Goal: Transaction & Acquisition: Purchase product/service

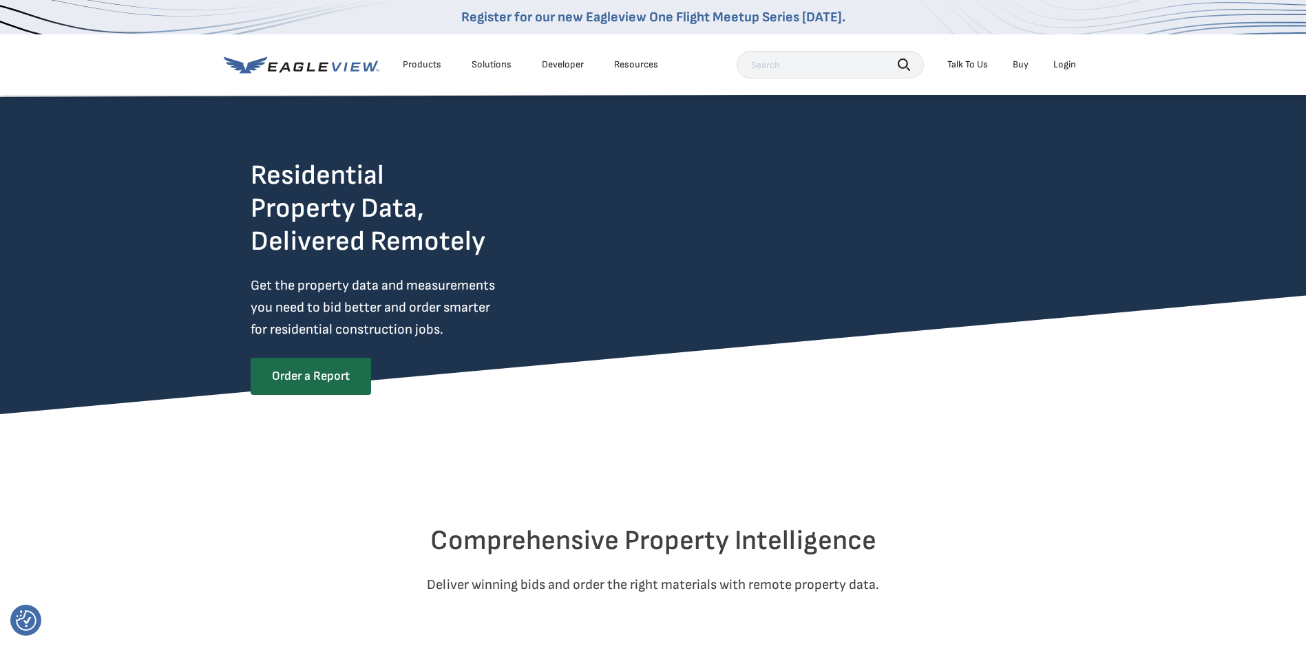
click at [1057, 63] on div "Login" at bounding box center [1064, 65] width 23 height 12
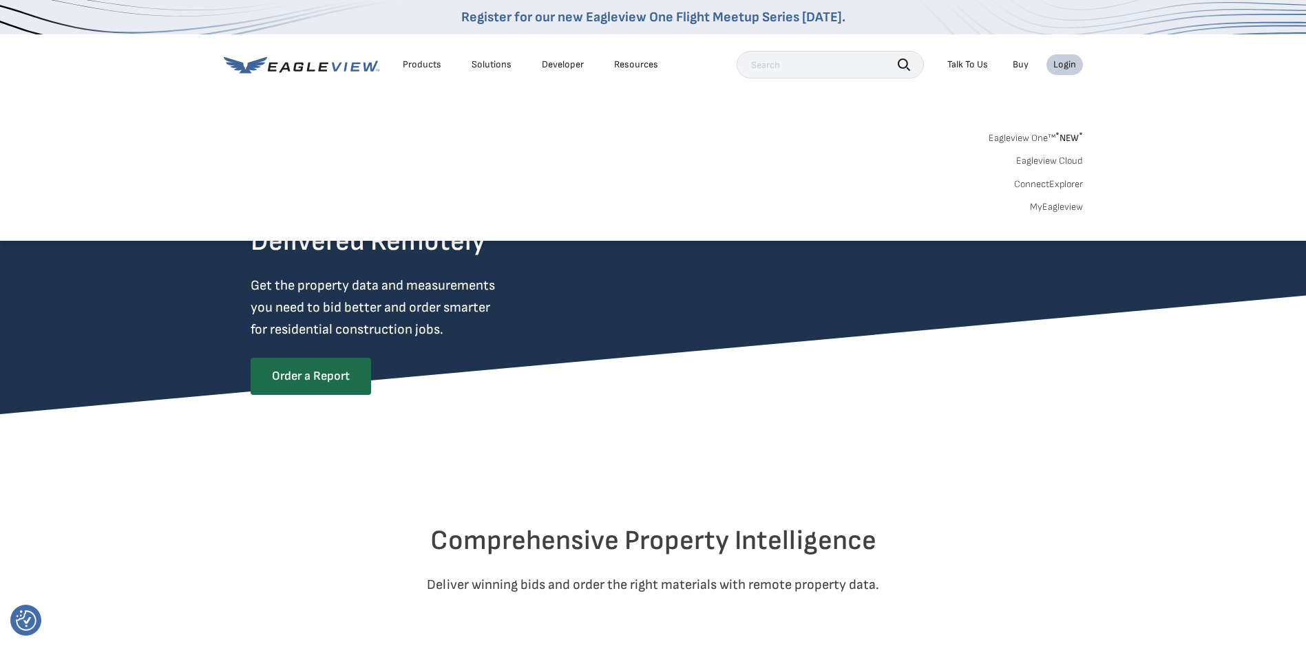
click at [1058, 64] on div "Login" at bounding box center [1064, 65] width 23 height 12
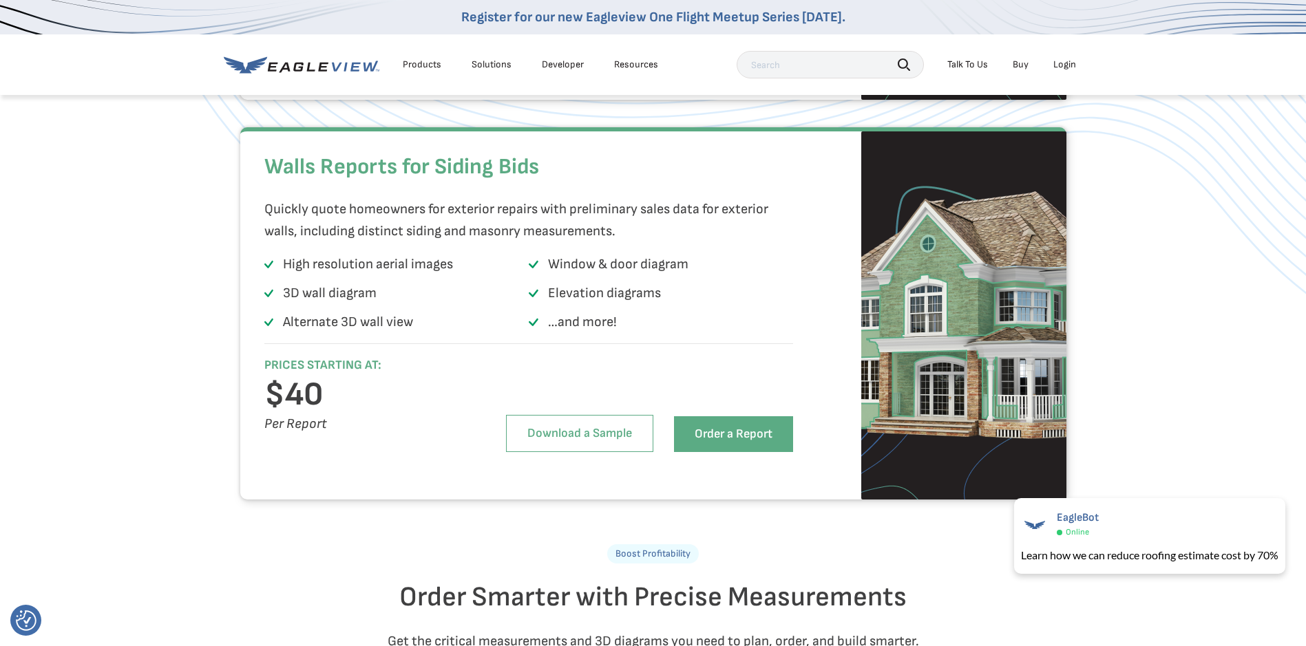
scroll to position [1308, 0]
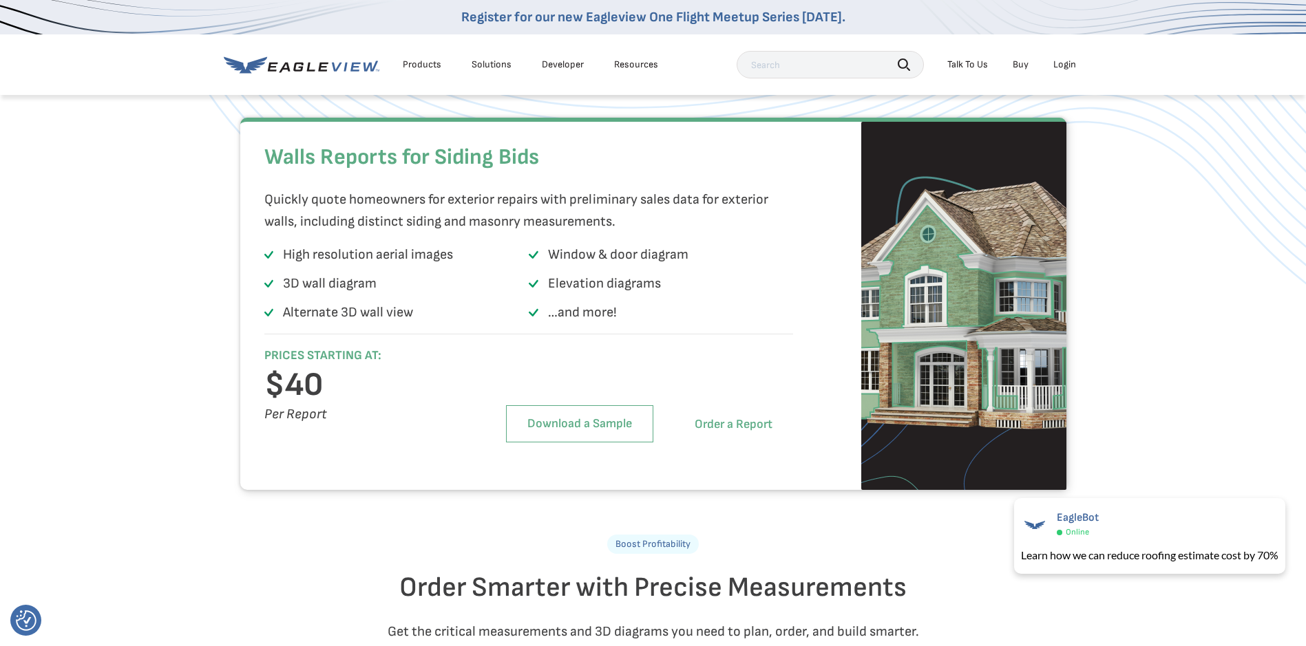
click at [737, 443] on link "Order a Report" at bounding box center [733, 425] width 119 height 36
click at [782, 443] on link "Order a Report" at bounding box center [733, 425] width 119 height 36
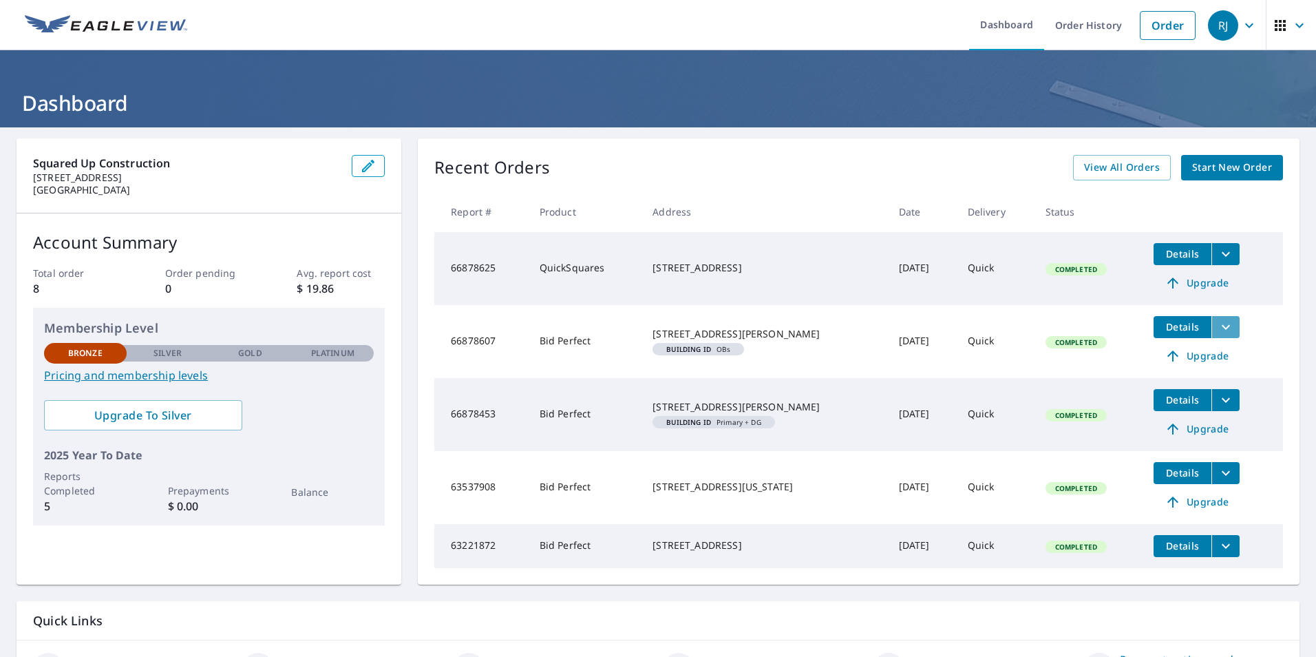
click at [1220, 320] on icon "filesDropdownBtn-66878607" at bounding box center [1226, 327] width 17 height 17
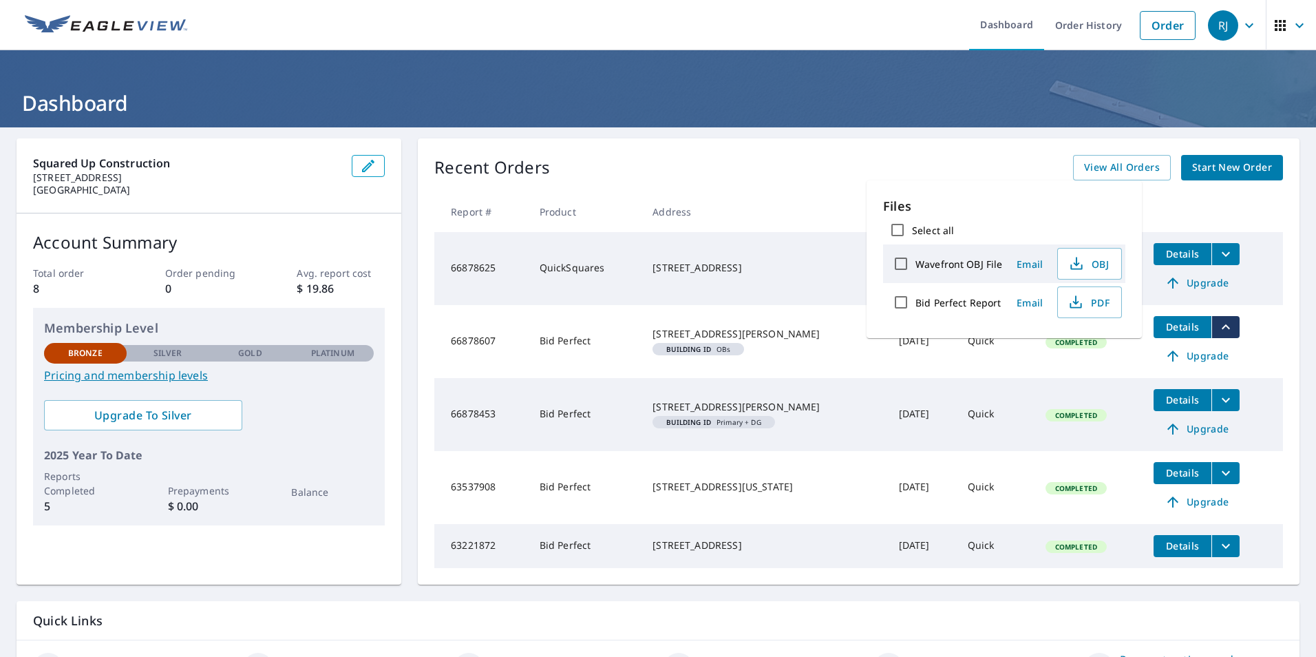
click at [757, 341] on div "[STREET_ADDRESS][PERSON_NAME]" at bounding box center [765, 334] width 224 height 14
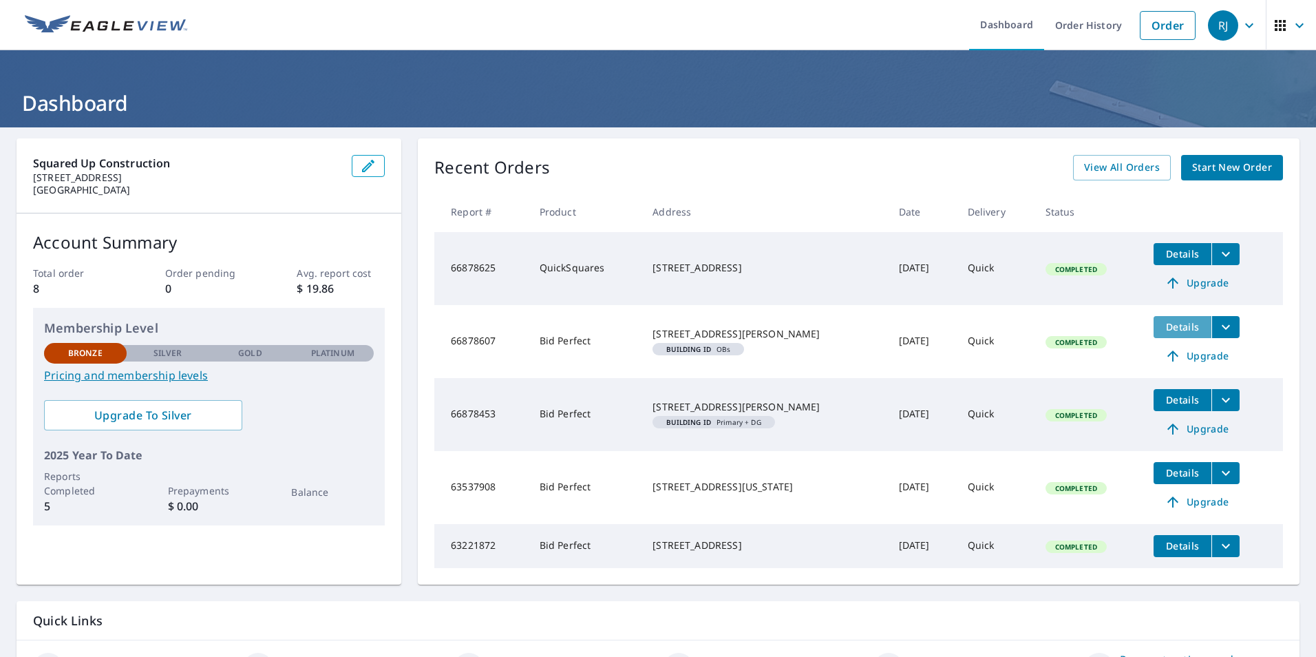
click at [1163, 326] on span "Details" at bounding box center [1182, 326] width 41 height 13
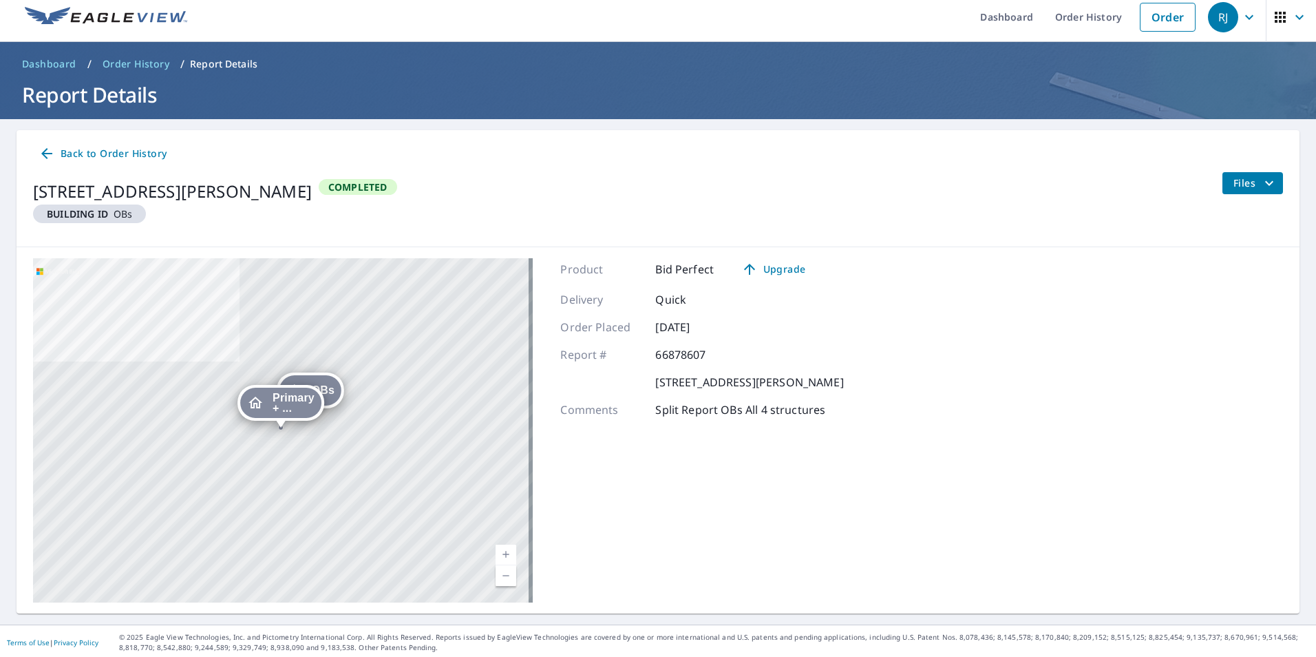
scroll to position [11, 0]
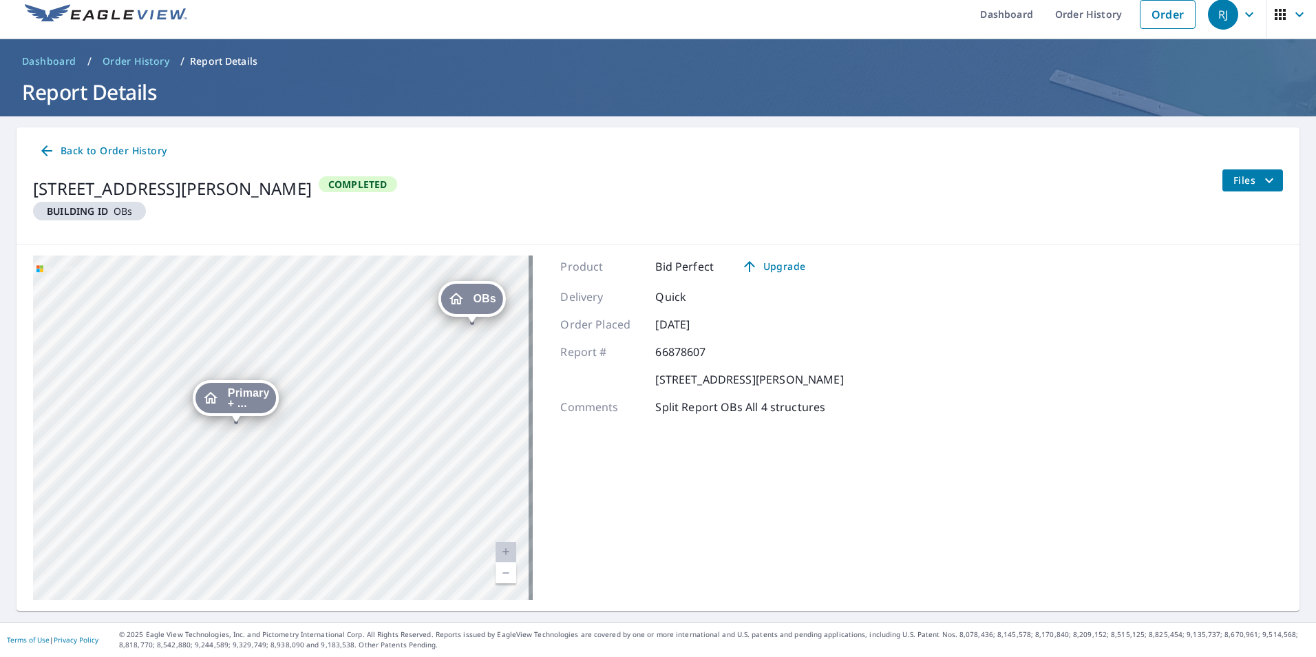
drag, startPoint x: 469, startPoint y: 487, endPoint x: 392, endPoint y: 443, distance: 88.2
click at [392, 443] on div "OBs 237 Hamilton Crossing Rd Nw Cartersville, GA 30120 Primary + ... 237 Hamilt…" at bounding box center [283, 427] width 500 height 344
click at [321, 317] on div "OBs 237 Hamilton Crossing Rd Nw Cartersville, GA 30120 Primary + ... 237 Hamilt…" at bounding box center [283, 427] width 500 height 344
click at [1152, 19] on link "Order" at bounding box center [1168, 14] width 56 height 29
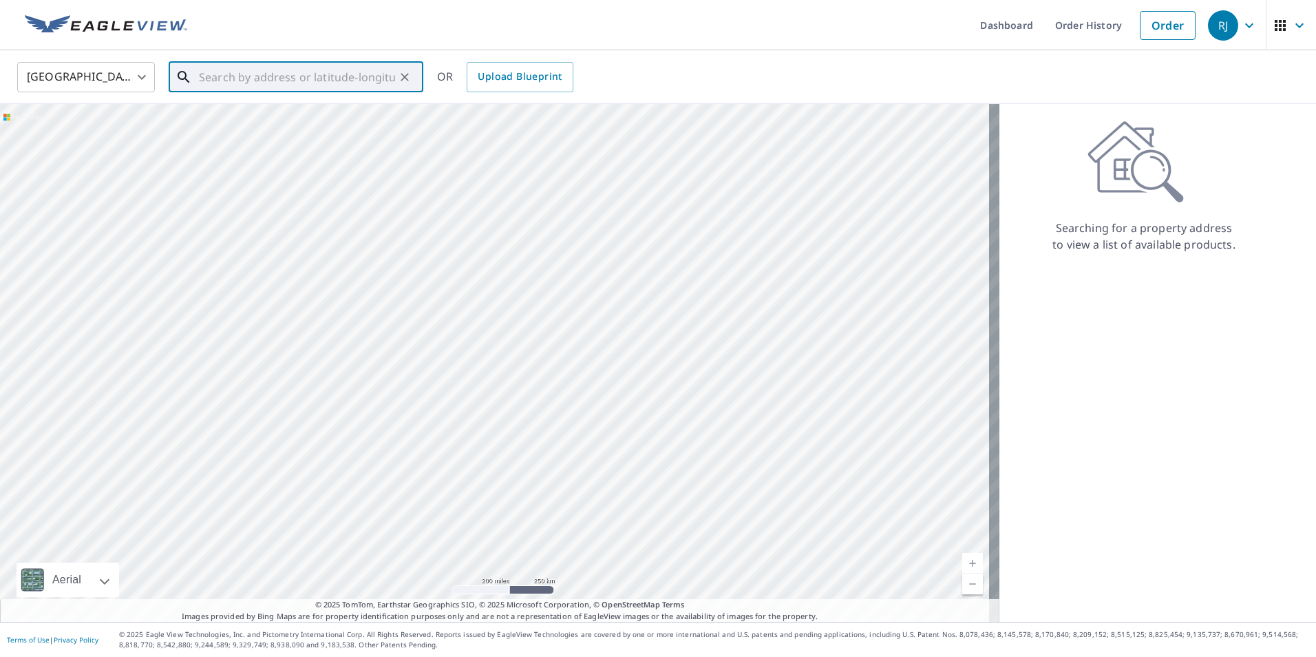
click at [279, 63] on input "text" at bounding box center [297, 77] width 196 height 39
click at [262, 132] on p "Cartersville, GA 30120" at bounding box center [304, 132] width 216 height 14
type input "237 Hamilton Crossing Rd NW Cartersville, GA 30120"
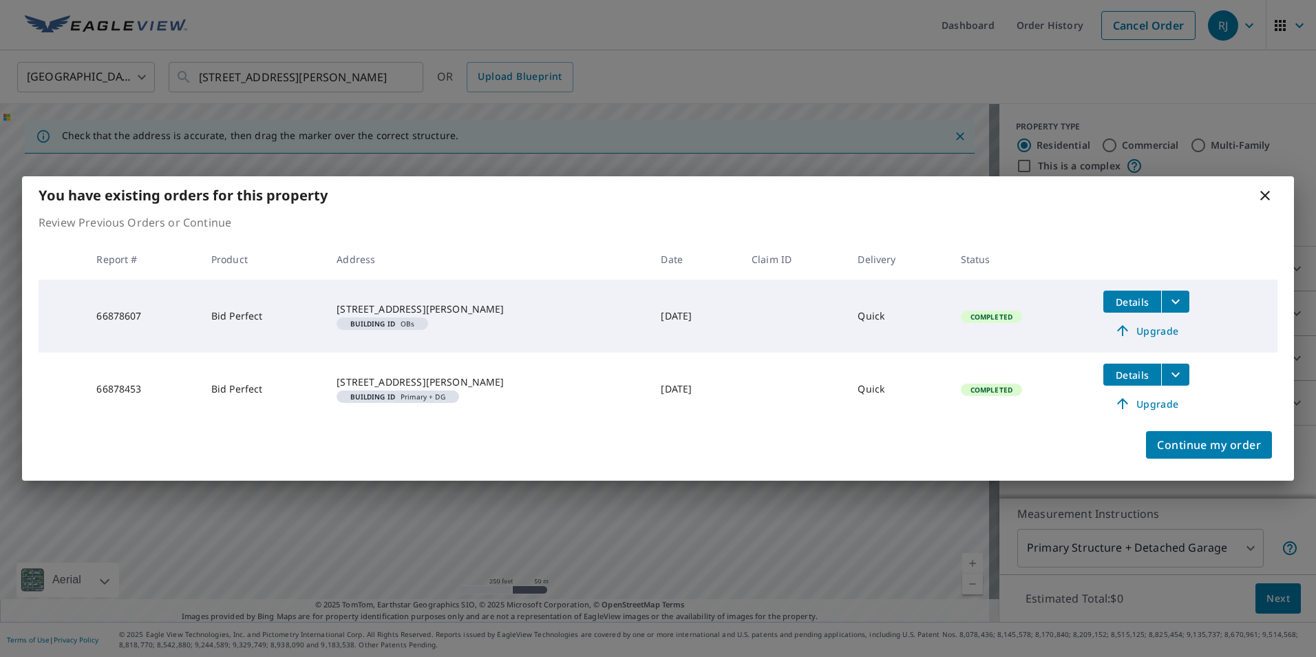
click at [1265, 197] on icon at bounding box center [1265, 196] width 10 height 10
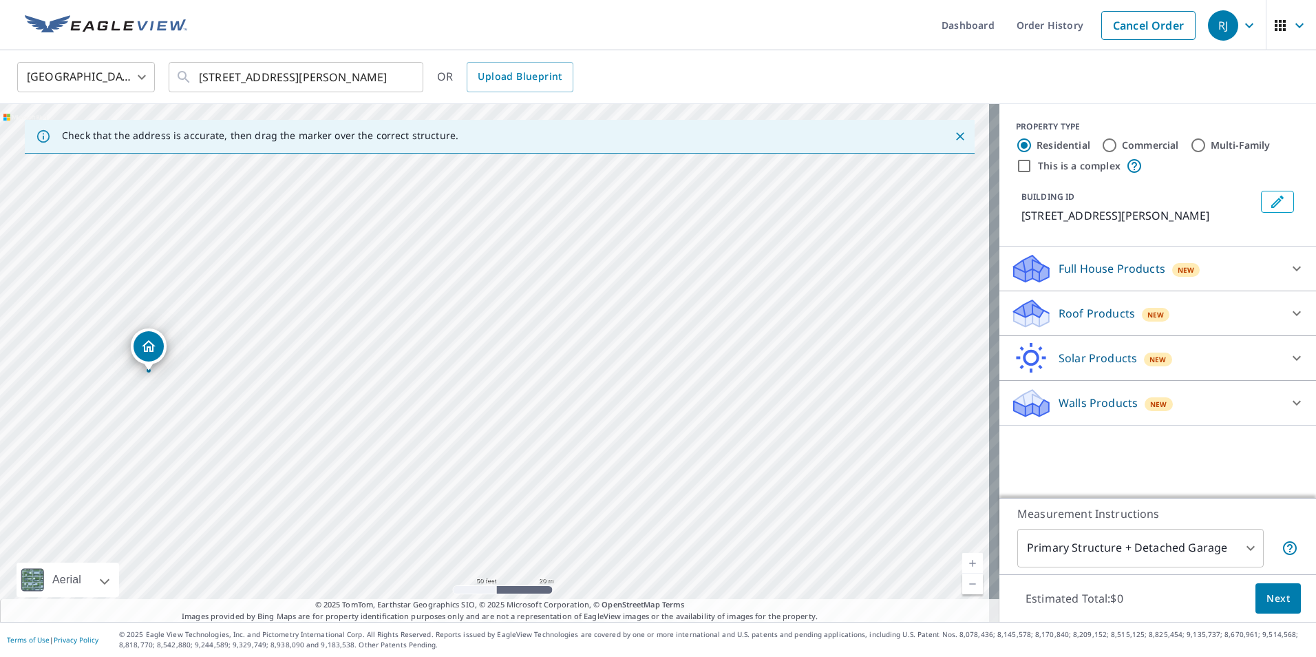
drag, startPoint x: 228, startPoint y: 350, endPoint x: 574, endPoint y: 220, distance: 369.9
click at [574, 220] on div "237 Hamilton Crossing Rd NW Cartersville, GA 30120" at bounding box center [500, 363] width 1000 height 518
click at [1214, 419] on div "Walls Products New" at bounding box center [1146, 403] width 270 height 32
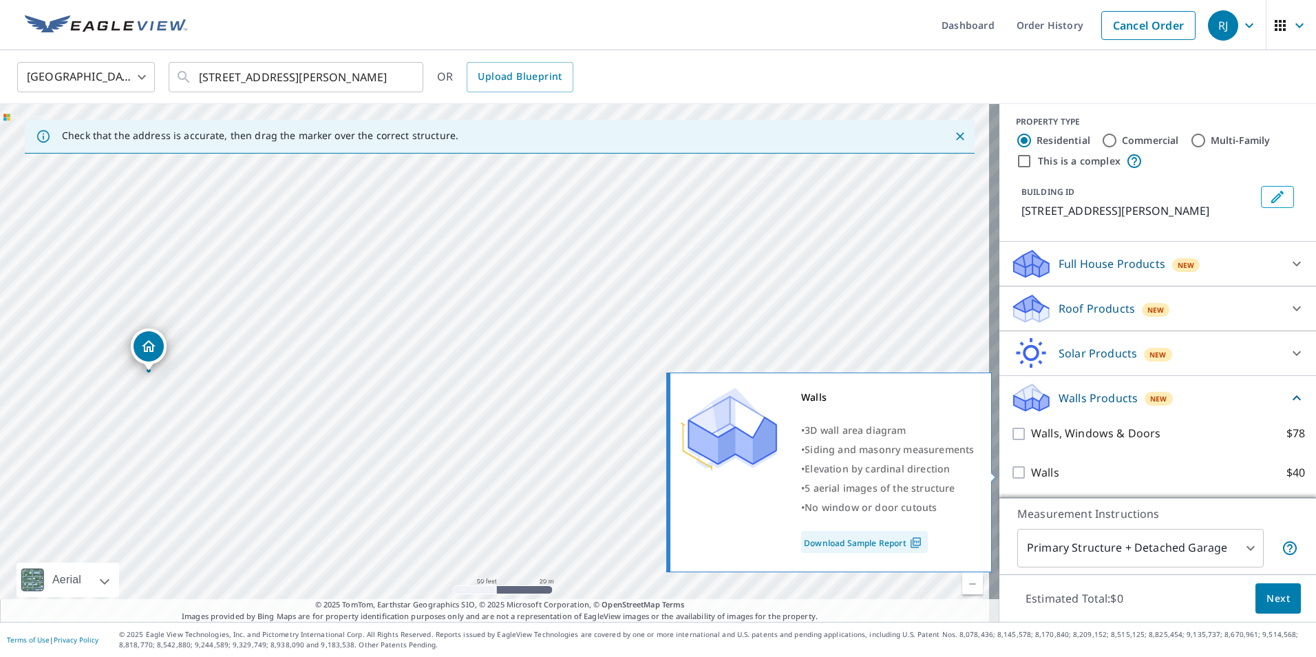
click at [1011, 467] on input "Walls $40" at bounding box center [1021, 472] width 21 height 17
checkbox input "true"
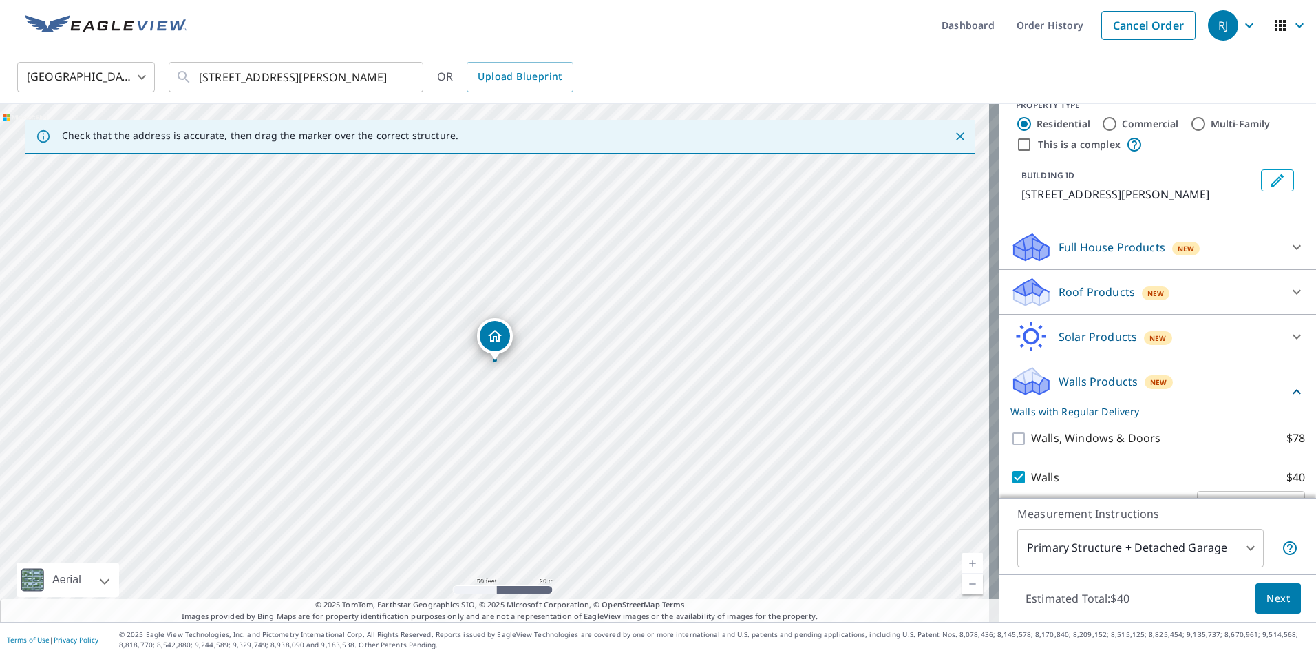
scroll to position [73, 0]
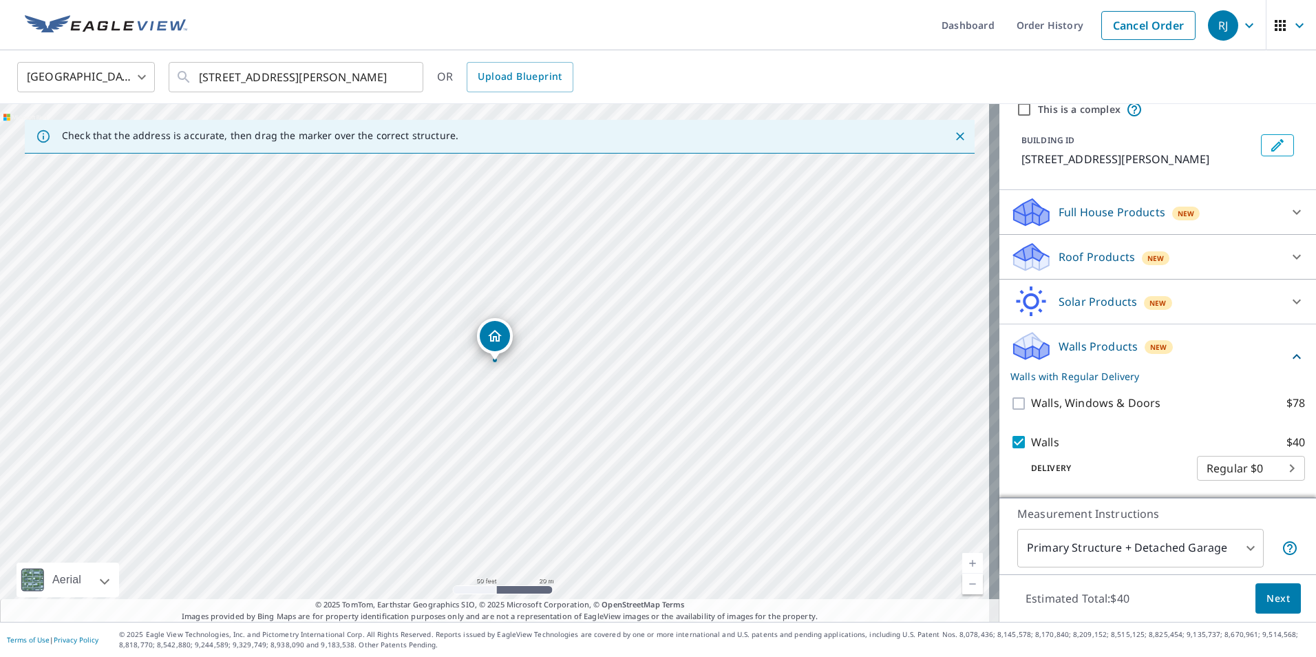
click at [1245, 548] on body "RJ RJ Dashboard Order History Cancel Order RJ United States US ​ 237 Hamilton C…" at bounding box center [658, 328] width 1316 height 657
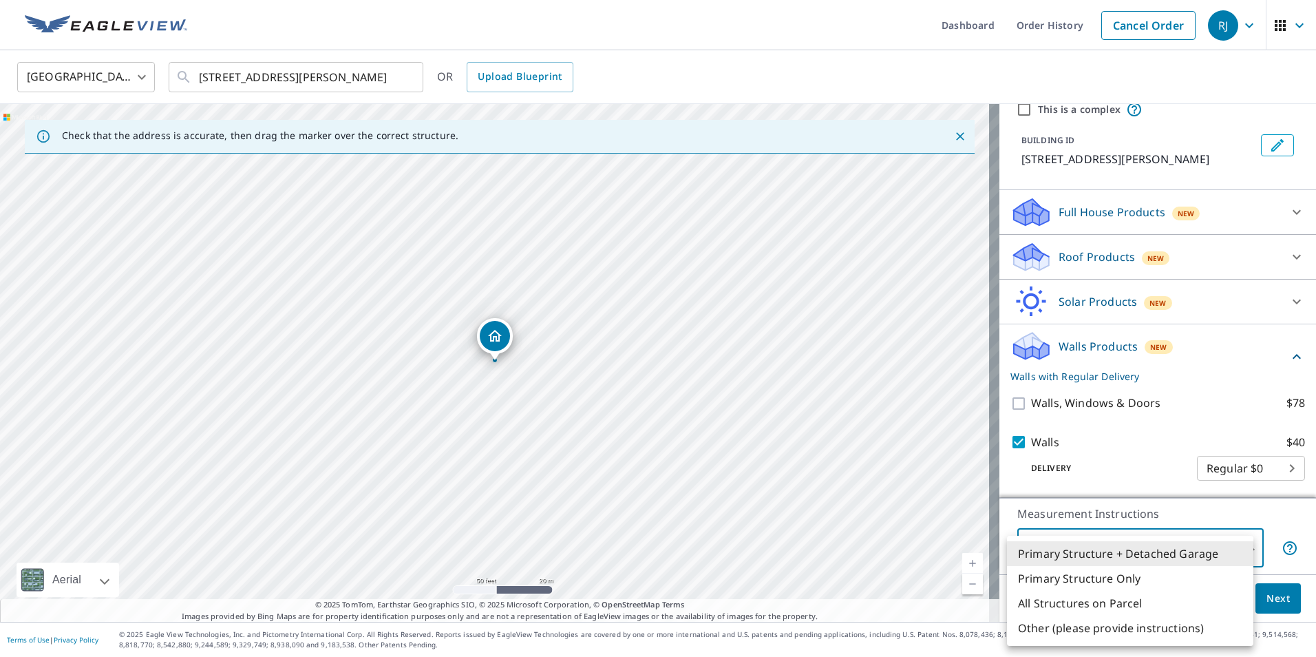
click at [1202, 560] on li "Primary Structure + Detached Garage" at bounding box center [1130, 553] width 246 height 25
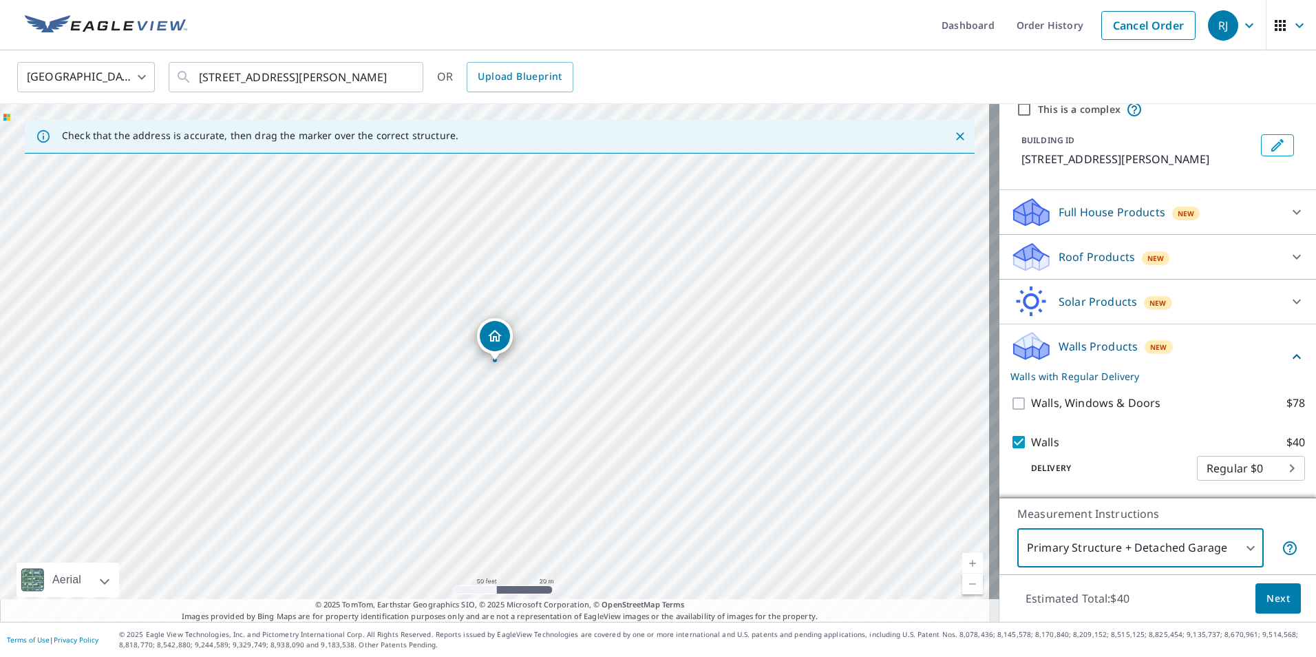
click at [1256, 598] on button "Next" at bounding box center [1278, 598] width 45 height 31
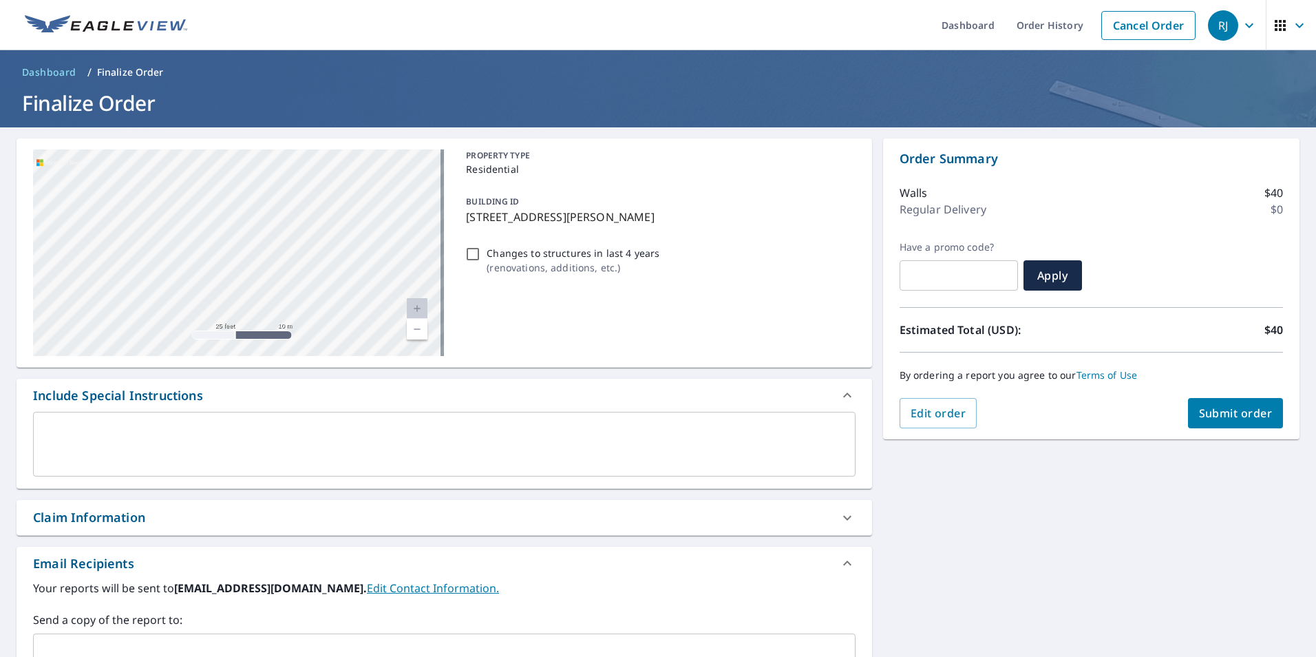
drag, startPoint x: 235, startPoint y: 237, endPoint x: 494, endPoint y: 322, distance: 273.0
click at [494, 322] on div "237 Hamilton Crossing Rd NW Cartersville, GA 30120 Aerial Road A standard road …" at bounding box center [445, 252] width 856 height 229
drag, startPoint x: 216, startPoint y: 211, endPoint x: 361, endPoint y: 368, distance: 213.8
click at [362, 369] on div "**********" at bounding box center [445, 479] width 856 height 682
click at [349, 296] on div "237 Hamilton Crossing Rd NW Cartersville, GA 30120" at bounding box center [238, 252] width 411 height 207
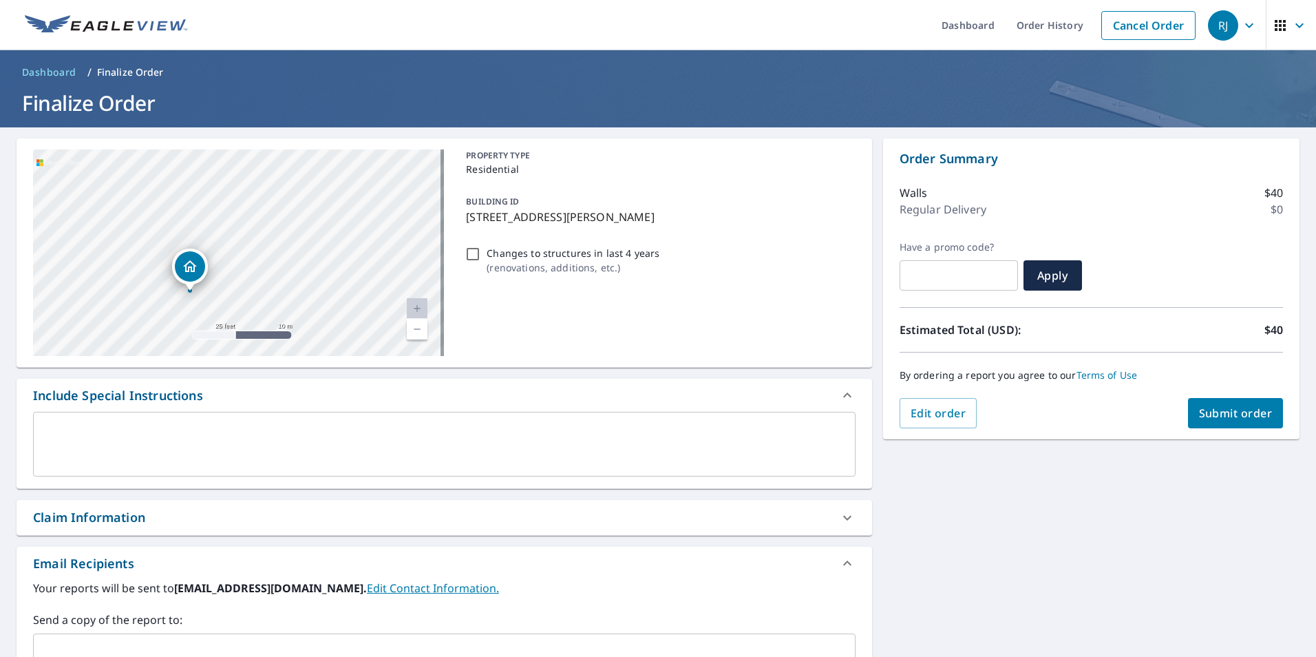
drag, startPoint x: 276, startPoint y: 237, endPoint x: 299, endPoint y: 269, distance: 39.9
click at [299, 269] on div "237 Hamilton Crossing Rd NW Cartersville, GA 30120" at bounding box center [238, 252] width 411 height 207
drag, startPoint x: 288, startPoint y: 235, endPoint x: 251, endPoint y: 285, distance: 62.1
click at [251, 285] on div "237 Hamilton Crossing Rd NW Cartersville, GA 30120" at bounding box center [238, 252] width 411 height 207
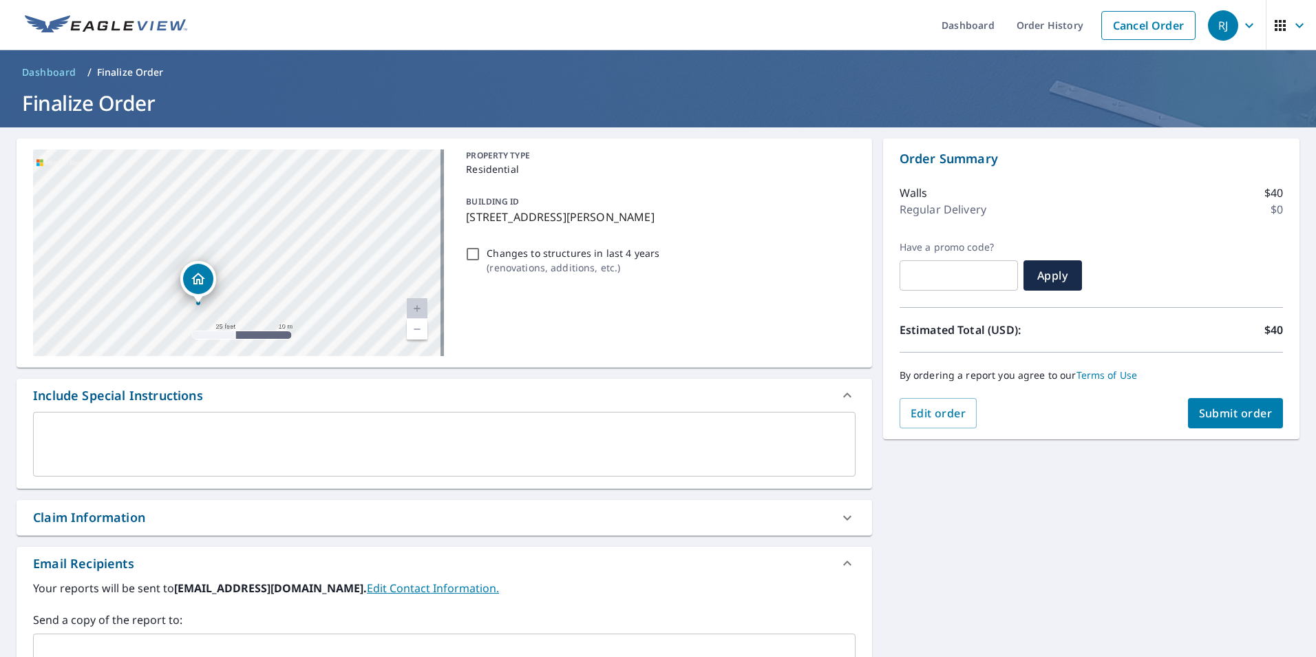
click at [251, 285] on div "237 Hamilton Crossing Rd NW Cartersville, GA 30120" at bounding box center [238, 252] width 411 height 207
click at [315, 159] on div "237 Hamilton Crossing Rd NW Cartersville, GA 30120" at bounding box center [238, 252] width 411 height 207
drag, startPoint x: 247, startPoint y: 217, endPoint x: 270, endPoint y: 193, distance: 33.1
click at [267, 193] on div "Dropped pin, building 1, Residential property, 237 Hamilton Crossing Rd NW Cart…" at bounding box center [252, 208] width 30 height 30
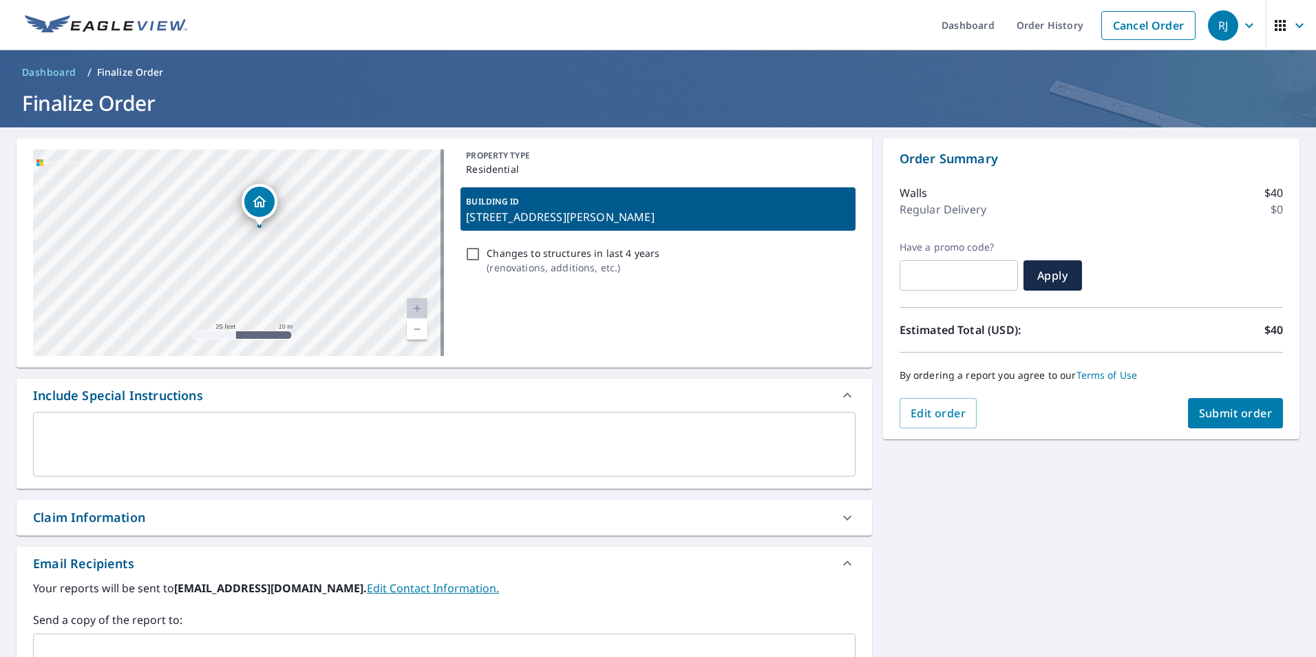
click at [271, 195] on div "237 Hamilton Crossing Rd NW Cartersville, GA 30120" at bounding box center [238, 252] width 411 height 207
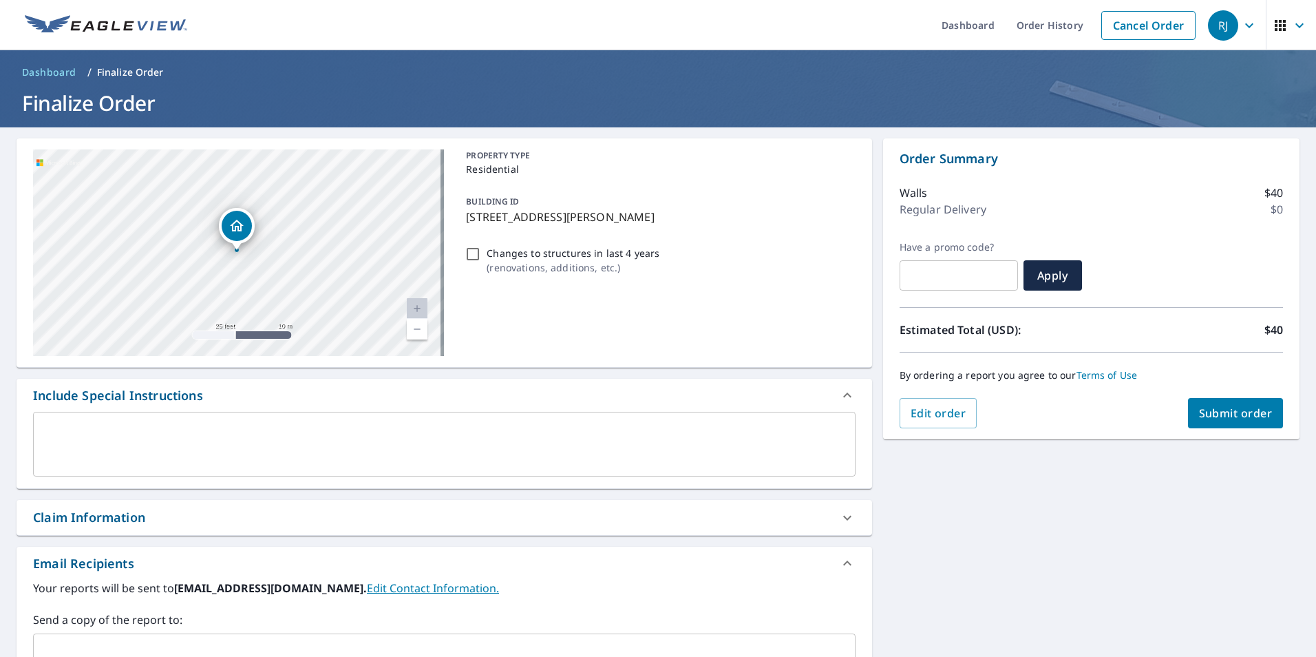
click at [473, 256] on input "Changes to structures in last 4 years ( renovations, additions, etc. )" at bounding box center [473, 254] width 17 height 17
click at [470, 256] on input "Changes to structures in last 4 years ( renovations, additions, etc. )" at bounding box center [473, 254] width 17 height 17
checkbox input "false"
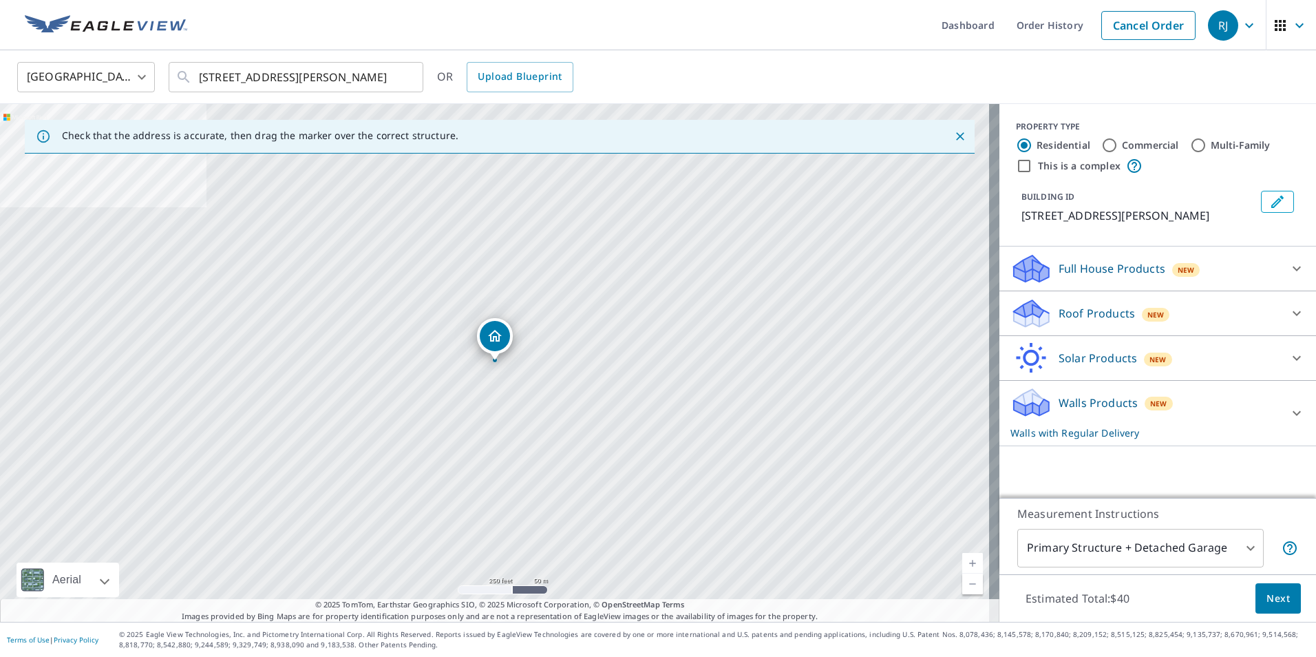
click at [1224, 565] on body "RJ RJ Dashboard Order History Cancel Order RJ United States US ​ 237 Hamilton C…" at bounding box center [658, 328] width 1316 height 657
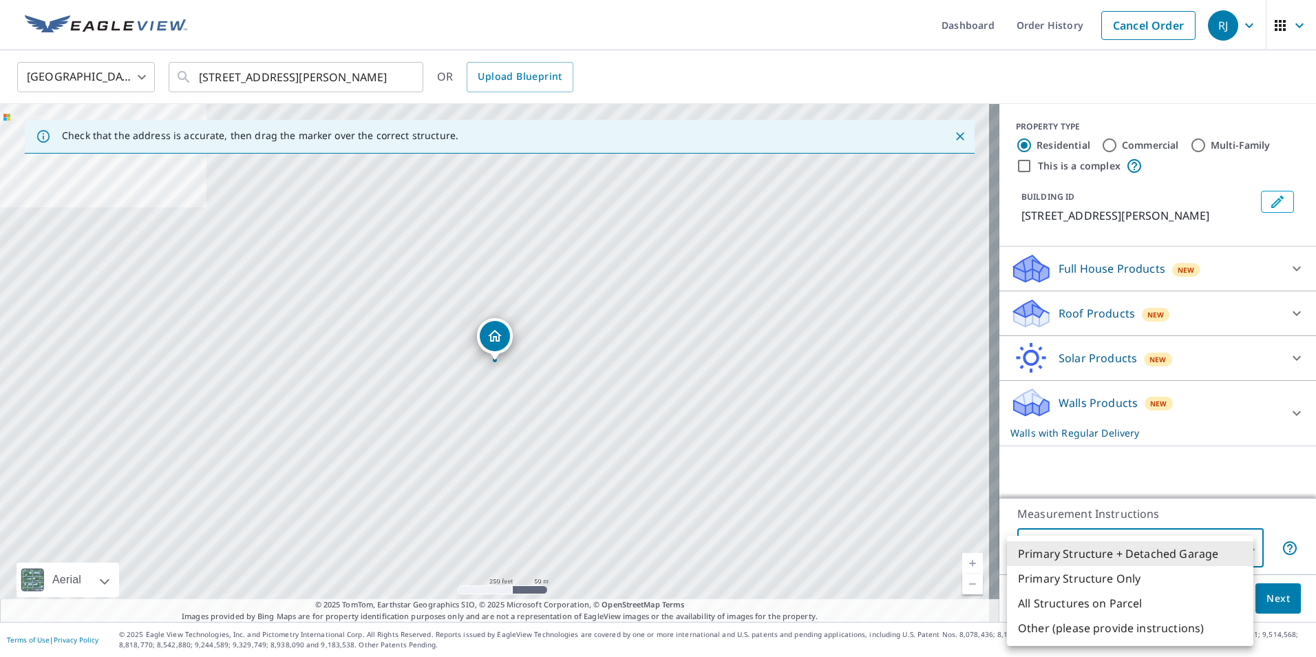
click at [1133, 635] on li "Other (please provide instructions)" at bounding box center [1130, 627] width 246 height 25
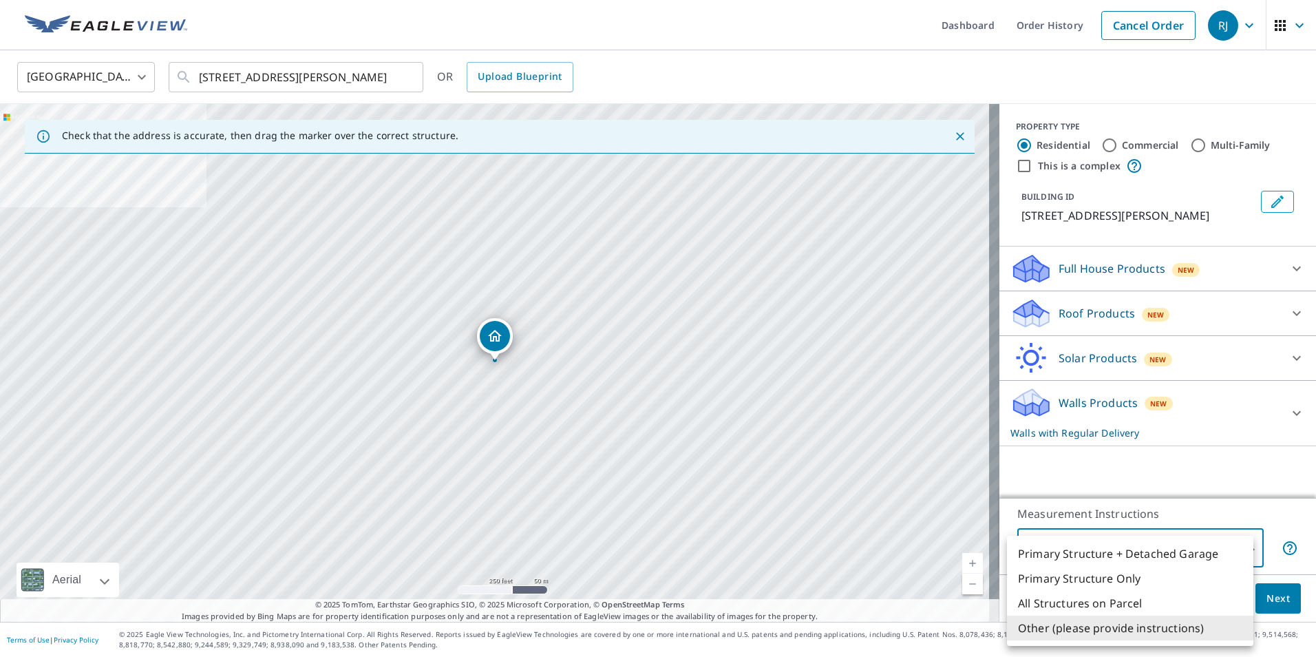
click at [1155, 551] on body "RJ RJ Dashboard Order History Cancel Order RJ United States US ​ 237 Hamilton C…" at bounding box center [658, 328] width 1316 height 657
click at [1105, 600] on li "All Structures on Parcel" at bounding box center [1130, 603] width 246 height 25
type input "3"
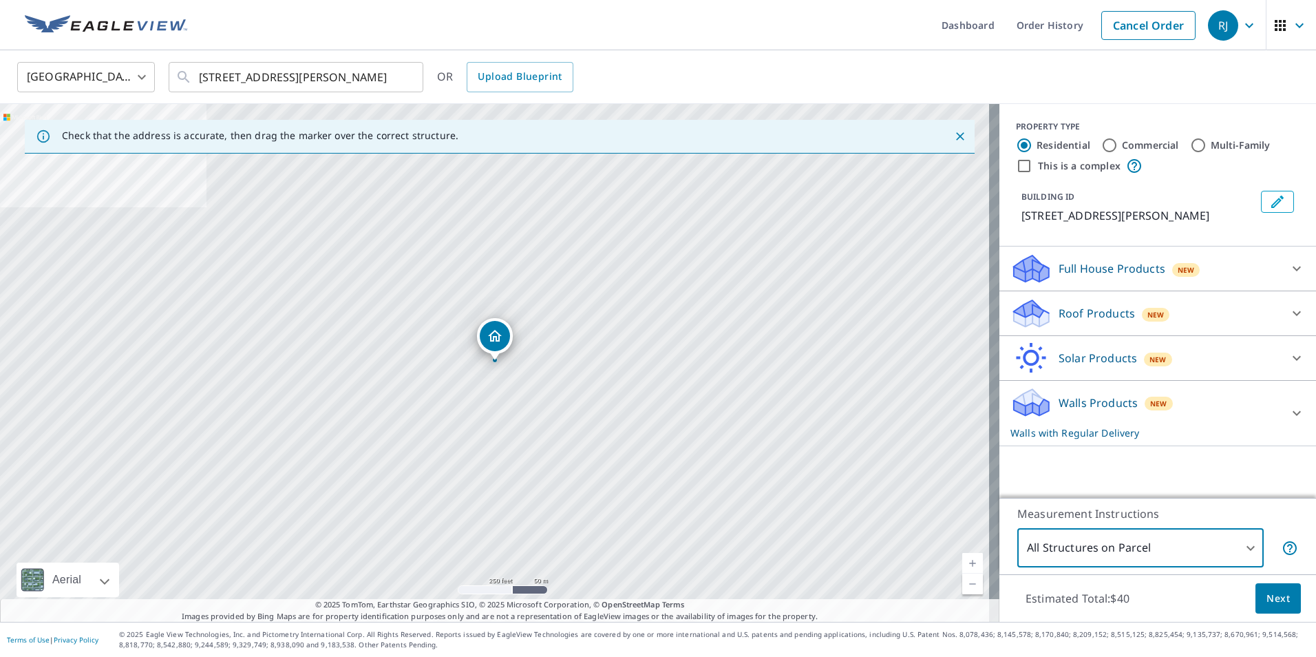
click at [1256, 593] on button "Next" at bounding box center [1278, 598] width 45 height 31
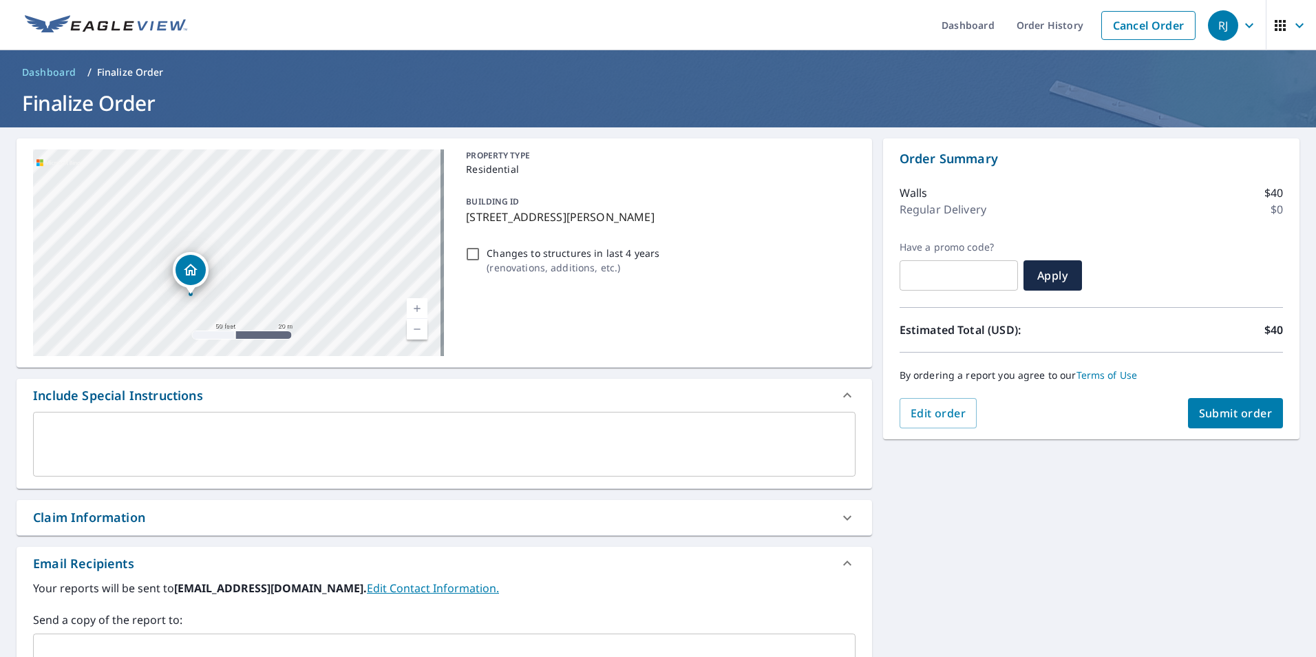
drag, startPoint x: 200, startPoint y: 272, endPoint x: 221, endPoint y: 245, distance: 34.3
click at [221, 245] on div "237 Hamilton Crossing Rd NW Cartersville, GA 30120" at bounding box center [238, 252] width 411 height 207
click at [221, 242] on div "237 Hamilton Crossing Rd NW Cartersville, GA 30120" at bounding box center [238, 252] width 411 height 207
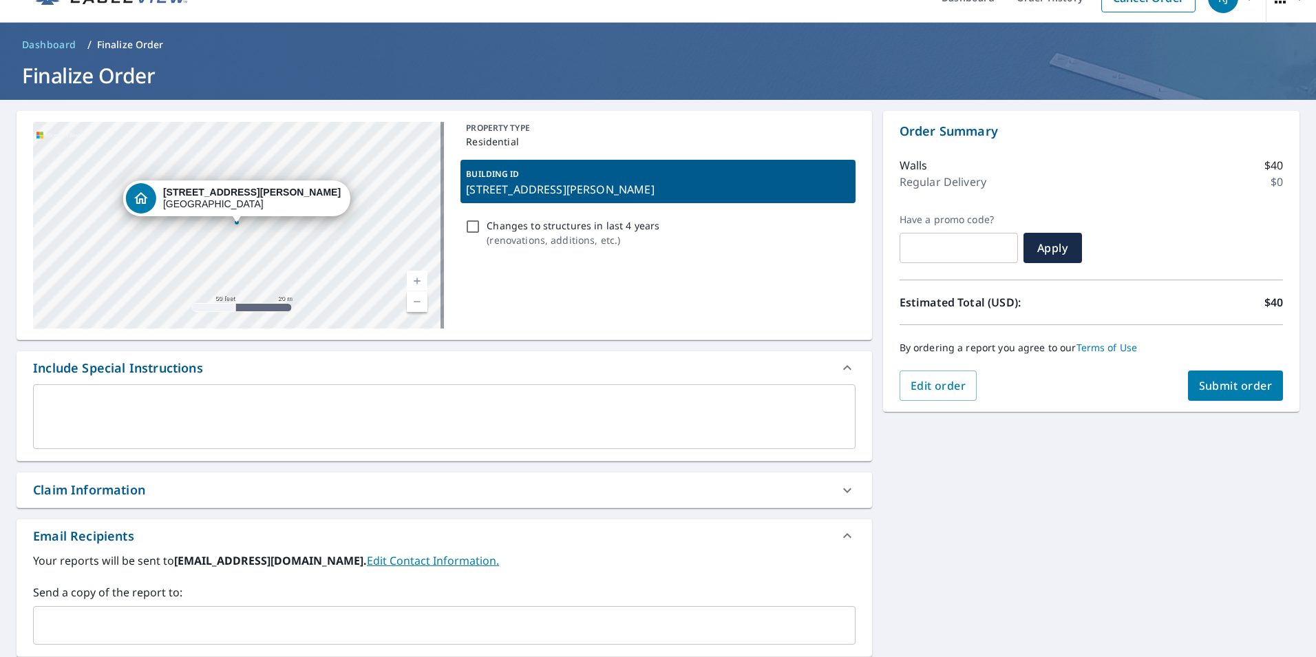
scroll to position [3, 0]
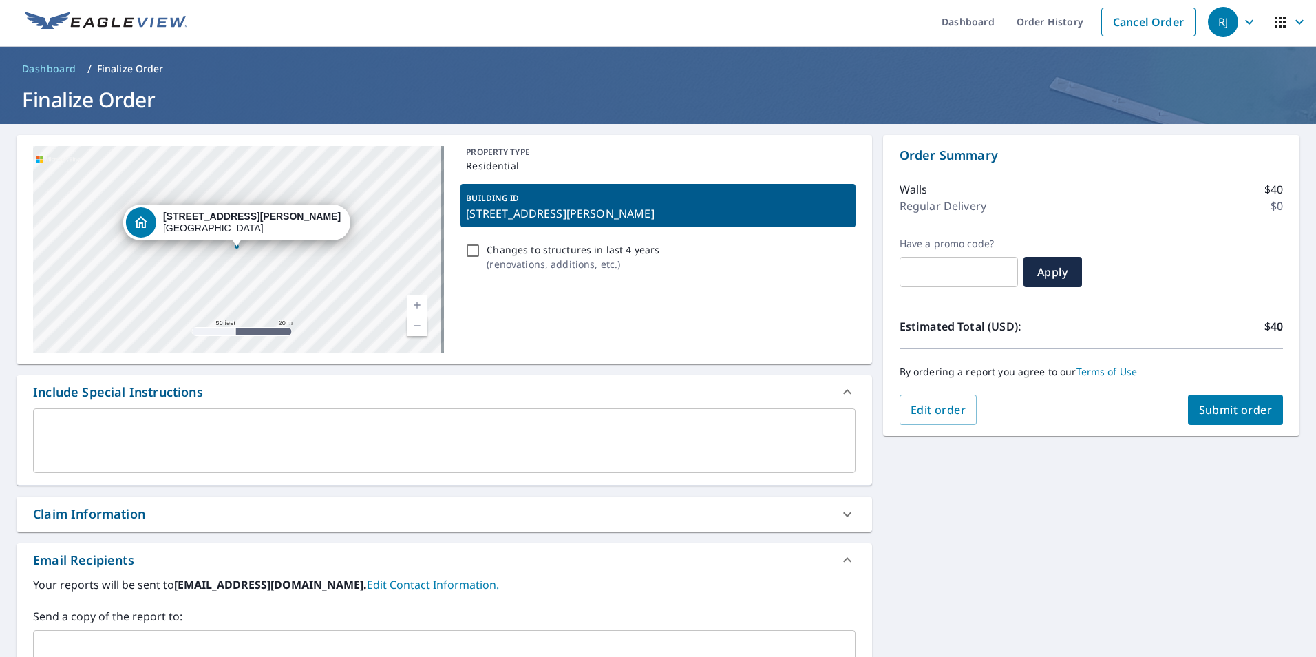
click at [273, 282] on div "237 Hamilton Crossing Rd NW Cartersville, GA 30120" at bounding box center [238, 249] width 411 height 207
drag, startPoint x: 277, startPoint y: 275, endPoint x: 274, endPoint y: 324, distance: 48.3
click at [274, 324] on div "237 Hamilton Crossing Rd NW Cartersville, GA 30120" at bounding box center [238, 249] width 411 height 207
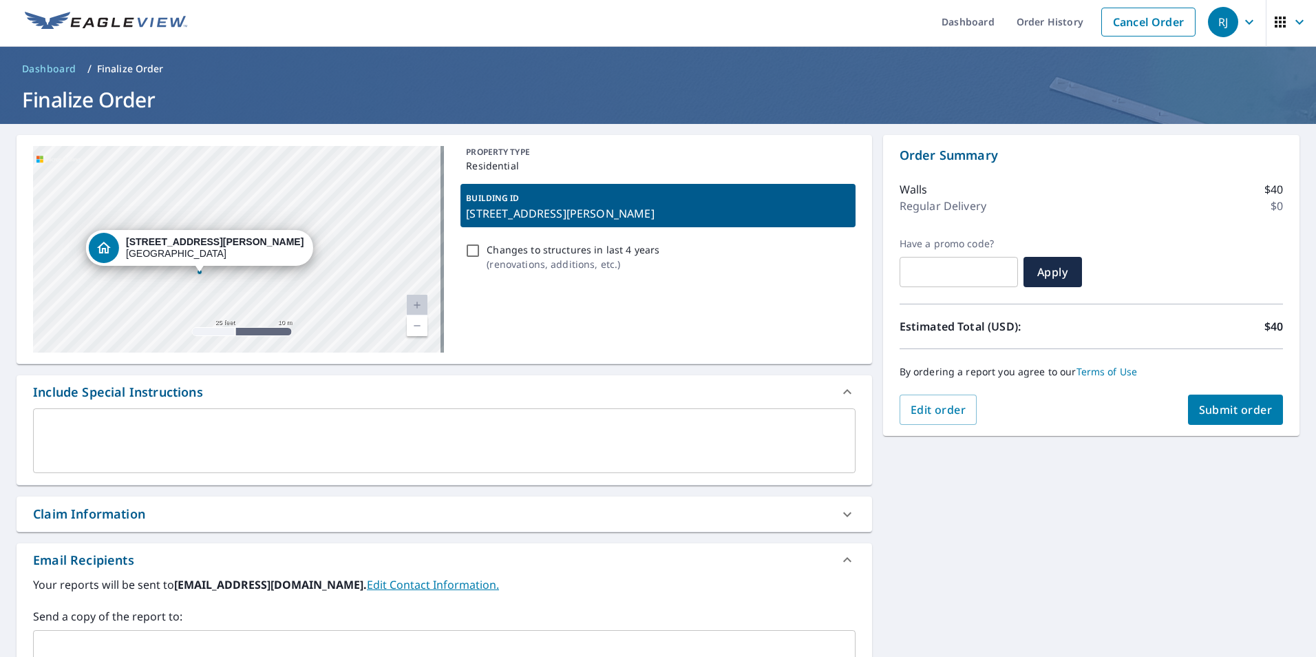
drag, startPoint x: 301, startPoint y: 239, endPoint x: 304, endPoint y: 264, distance: 25.7
click at [304, 264] on div "237 Hamilton Crossing Rd NW Cartersville, GA 30120" at bounding box center [238, 249] width 411 height 207
click at [282, 204] on div "237 Hamilton Crossing Rd NW Cartersville, GA 30120" at bounding box center [238, 249] width 411 height 207
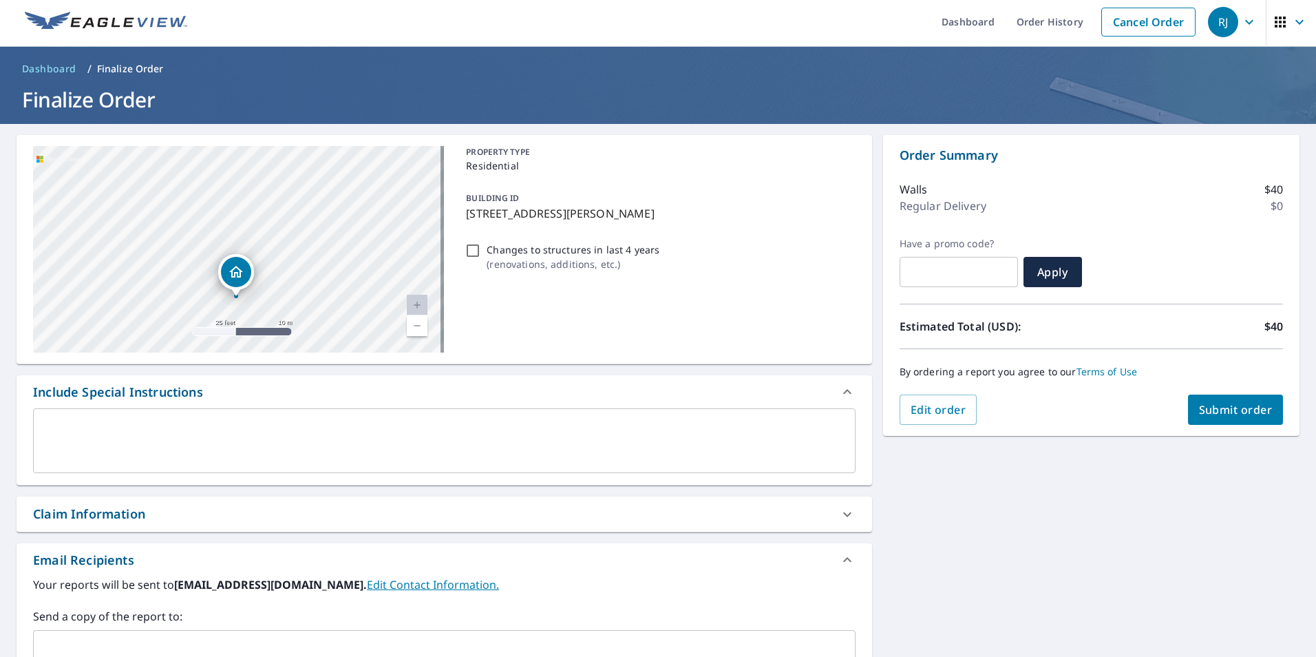
drag, startPoint x: 299, startPoint y: 194, endPoint x: 299, endPoint y: 257, distance: 62.6
click at [299, 257] on div "237 Hamilton Crossing Rd NW Cartersville, GA 30120" at bounding box center [238, 249] width 411 height 207
drag, startPoint x: 200, startPoint y: 451, endPoint x: 200, endPoint y: 478, distance: 27.5
click at [199, 451] on textarea at bounding box center [444, 440] width 803 height 39
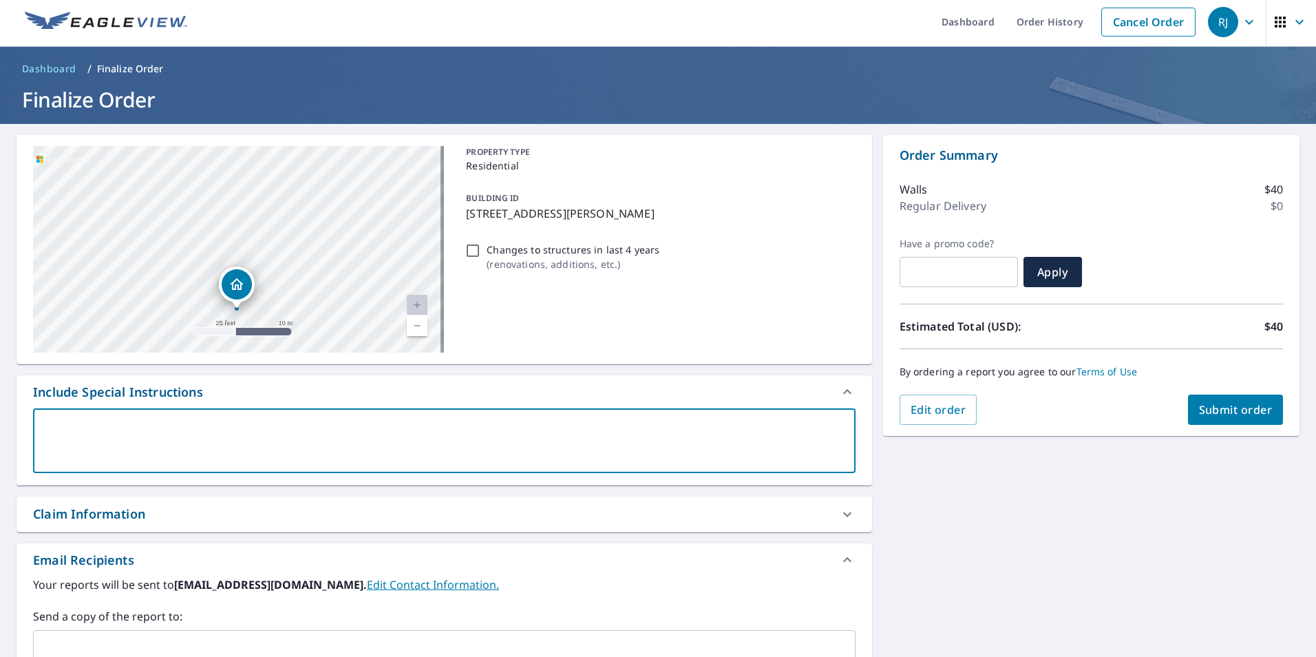
type textarea "I"
type textarea "x"
type textarea "I"
type textarea "x"
type textarea "I N"
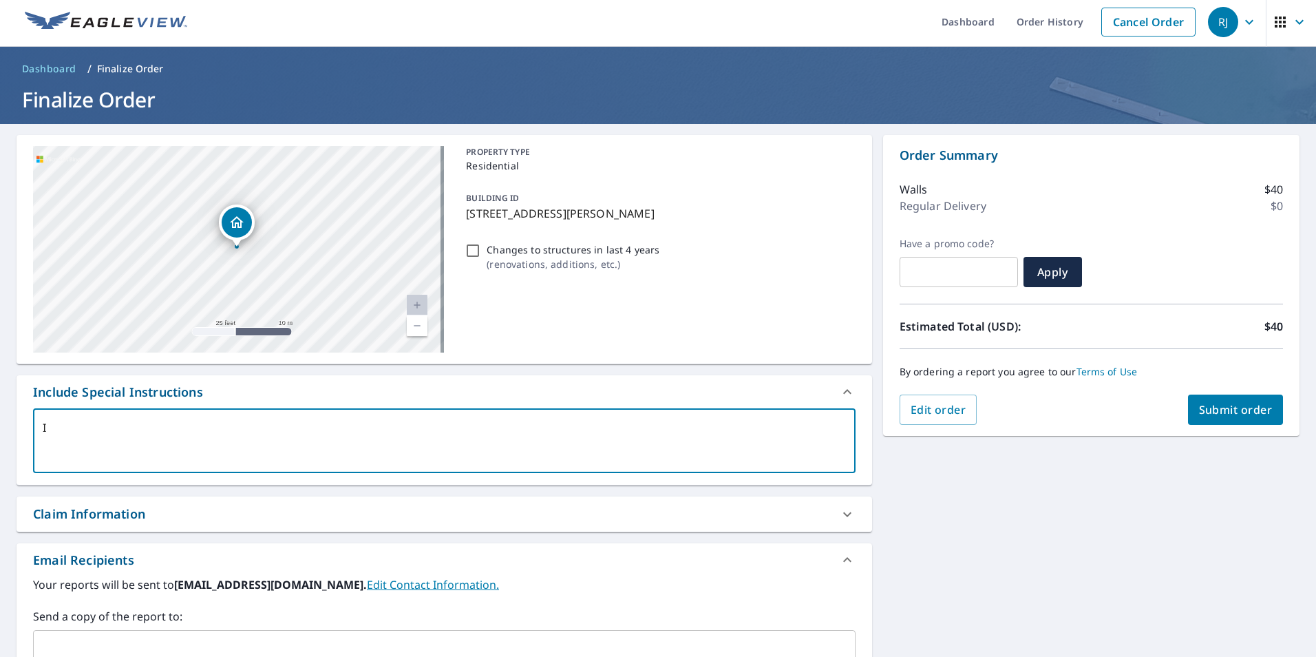
type textarea "x"
type textarea "I NE"
type textarea "x"
type textarea "I NEE"
type textarea "x"
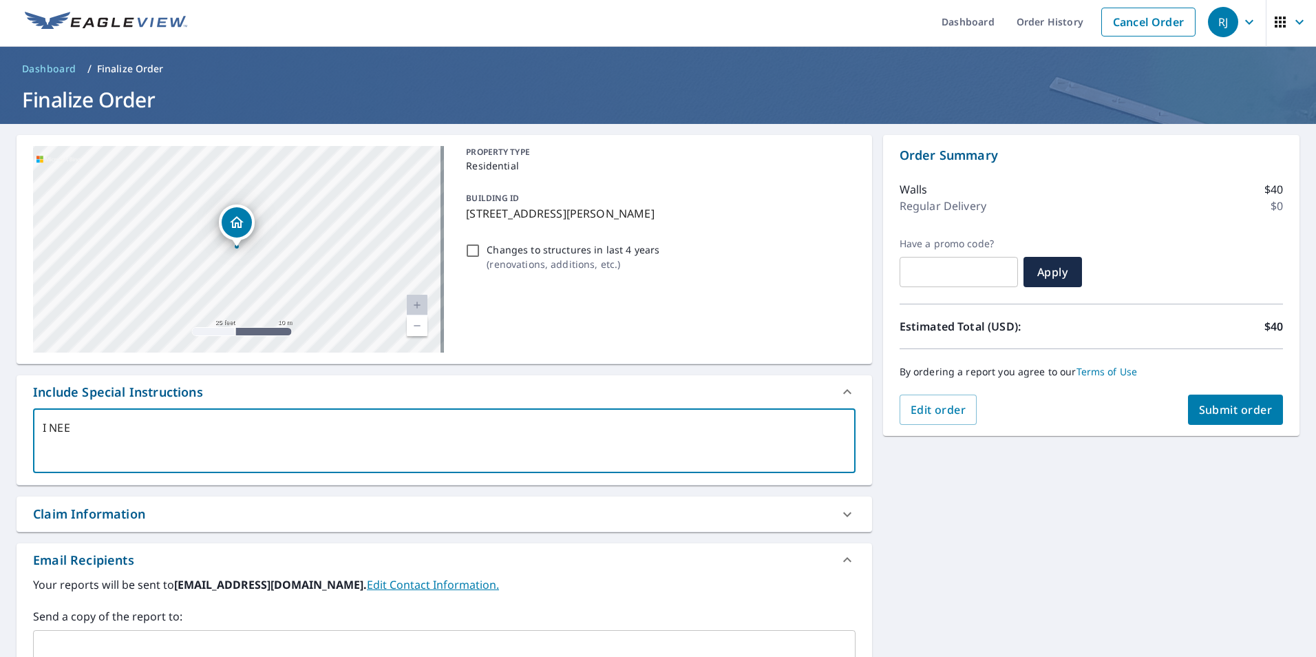
type textarea "I NEED"
type textarea "x"
type textarea "I NEED"
type textarea "x"
type textarea "I NEED S"
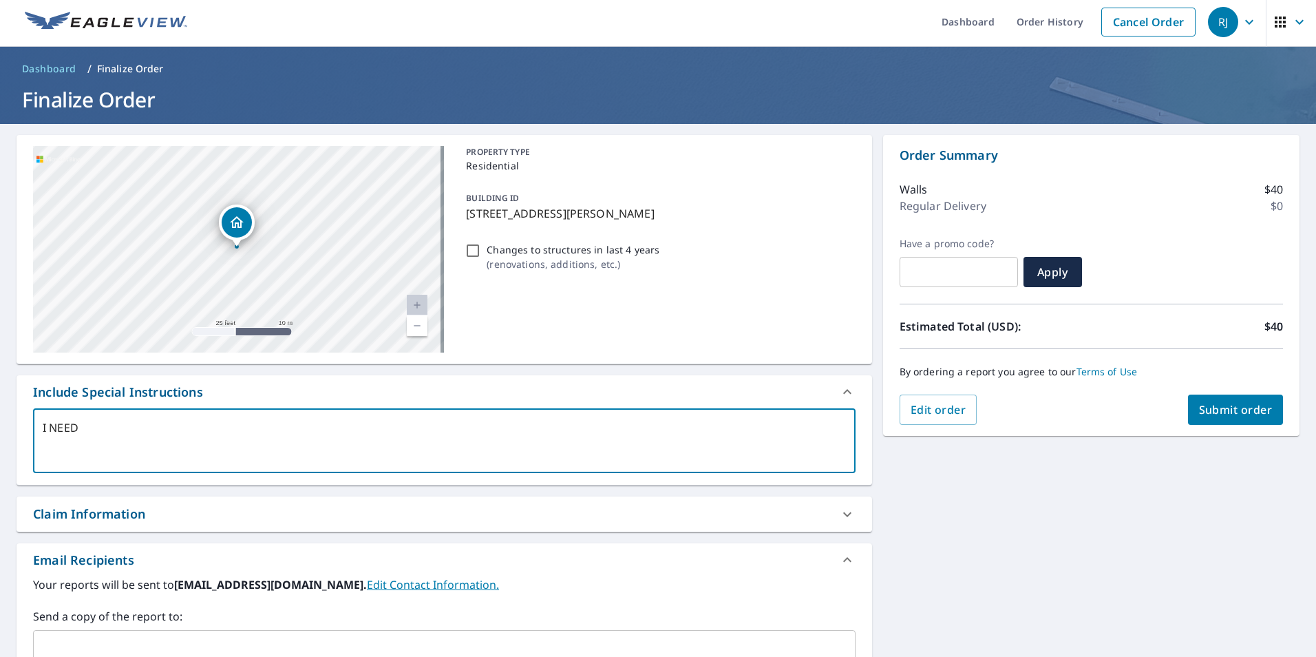
type textarea "x"
type textarea "I NEED SI"
type textarea "x"
type textarea "I NEED SID"
type textarea "x"
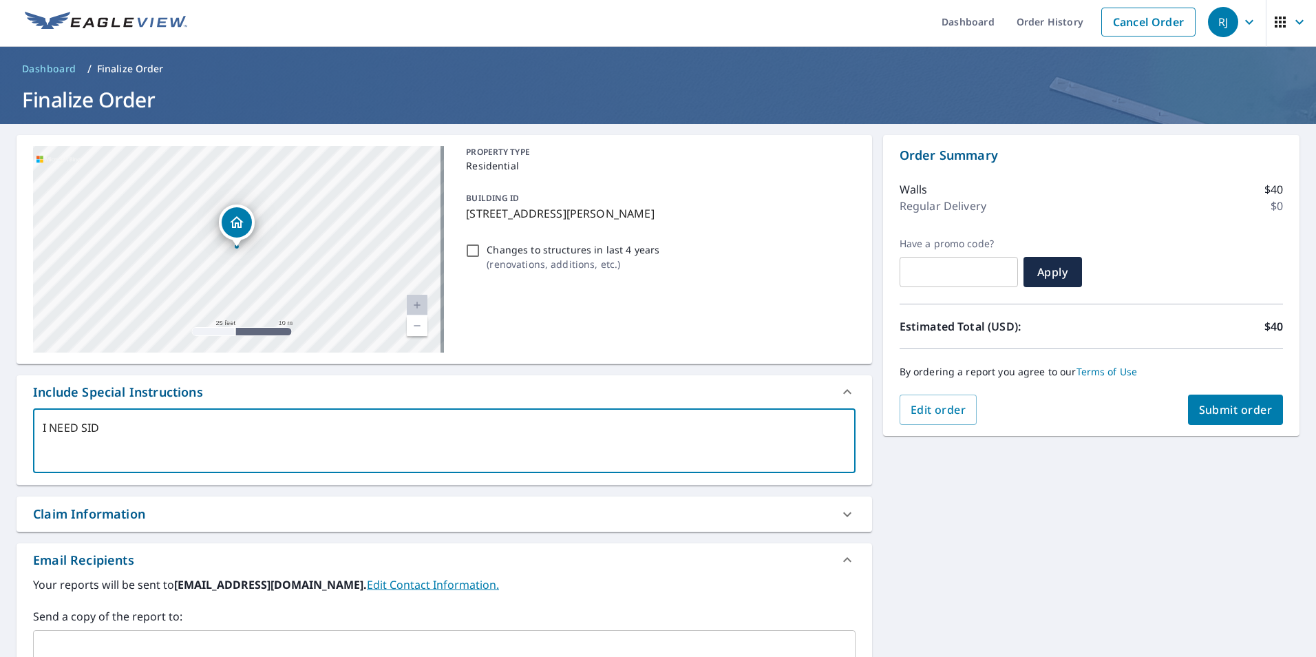
type textarea "I NEED SIDI"
type textarea "x"
type textarea "I NEED SIDIN"
type textarea "x"
type textarea "I NEED SIDING"
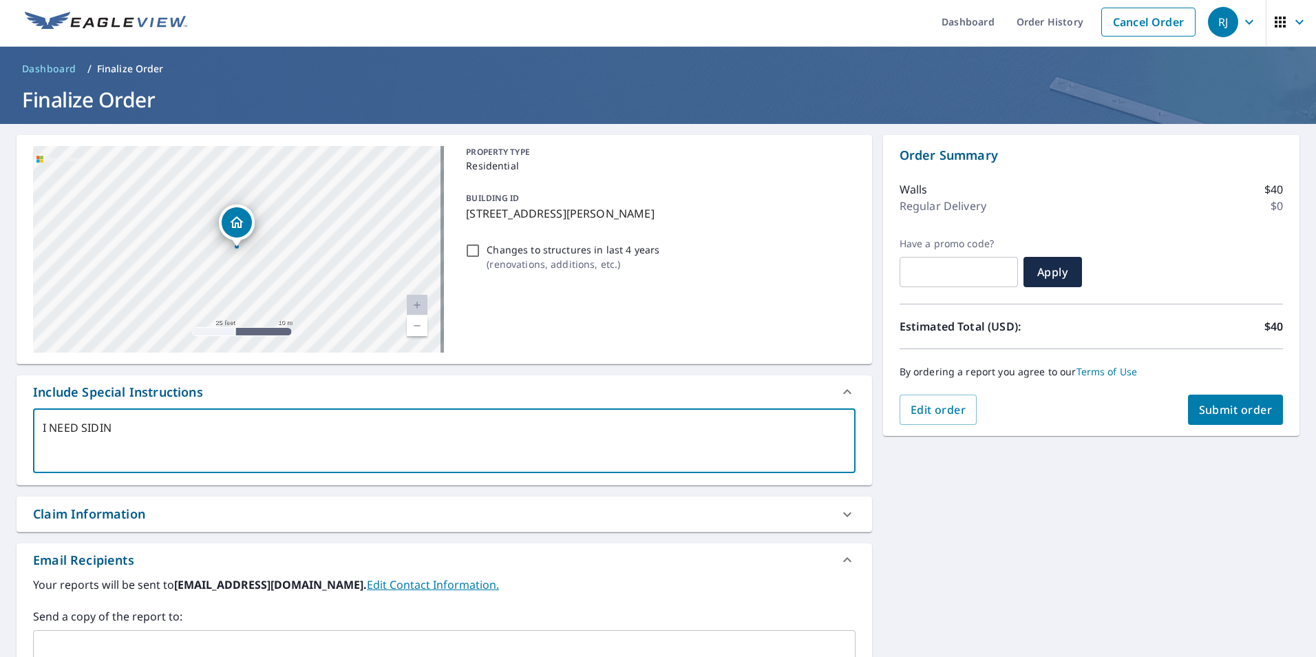
type textarea "x"
type textarea "I NEED SIDING"
type textarea "x"
type textarea "I NEED SIDING T"
type textarea "x"
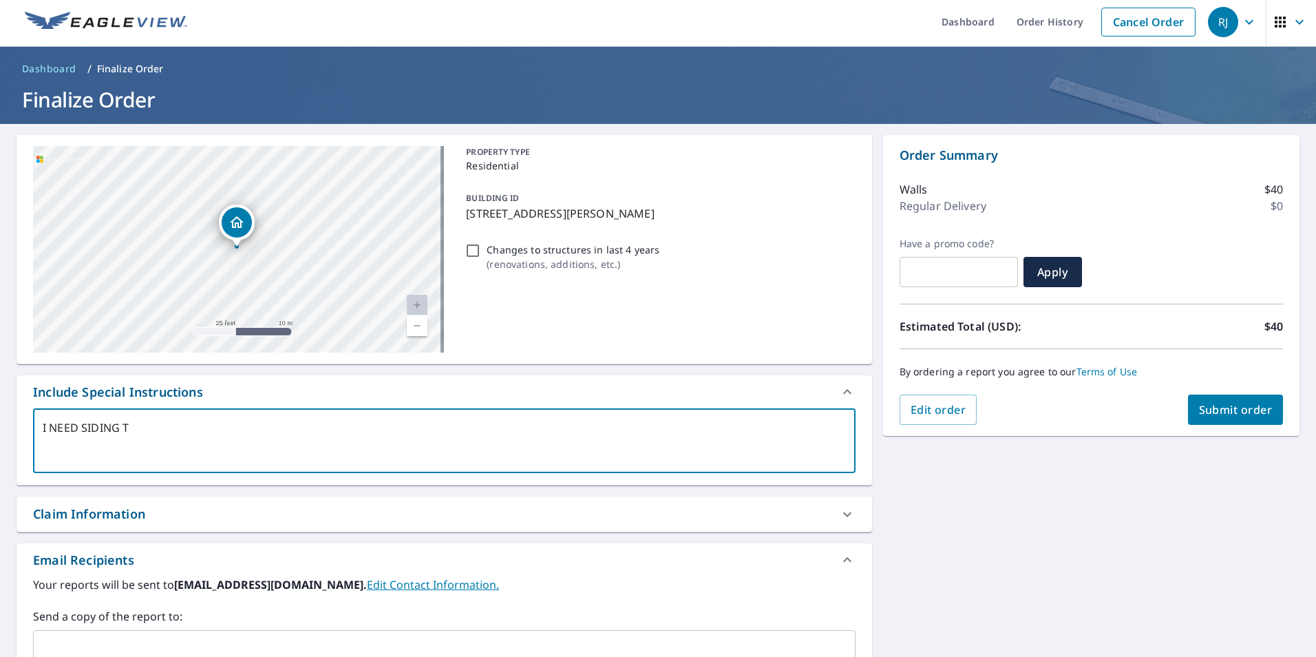
type textarea "I NEED SIDING TA"
type textarea "x"
type textarea "I NEED SIDING TAK"
type textarea "x"
type textarea "I NEED SIDING TAKE"
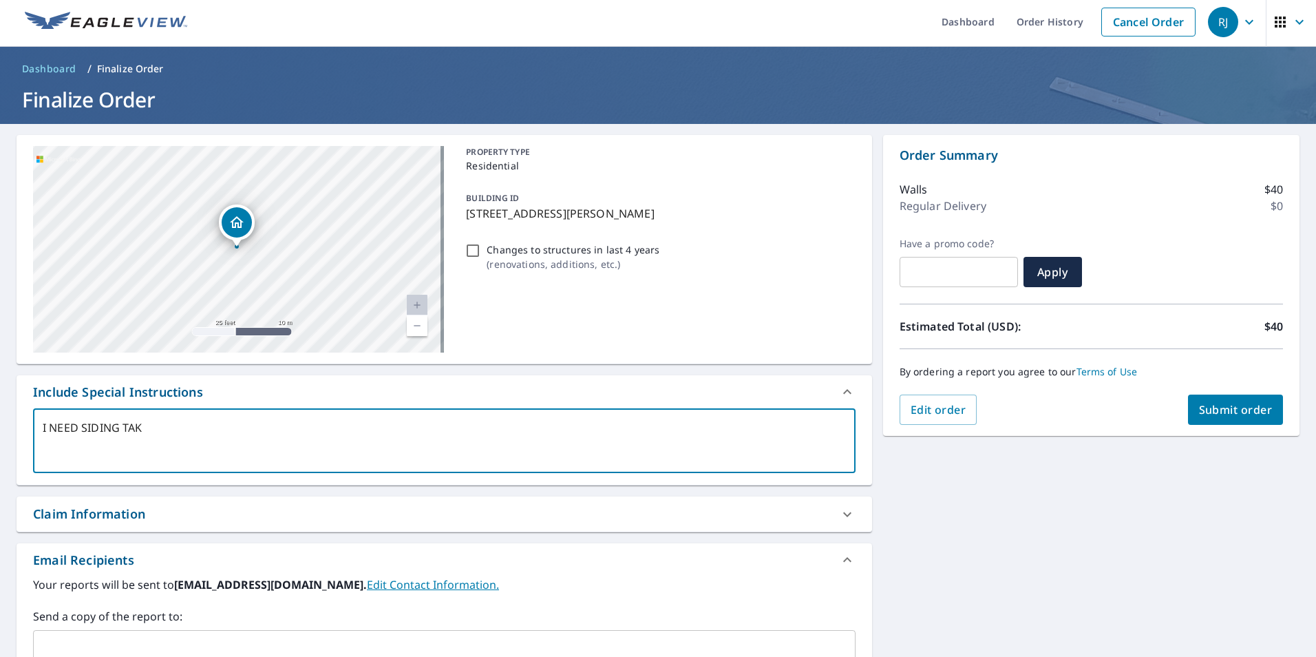
type textarea "x"
type textarea "I NEED SIDING TAKE"
type textarea "x"
type textarea "I NEED SIDING TAKE O"
type textarea "x"
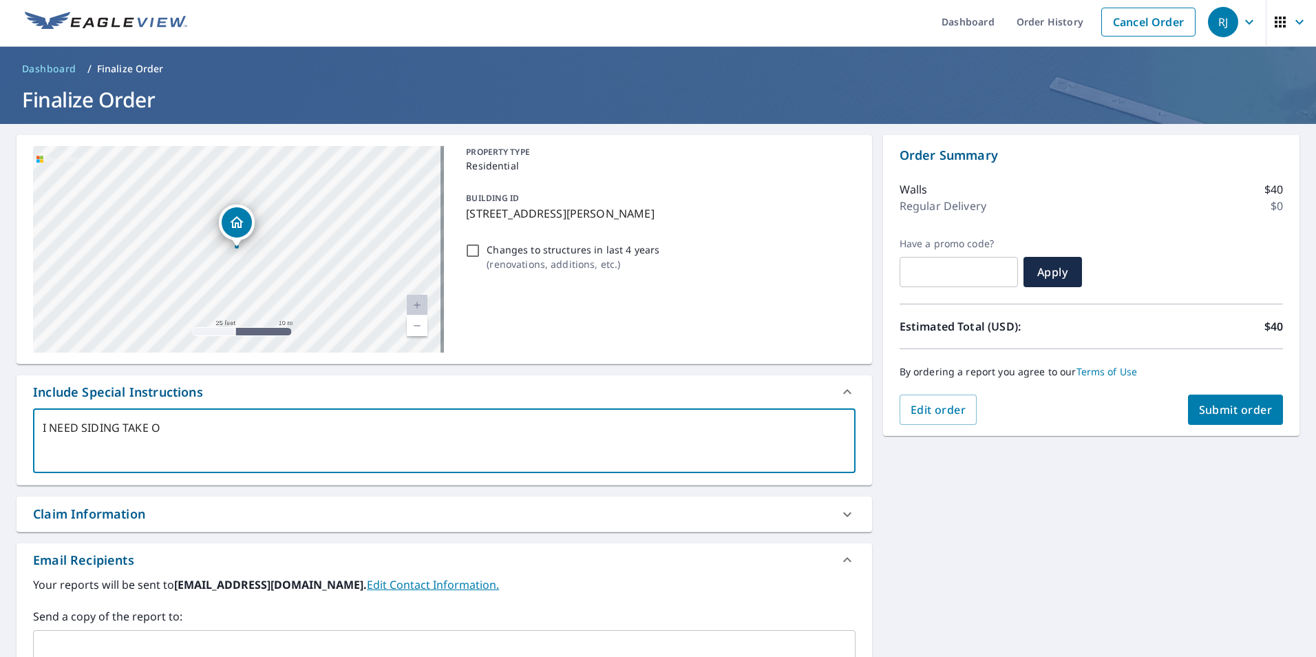
type textarea "I NEED SIDING TAKE OF"
type textarea "x"
type textarea "I NEED SIDING TAKE OF"
type textarea "x"
type textarea "I NEED SIDING TAKE OF"
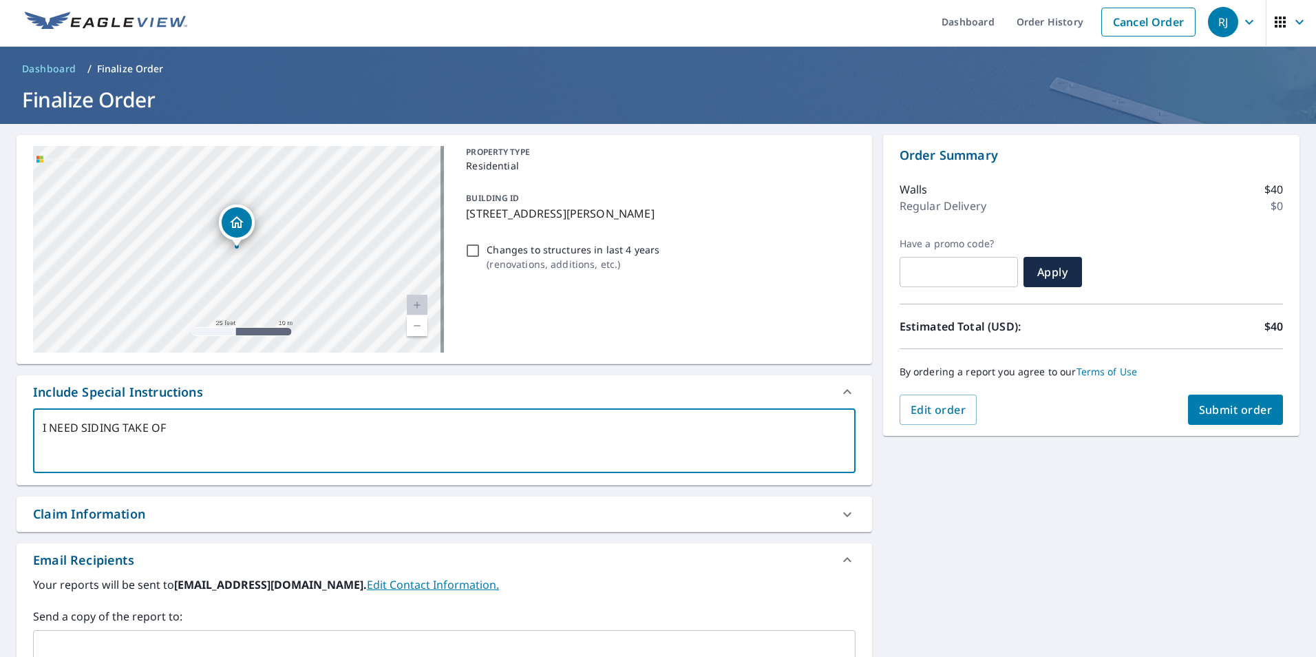
type textarea "x"
type textarea "I NEED SIDING TAKE OFF"
type textarea "x"
type textarea "I NEED SIDING TAKE OFF"
type textarea "x"
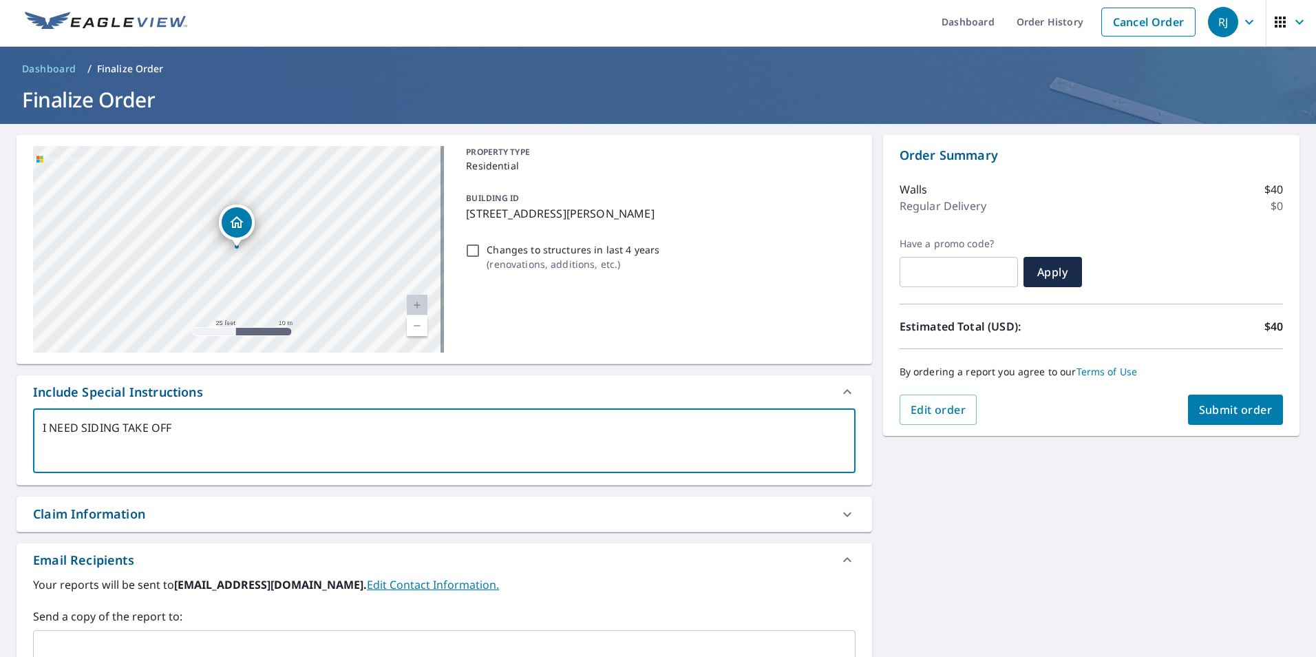
type textarea "I NEED SIDING TAKE OFF F"
type textarea "x"
type textarea "I NEED SIDING TAKE OFF FO"
type textarea "x"
type textarea "I NEED SIDING TAKE OFF FOR"
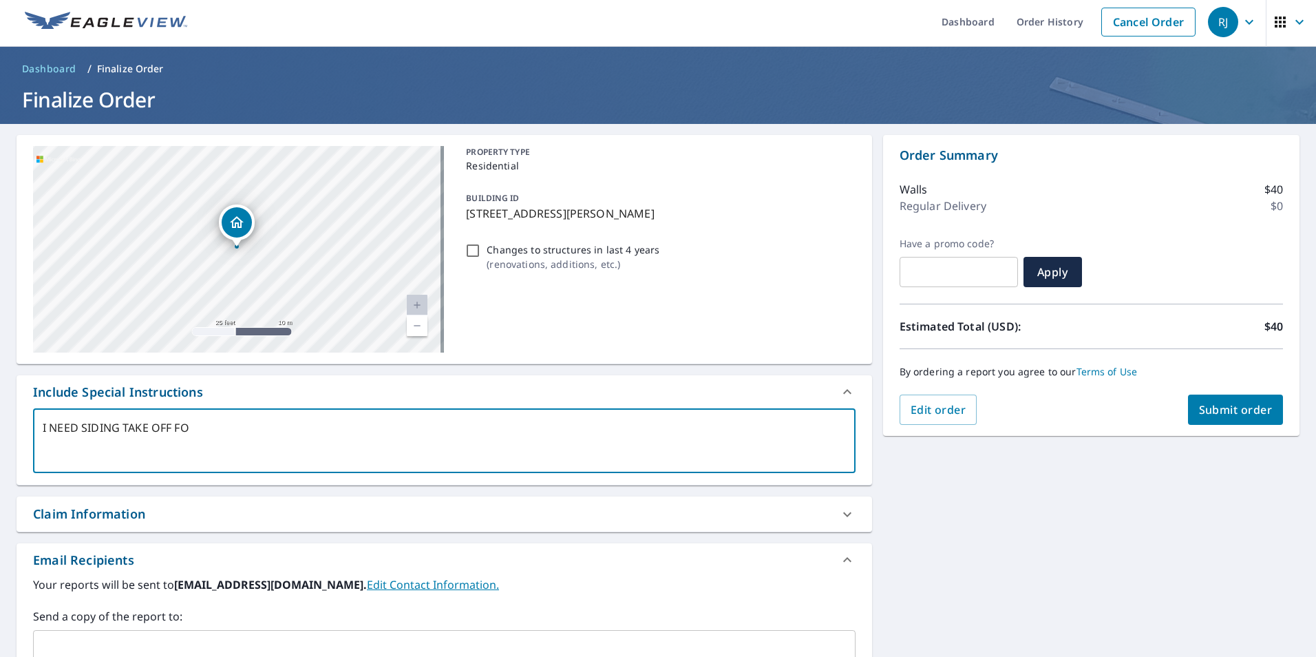
type textarea "x"
type textarea "I NEED SIDING TAKE OFF FOR"
type textarea "x"
type textarea "I NEED SIDING TAKE OFF FOR T"
type textarea "x"
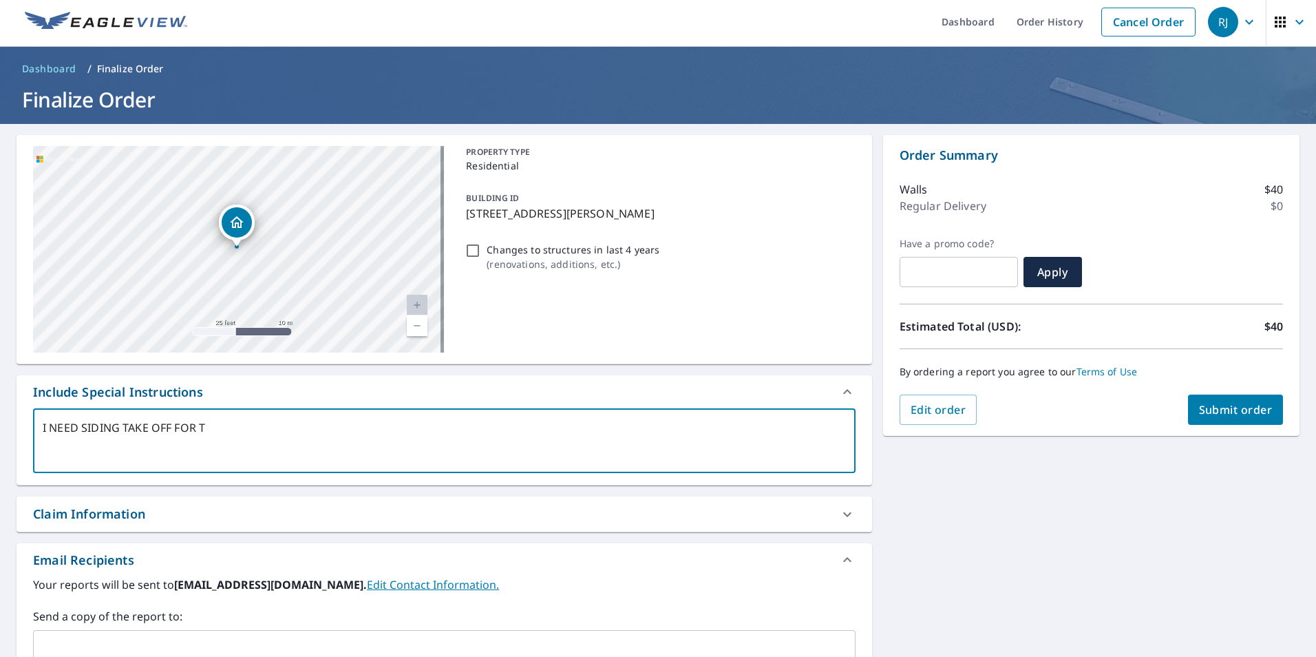
type textarea "I NEED SIDING TAKE OFF FOR TH"
type textarea "x"
type textarea "I NEED SIDING TAKE OFF FOR THE"
type textarea "x"
type textarea "I NEED SIDING TAKE OFF FOR THEH"
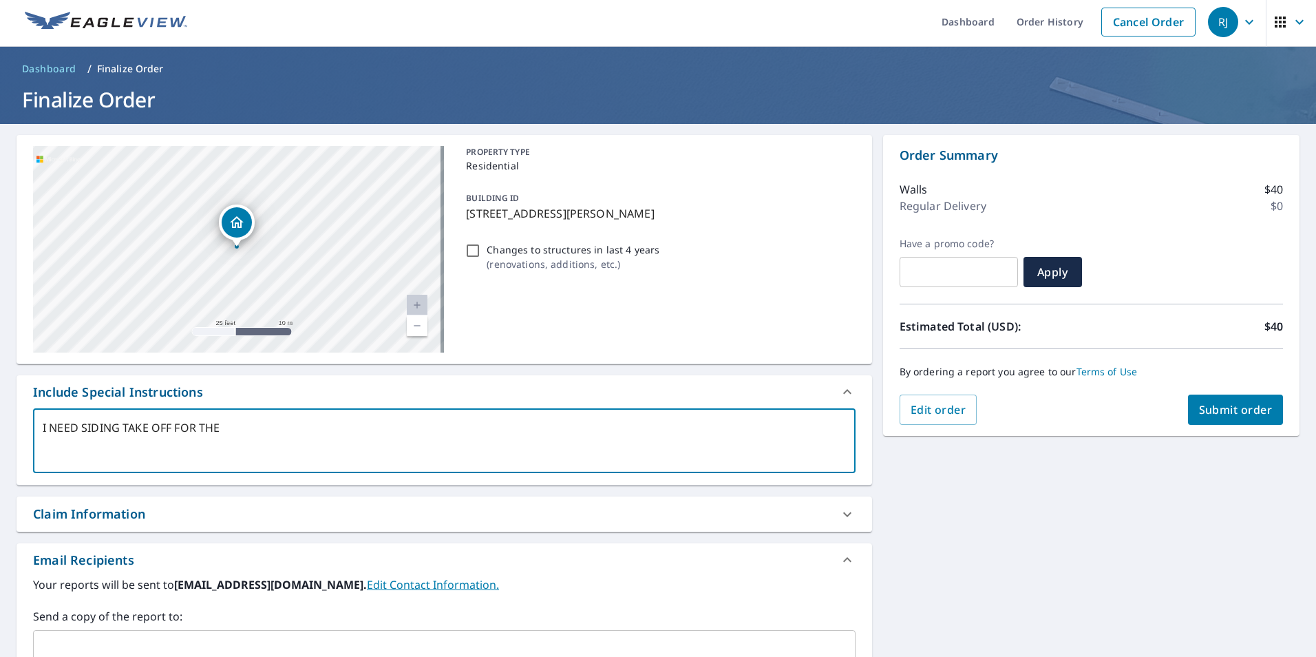
type textarea "x"
type textarea "I NEED SIDING TAKE OFF FOR THEHO"
type textarea "x"
type textarea "I NEED SIDING TAKE OFF FOR THEHOU"
type textarea "x"
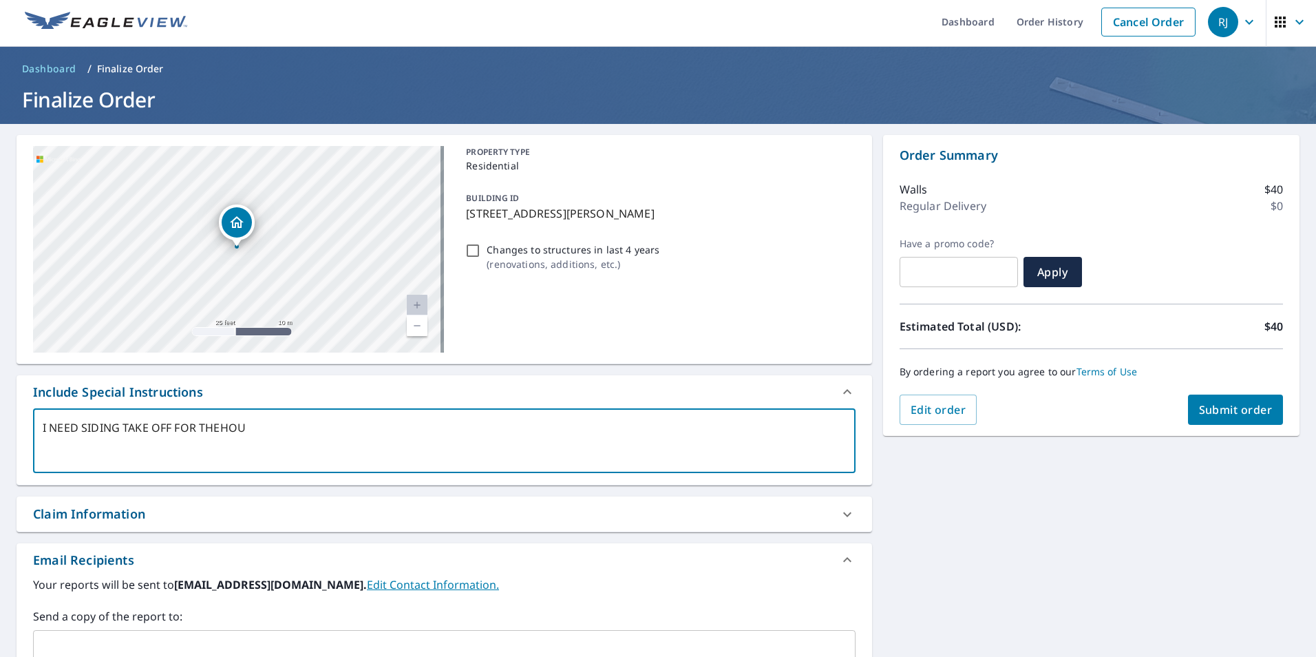
type textarea "I NEED SIDING TAKE OFF FOR THEHO"
type textarea "x"
type textarea "I NEED SIDING TAKE OFF FOR THEH"
type textarea "x"
type textarea "I NEED SIDING TAKE OFF FOR THE"
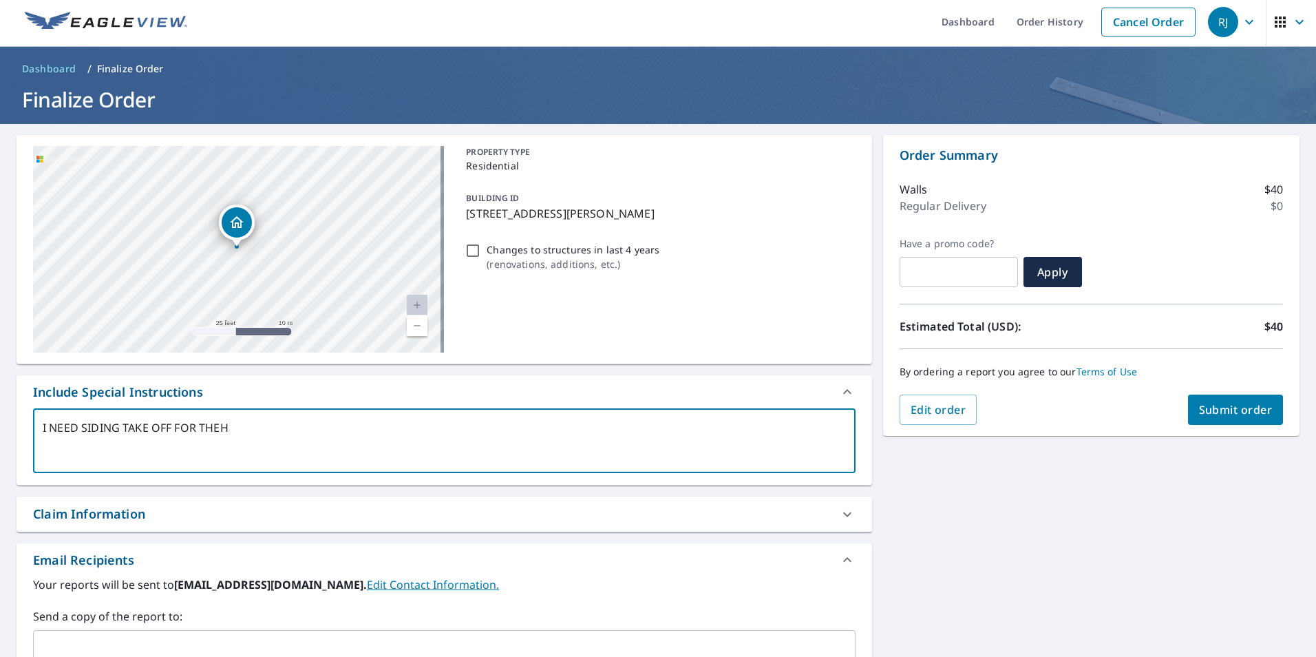
type textarea "x"
type textarea "I NEED SIDING TAKE OFF FOR THE"
type textarea "x"
type textarea "I NEED SIDING TAKE OFF FOR THE H"
type textarea "x"
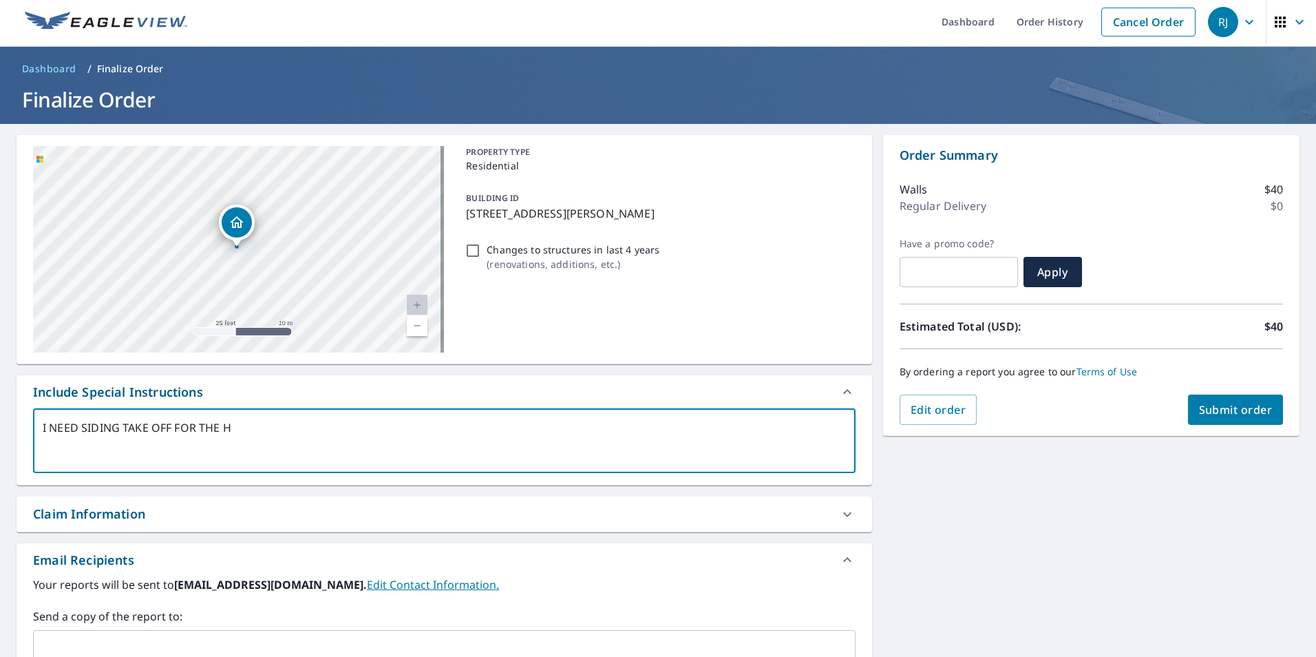
type textarea "I NEED SIDING TAKE OFF FOR THE HO"
type textarea "x"
type textarea "I NEED SIDING TAKE OFF FOR THE HOU"
type textarea "x"
type textarea "I NEED SIDING TAKE OFF FOR THE HOUS"
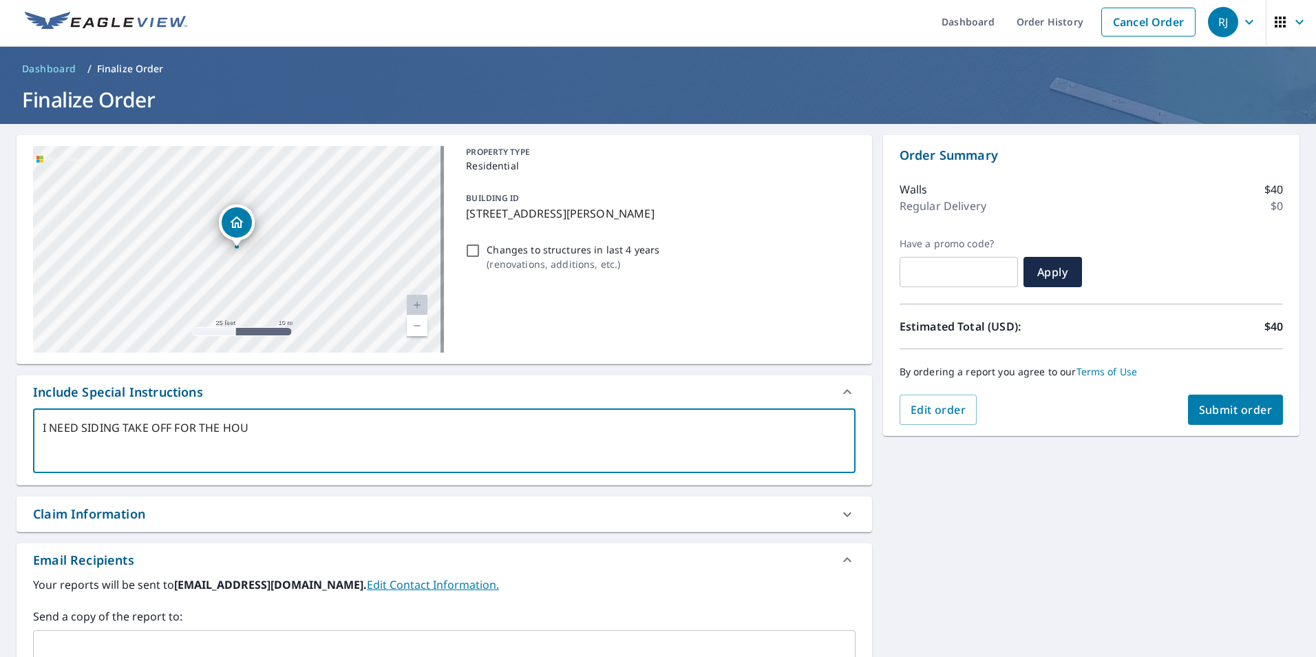
type textarea "x"
type textarea "I NEED SIDING TAKE OFF FOR THE HOUSE"
type textarea "x"
type textarea "I NEED SIDING TAKE OFF FOR THE HOUSE"
type textarea "x"
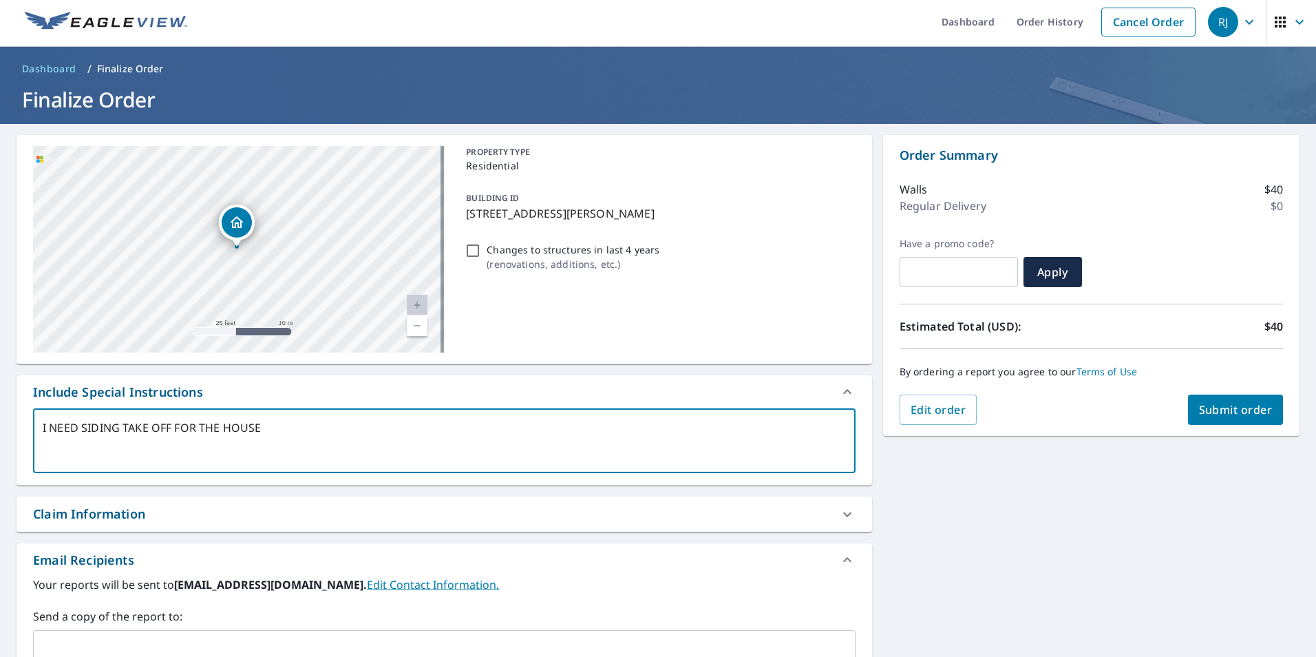
type textarea "I NEED SIDING TAKE OFF FOR THE HOUSE A"
type textarea "x"
type textarea "I NEED SIDING TAKE OFF FOR THE HOUSE AS"
type textarea "x"
type textarea "I NEED SIDING TAKE OFF FOR THE HOUSE ASE"
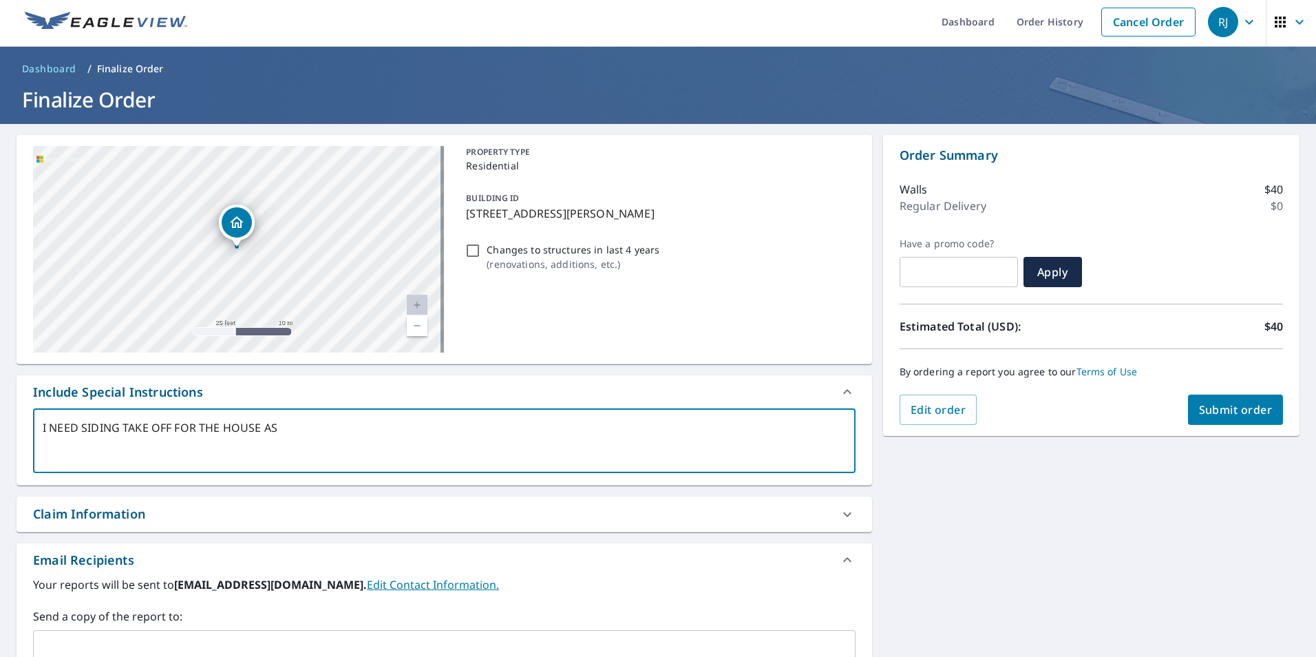
type textarea "x"
type textarea "I NEED SIDING TAKE OFF FOR THE HOUSE ASE"
type textarea "x"
type textarea "I NEED SIDING TAKE OFF FOR THE HOUSE ASE"
type textarea "x"
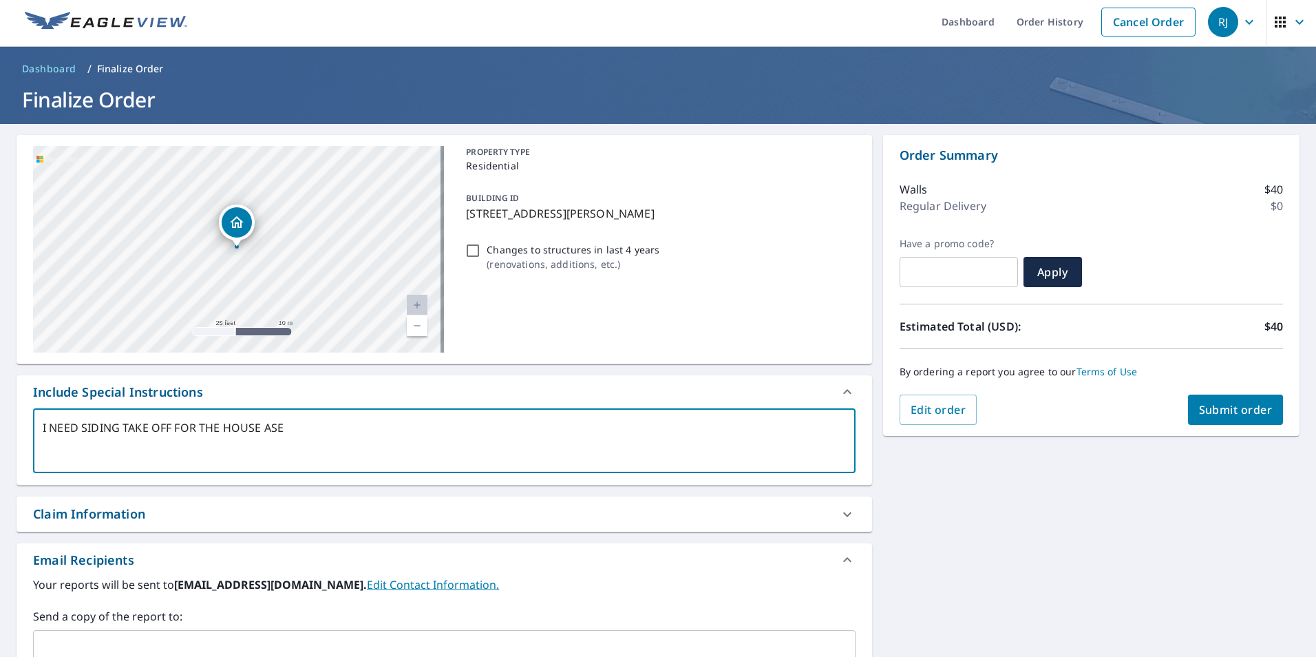
type textarea "I NEED SIDING TAKE OFF FOR THE HOUSE AS"
type textarea "x"
type textarea "I NEED SIDING TAKE OFF FOR THE HOUSE AS"
type textarea "x"
type textarea "I NEED SIDING TAKE OFF FOR THE HOUSE AS W"
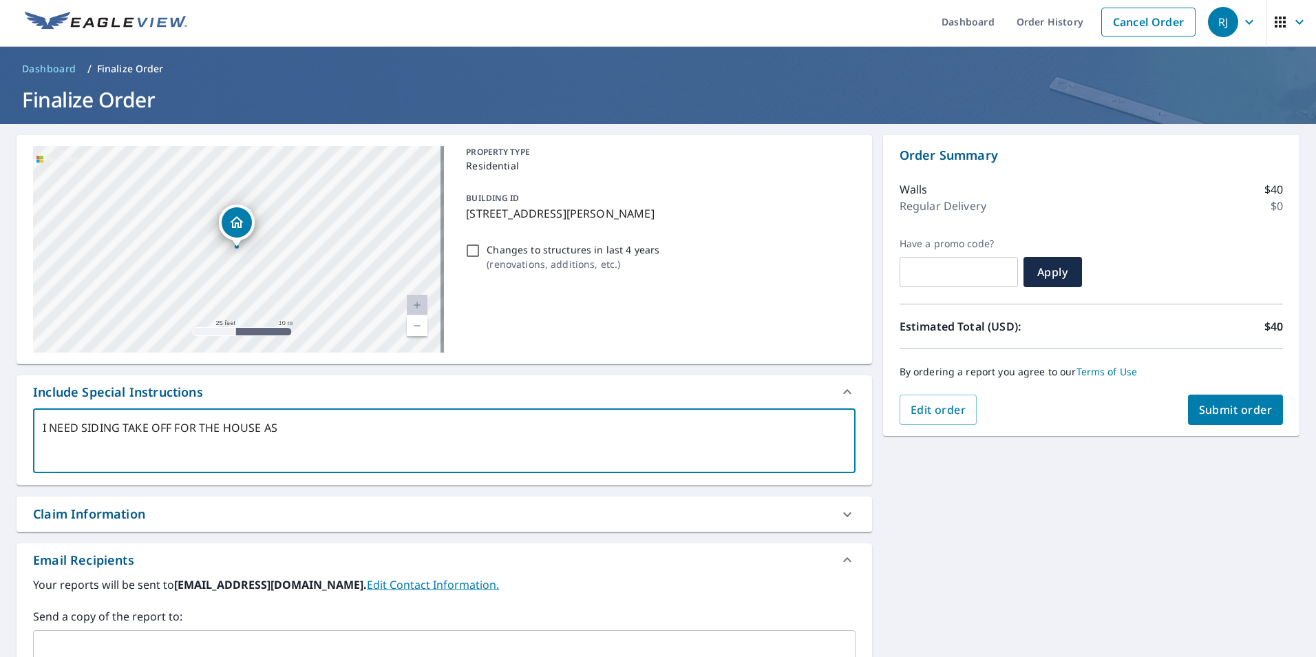
type textarea "x"
type textarea "I NEED SIDING TAKE OFF FOR THE HOUSE AS WE"
type textarea "x"
type textarea "I NEED SIDING TAKE OFF FOR THE HOUSE AS WEL"
type textarea "x"
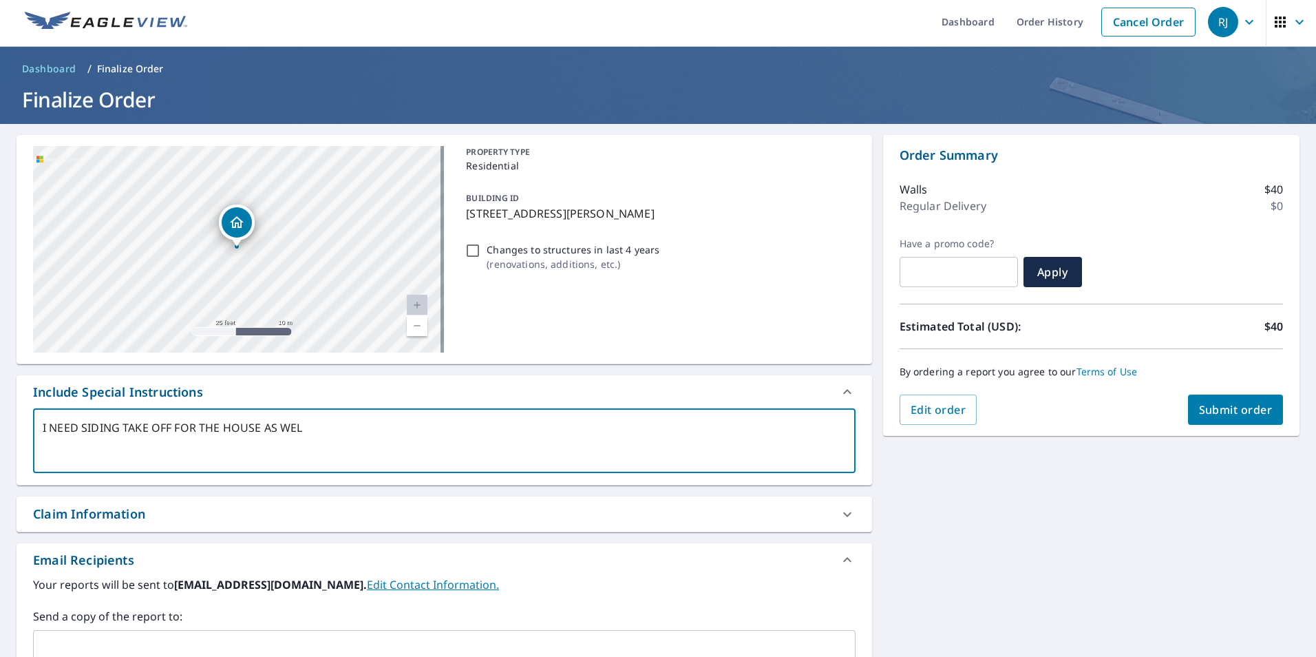
type textarea "I NEED SIDING TAKE OFF FOR THE HOUSE AS WELL"
type textarea "x"
type textarea "I NEED SIDING TAKE OFF FOR THE HOUSE AS WELL"
type textarea "x"
type textarea "I NEED SIDING TAKE OFF FOR THE HOUSE AS WELL A"
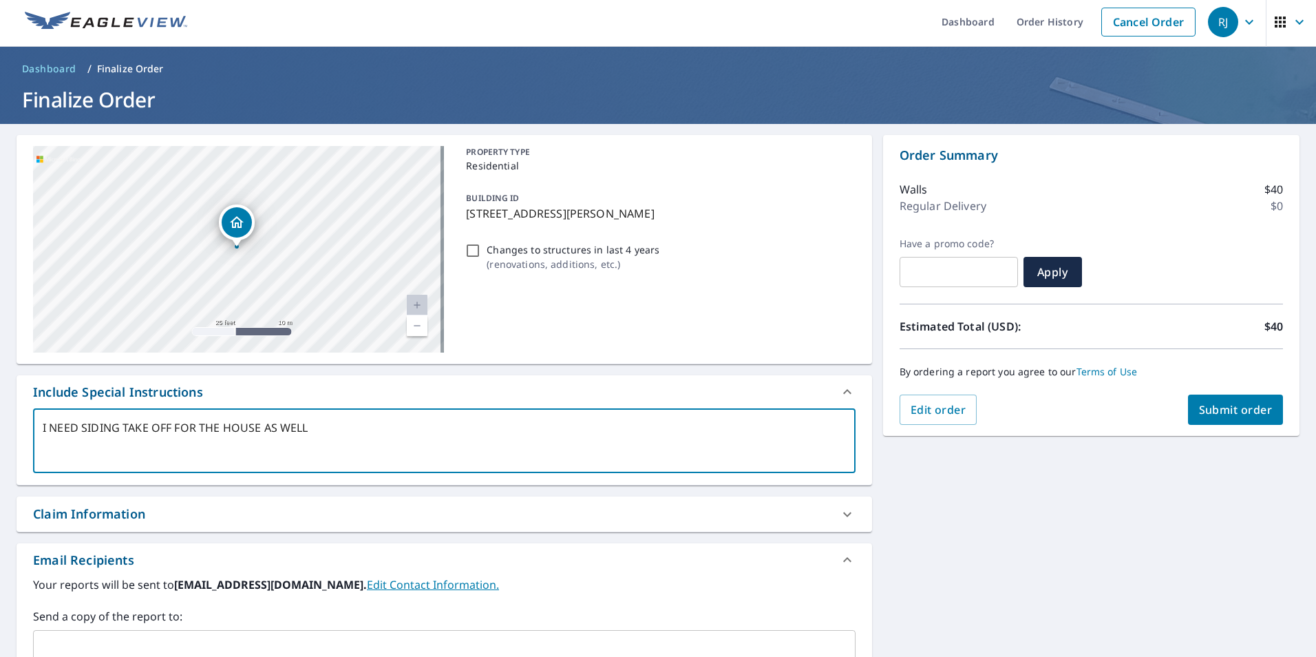
type textarea "x"
type textarea "I NEED SIDING TAKE OFF FOR THE HOUSE AS WELL AS"
type textarea "x"
type textarea "I NEED SIDING TAKE OFF FOR THE HOUSE AS WELL AS"
type textarea "x"
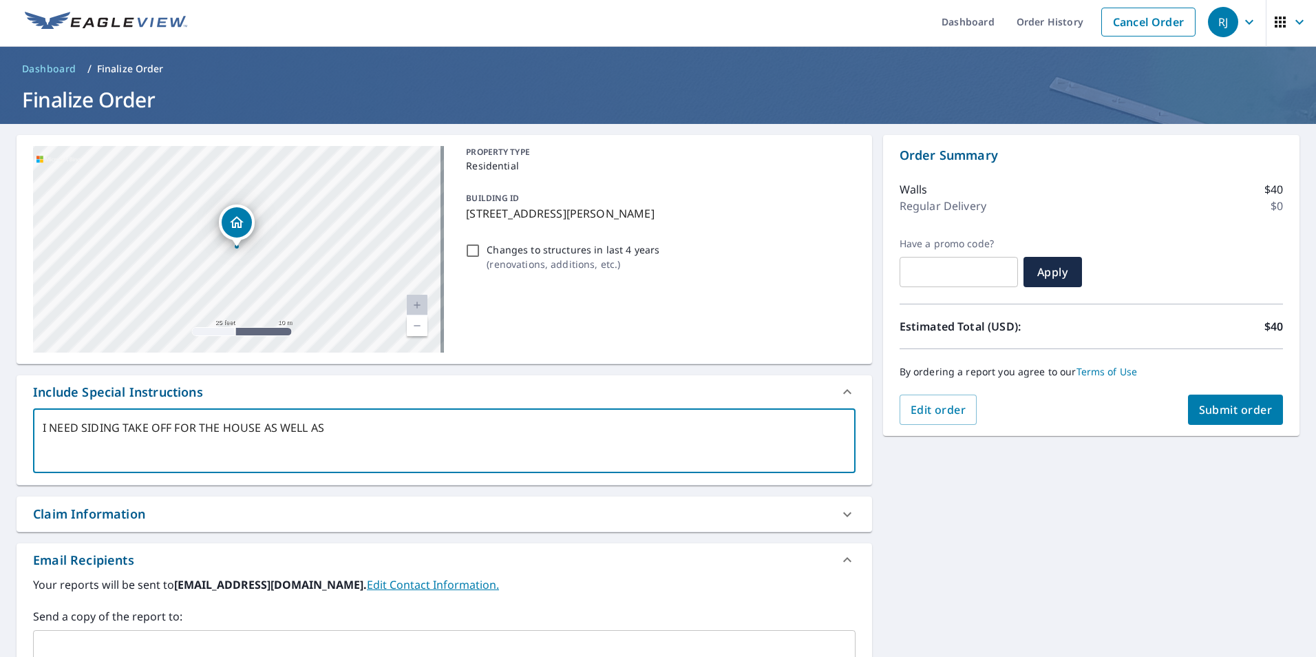
type textarea "I NEED SIDING TAKE OFF FOR THE HOUSE AS WELL AS T"
type textarea "x"
type textarea "I NEED SIDING TAKE OFF FOR THE HOUSE AS WELL AS TH"
type textarea "x"
type textarea "I NEED SIDING TAKE OFF FOR THE HOUSE AS WELL AS THE"
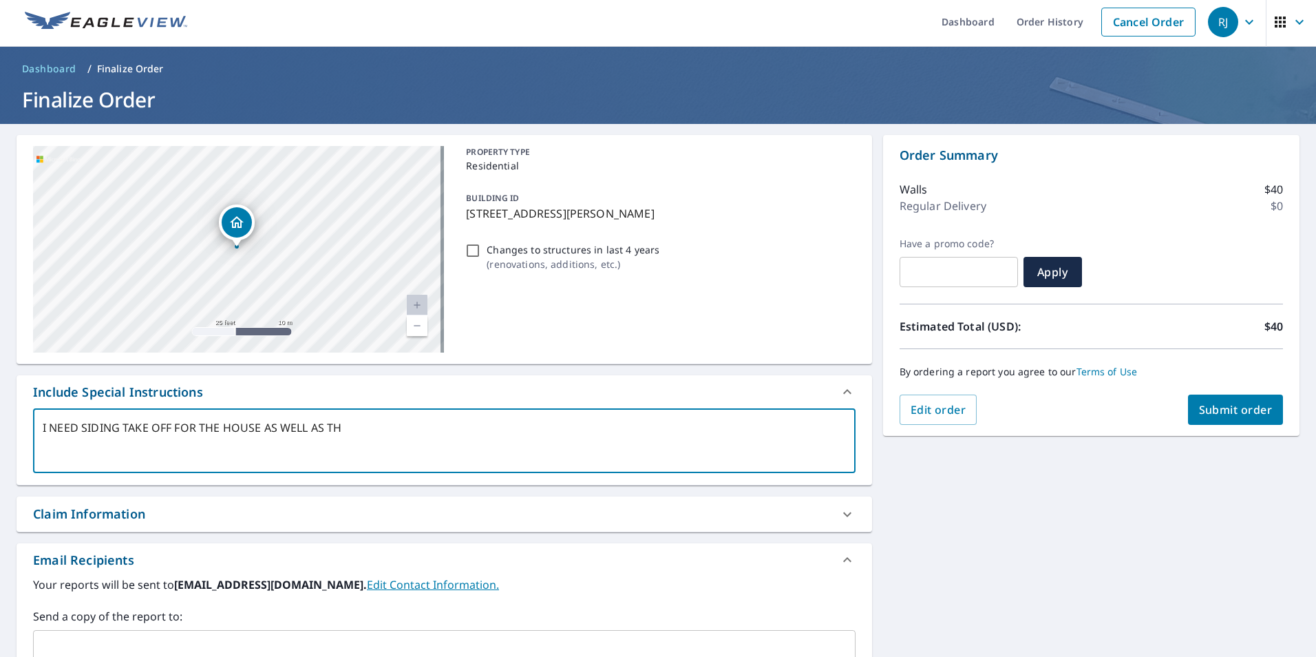
type textarea "x"
type textarea "I NEED SIDING TAKE OFF FOR THE HOUSE AS WELL AS THE"
type textarea "x"
type textarea "I NEED SIDING TAKE OFF FOR THE HOUSE AS WELL AS THE S"
type textarea "x"
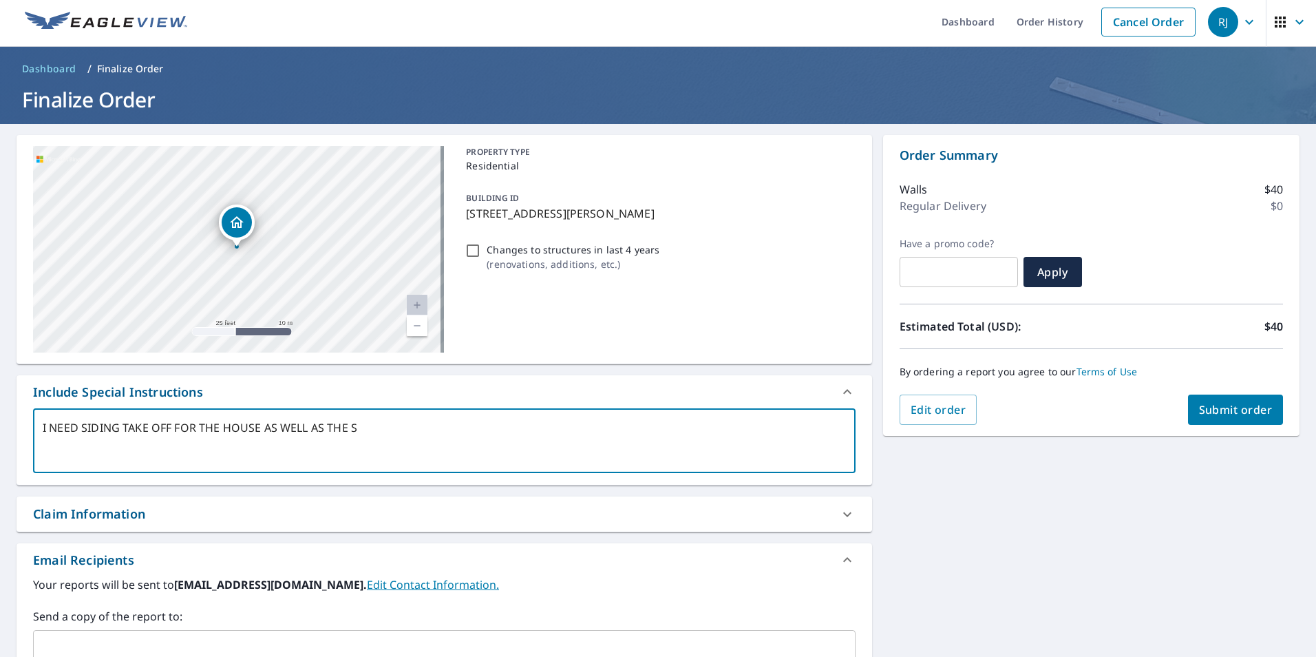
type textarea "I NEED SIDING TAKE OFF FOR THE HOUSE AS WELL AS THE ST"
type textarea "x"
type textarea "I NEED SIDING TAKE OFF FOR THE HOUSE AS WELL AS THE STR"
type textarea "x"
type textarea "I NEED SIDING TAKE OFF FOR THE HOUSE AS WELL AS THE STRU"
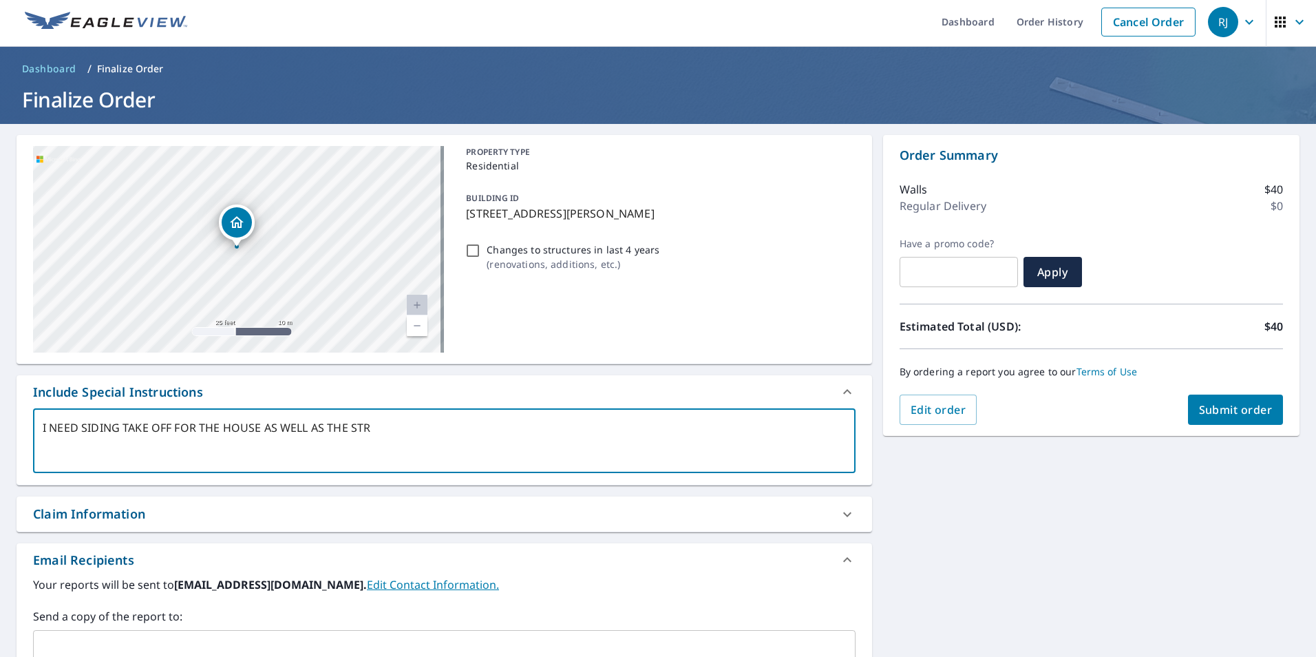
type textarea "x"
type textarea "I NEED SIDING TAKE OFF FOR THE HOUSE AS WELL AS THE STRUC"
type textarea "x"
type textarea "I NEED SIDING TAKE OFF FOR THE HOUSE AS WELL AS THE STRUCT"
type textarea "x"
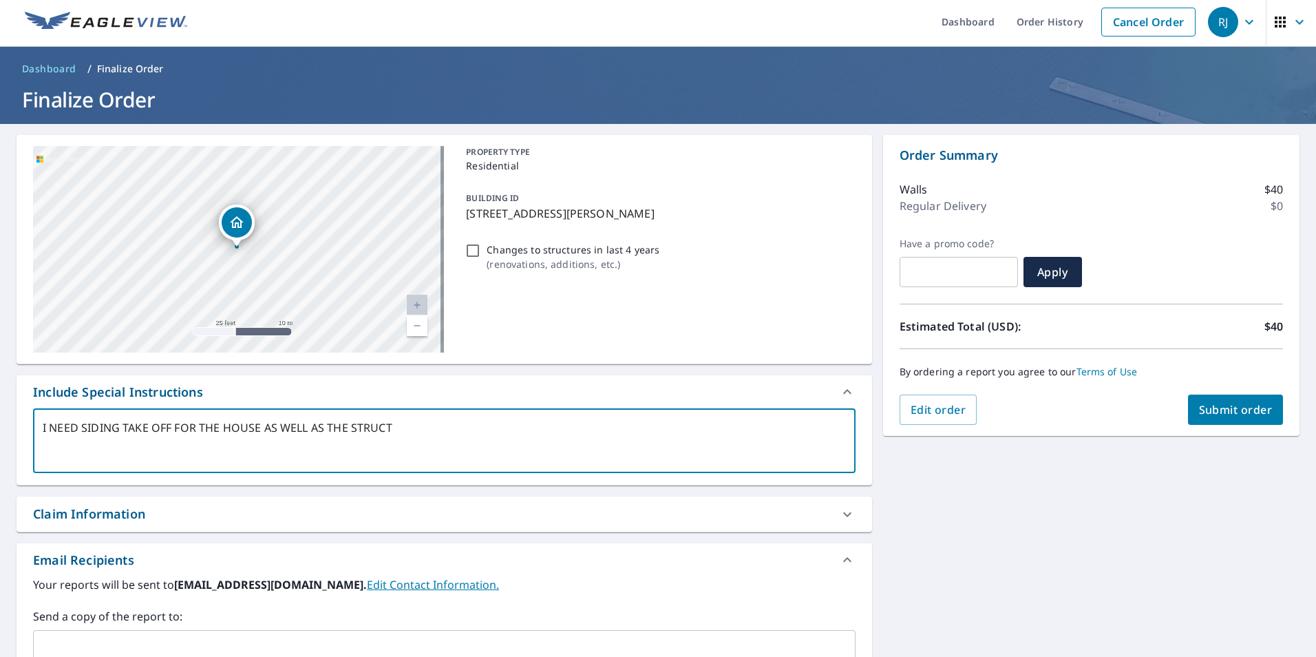
type textarea "I NEED SIDING TAKE OFF FOR THE HOUSE AS WELL AS THE STRUCTU"
type textarea "x"
type textarea "I NEED SIDING TAKE OFF FOR THE HOUSE AS WELL AS THE STRUCTUR"
type textarea "x"
type textarea "I NEED SIDING TAKE OFF FOR THE HOUSE AS WELL AS THE STRUCTUR"
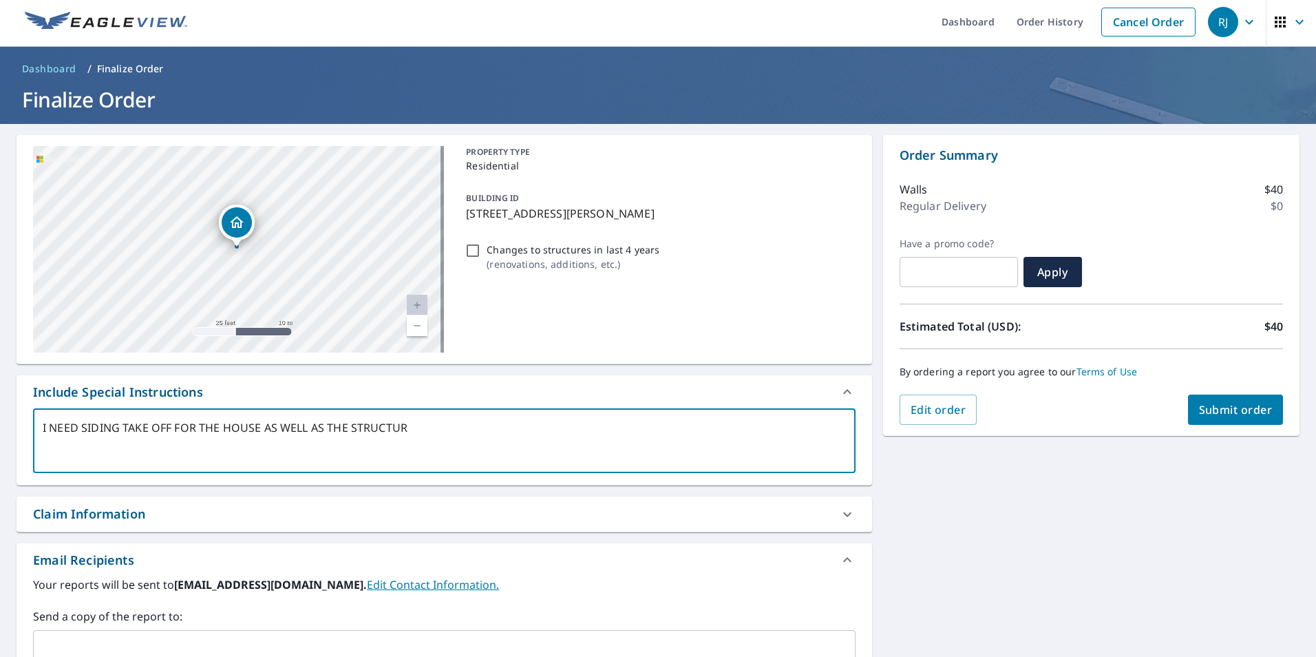
type textarea "x"
type textarea "I NEED SIDING TAKE OFF FOR THE HOUSE AS WELL AS THE STRUCTUR D"
type textarea "x"
type textarea "I NEED SIDING TAKE OFF FOR THE HOUSE AS WELL AS THE STRUCTUR"
type textarea "x"
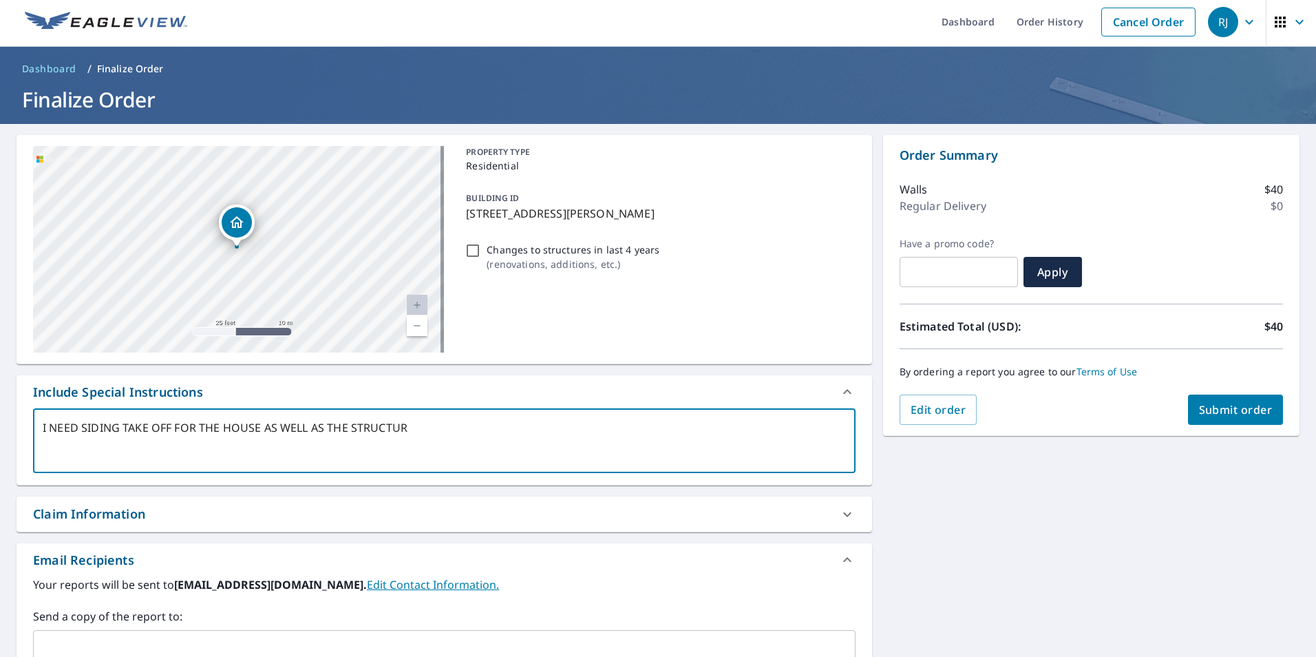
type textarea "I NEED SIDING TAKE OFF FOR THE HOUSE AS WELL AS THE STRUCTUR"
type textarea "x"
type textarea "I NEED SIDING TAKE OFF FOR THE HOUSE AS WELL AS THE STRUCTURE"
type textarea "x"
type textarea "I NEED SIDING TAKE OFF FOR THE HOUSE AS WELL AS THE STRUCTURE"
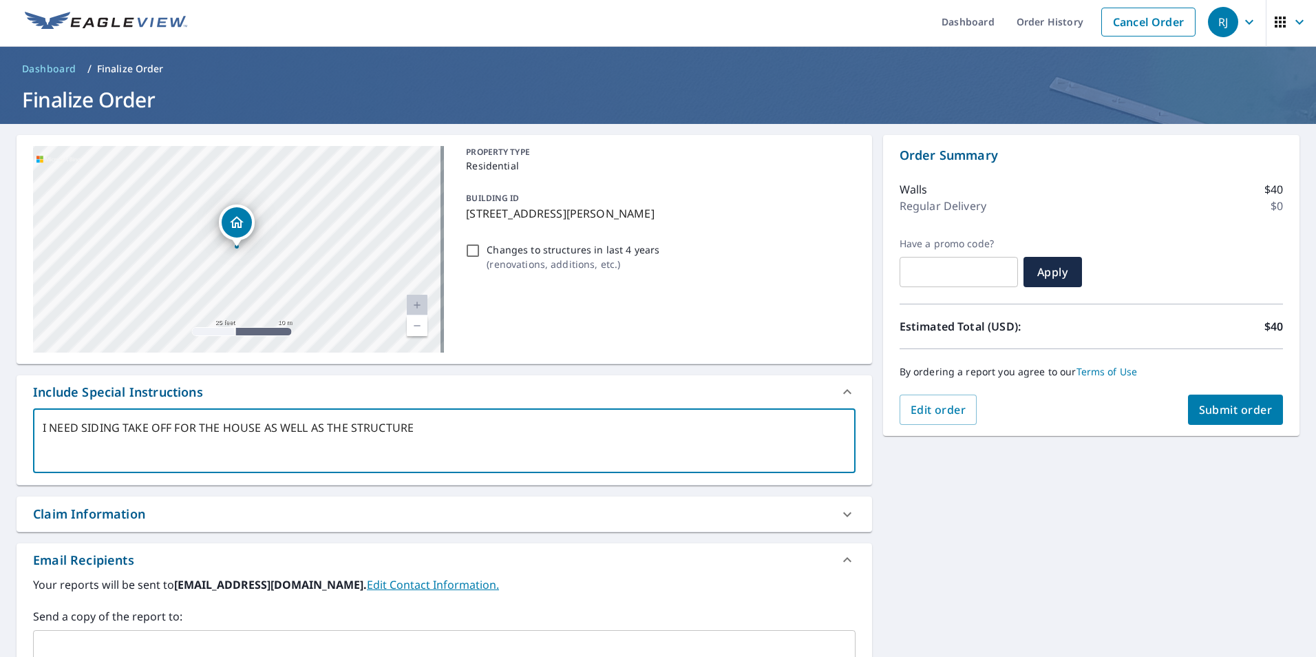
type textarea "x"
type textarea "I NEED SIDING TAKE OFF FOR THE HOUSE AS WELL AS THE STRUCTURE C"
type textarea "x"
type textarea "I NEED SIDING TAKE OFF FOR THE HOUSE AS WELL AS THE STRUCTURE CL"
type textarea "x"
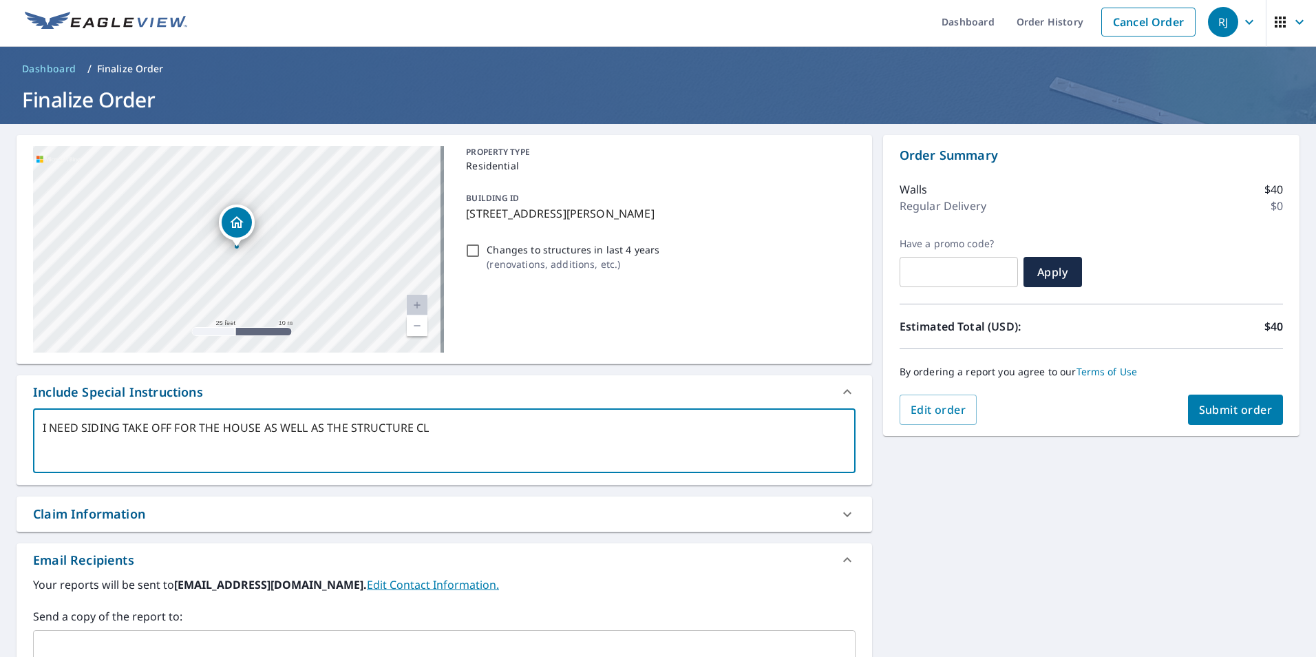
type textarea "I NEED SIDING TAKE OFF FOR THE HOUSE AS WELL AS THE STRUCTURE CLO"
type textarea "x"
type textarea "I NEED SIDING TAKE OFF FOR THE HOUSE AS WELL AS THE STRUCTURE CLOS"
type textarea "x"
type textarea "I NEED SIDING TAKE OFF FOR THE HOUSE AS WELL AS THE STRUCTURE CLOSE"
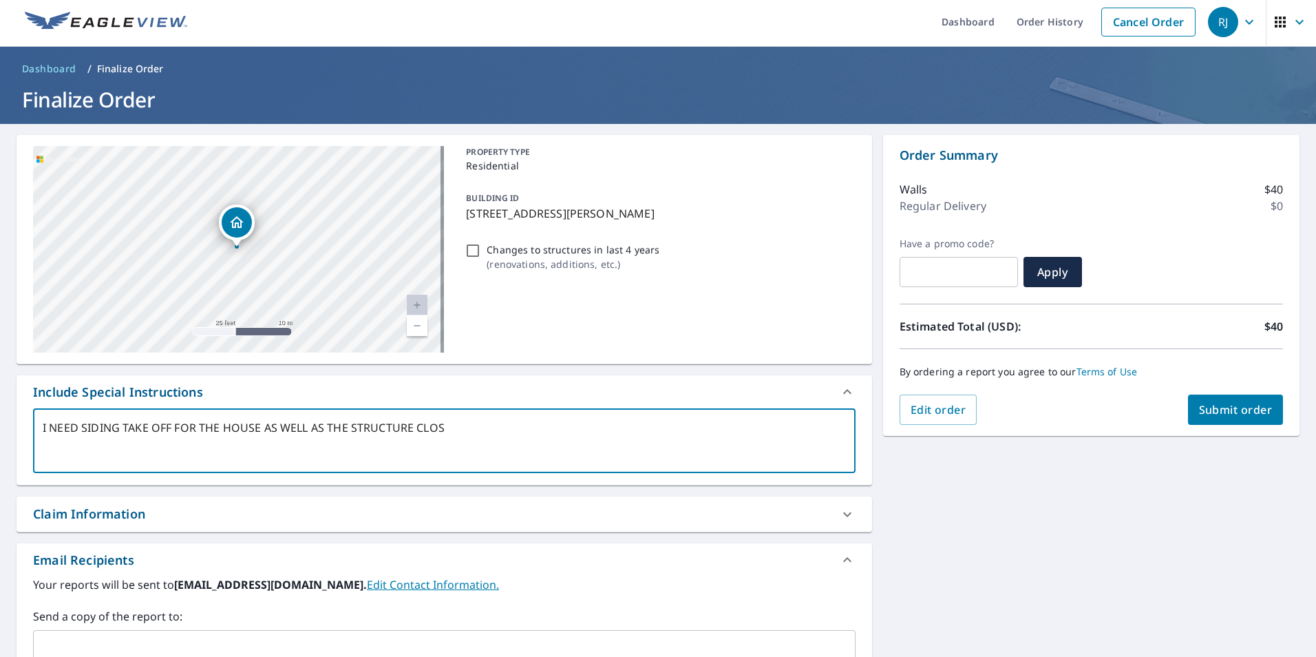
type textarea "x"
type textarea "I NEED SIDING TAKE OFF FOR THE HOUSE AS WELL AS THE STRUCTURE CLOSED"
type textarea "x"
type textarea "I NEED SIDING TAKE OFF FOR THE HOUSE AS WELL AS THE STRUCTURE CLOSE"
type textarea "x"
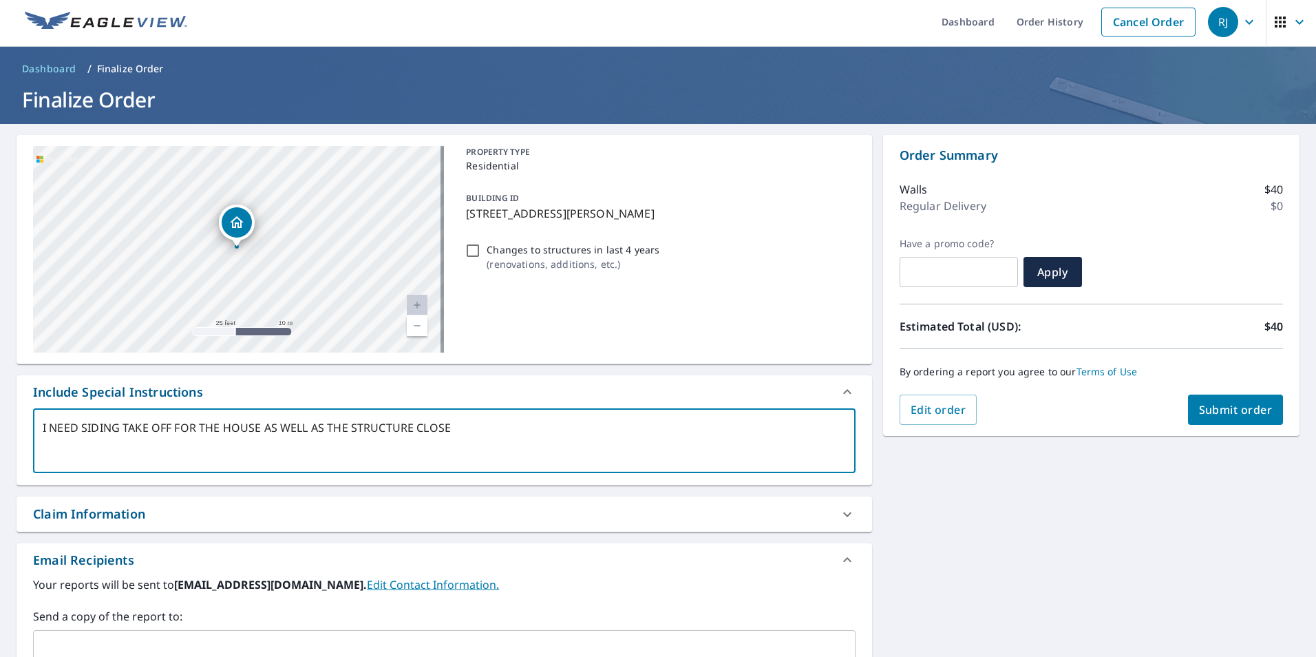
type textarea "I NEED SIDING TAKE OFF FOR THE HOUSE AS WELL AS THE STRUCTURE CLOS"
type textarea "x"
type textarea "I NEED SIDING TAKE OFF FOR THE HOUSE AS WELL AS THE STRUCTURE CLO"
type textarea "x"
type textarea "I NEED SIDING TAKE OFF FOR THE HOUSE AS WELL AS THE STRUCTURE CL"
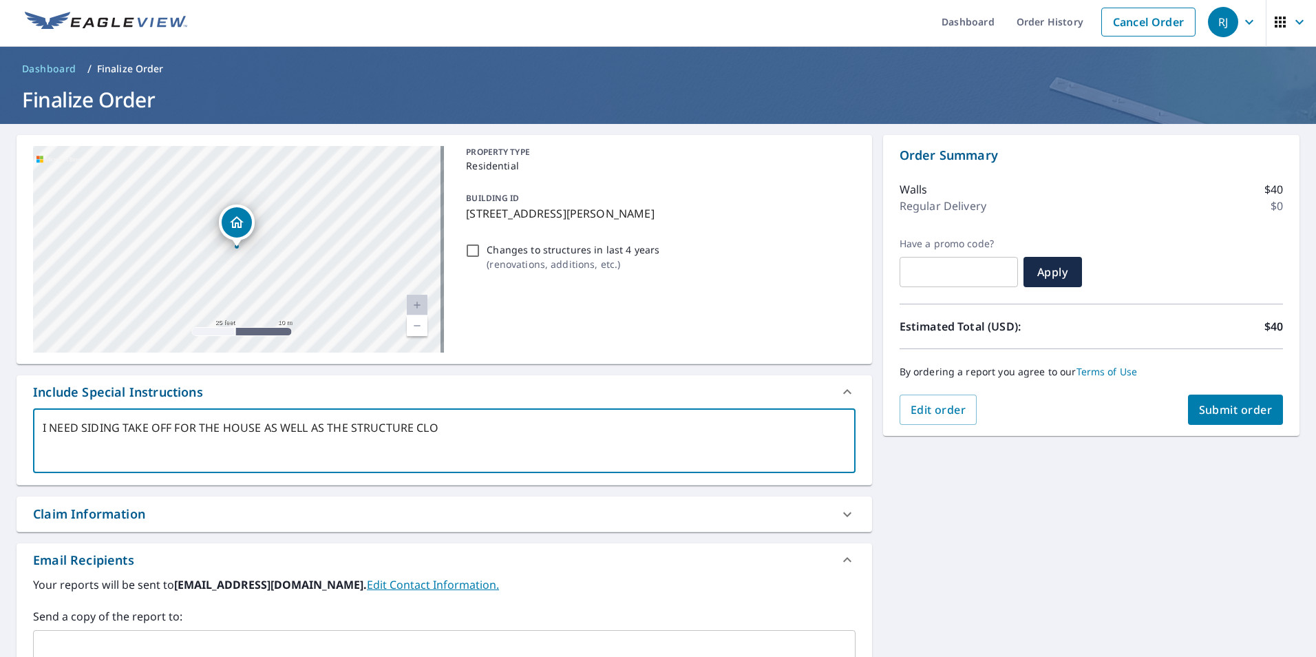
type textarea "x"
type textarea "I NEED SIDING TAKE OFF FOR THE HOUSE AS WELL AS THE STRUCTURE C"
type textarea "x"
type textarea "I NEED SIDING TAKE OFF FOR THE HOUSE AS WELL AS THE STRUCTURE"
type textarea "x"
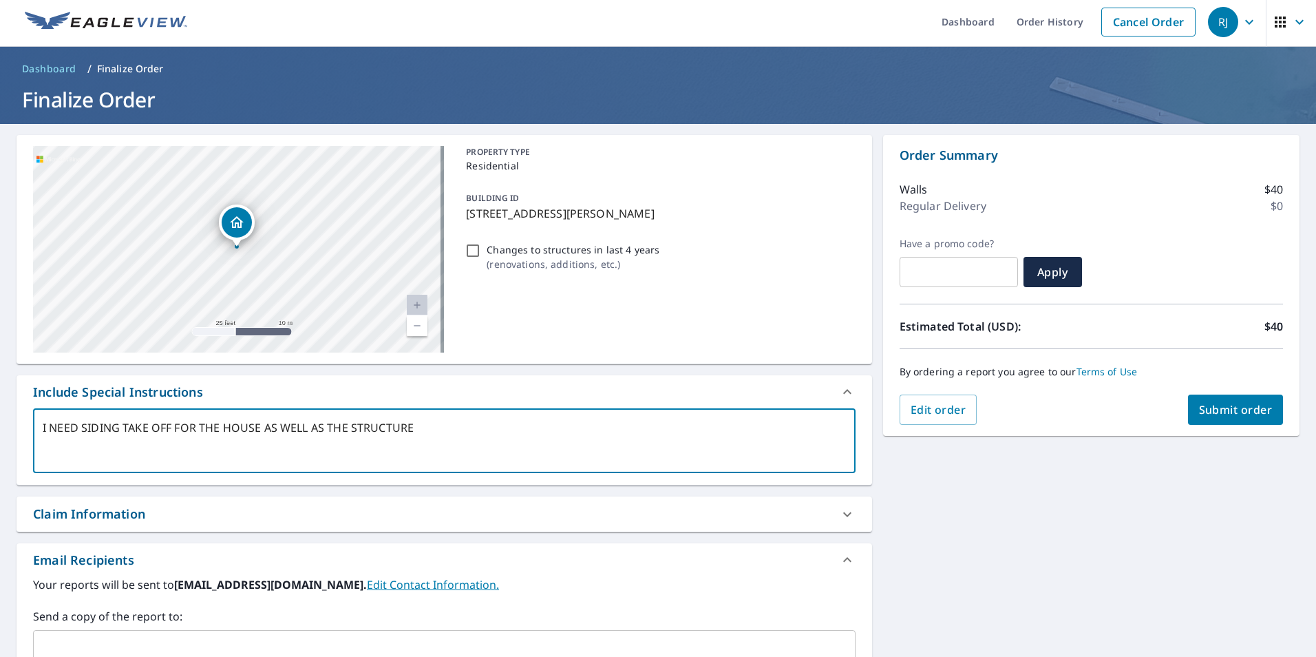
type textarea "I NEED SIDING TAKE OFF FOR THE HOUSE AS WELL AS THE STRUCTURE B"
type textarea "x"
type textarea "I NEED SIDING TAKE OFF FOR THE HOUSE AS WELL AS THE STRUCTURE BH"
type textarea "x"
type textarea "I NEED SIDING TAKE OFF FOR THE HOUSE AS WELL AS THE STRUCTURE B"
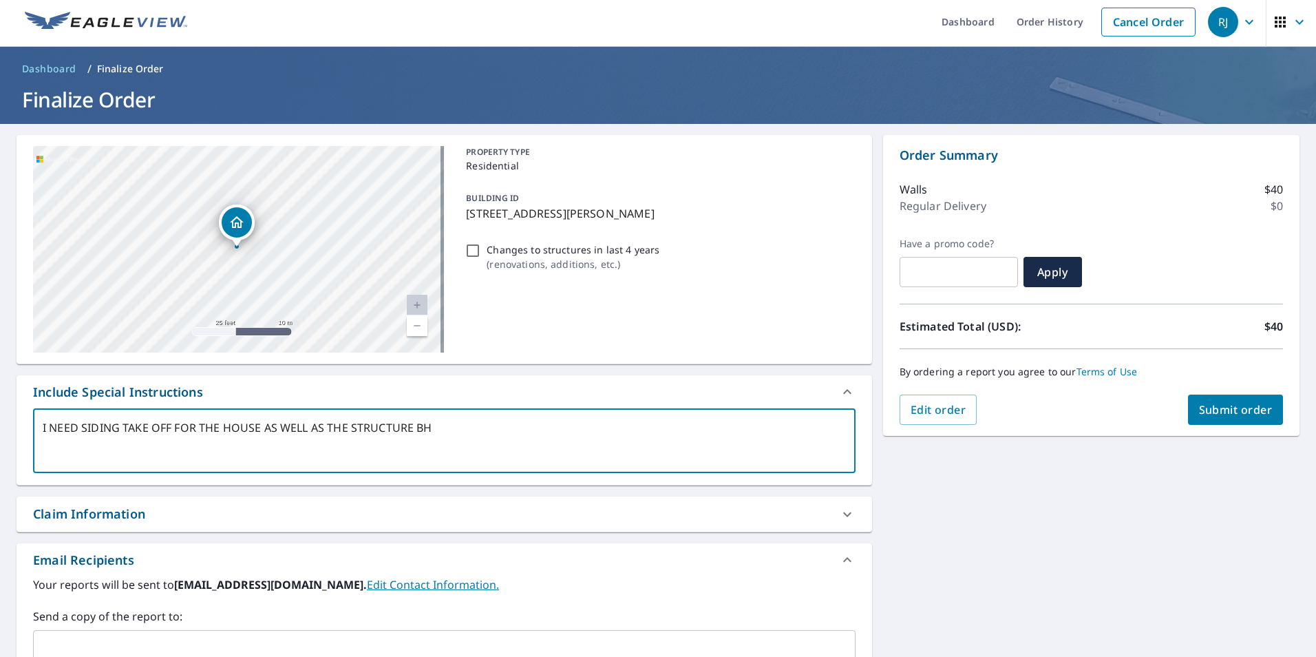
type textarea "x"
type textarea "I NEED SIDING TAKE OFF FOR THE HOUSE AS WELL AS THE STRUCTURE BE"
type textarea "x"
type textarea "I NEED SIDING TAKE OFF FOR THE HOUSE AS WELL AS THE STRUCTURE BEH"
type textarea "x"
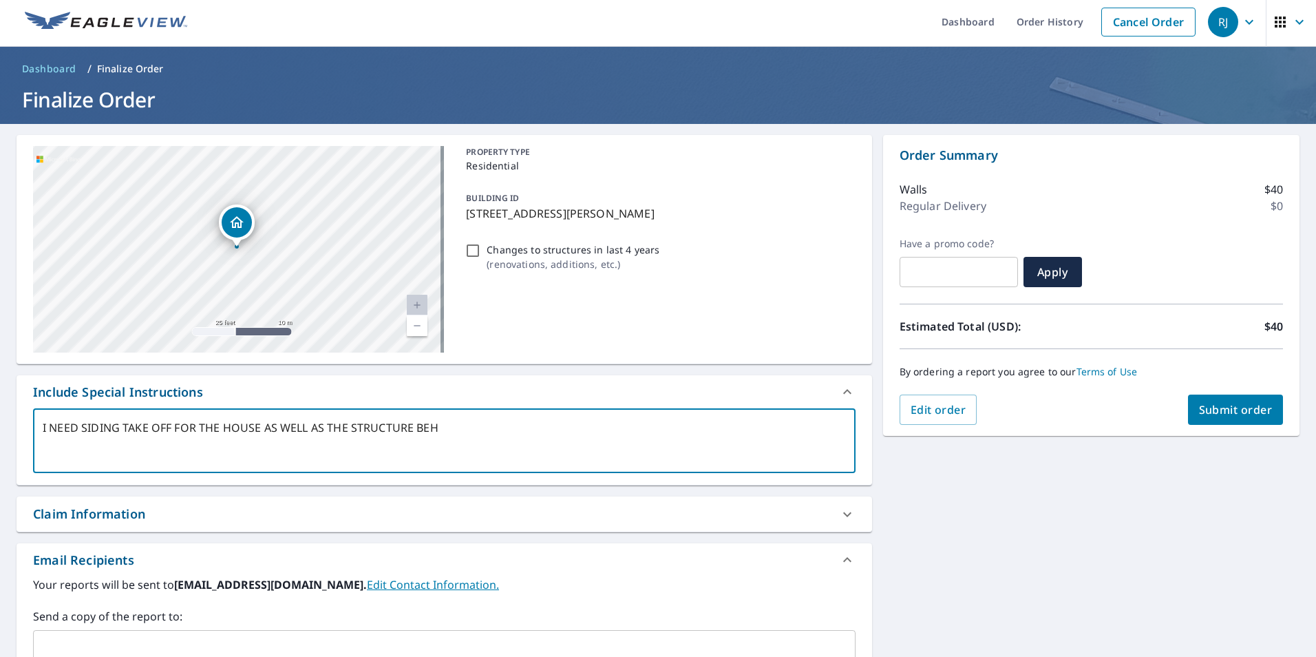
type textarea "I NEED SIDING TAKE OFF FOR THE HOUSE AS WELL AS THE STRUCTURE BEHI"
type textarea "x"
type textarea "I NEED SIDING TAKE OFF FOR THE HOUSE AS WELL AS THE STRUCTURE BEHIN"
type textarea "x"
type textarea "I NEED SIDING TAKE OFF FOR THE HOUSE AS WELL AS THE STRUCTURE BEHIND"
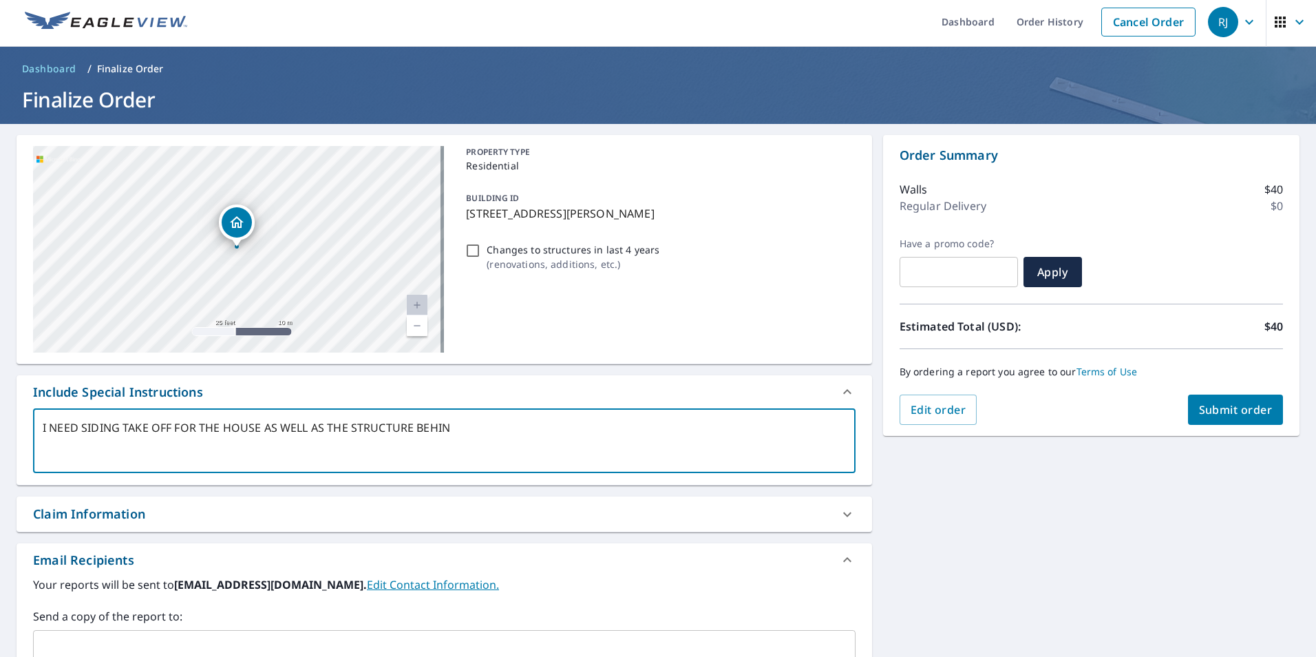
type textarea "x"
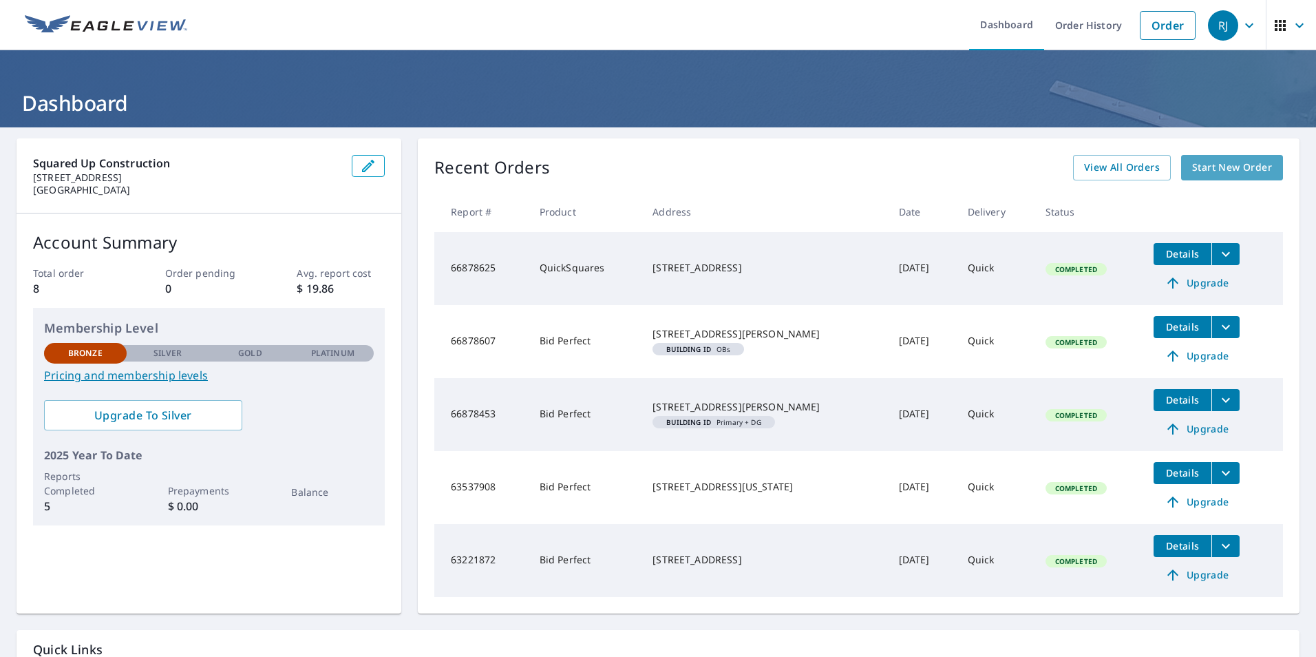
click at [1192, 163] on span "Start New Order" at bounding box center [1232, 167] width 80 height 17
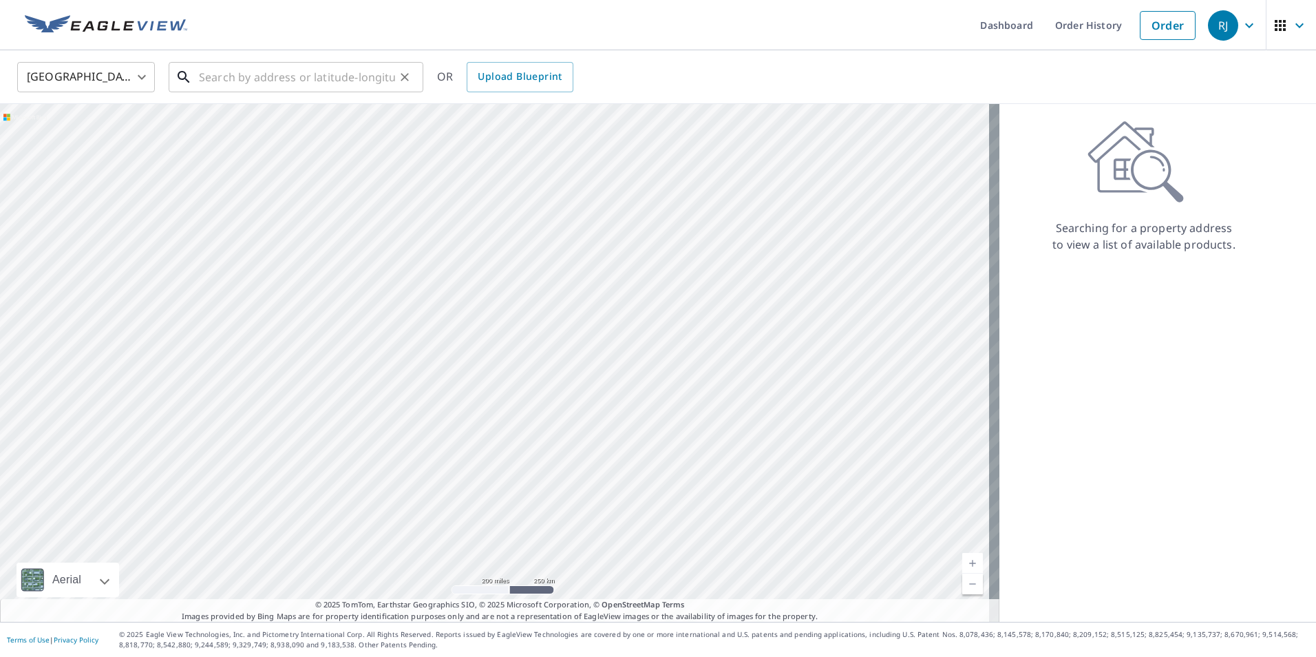
click at [296, 72] on input "text" at bounding box center [297, 77] width 196 height 39
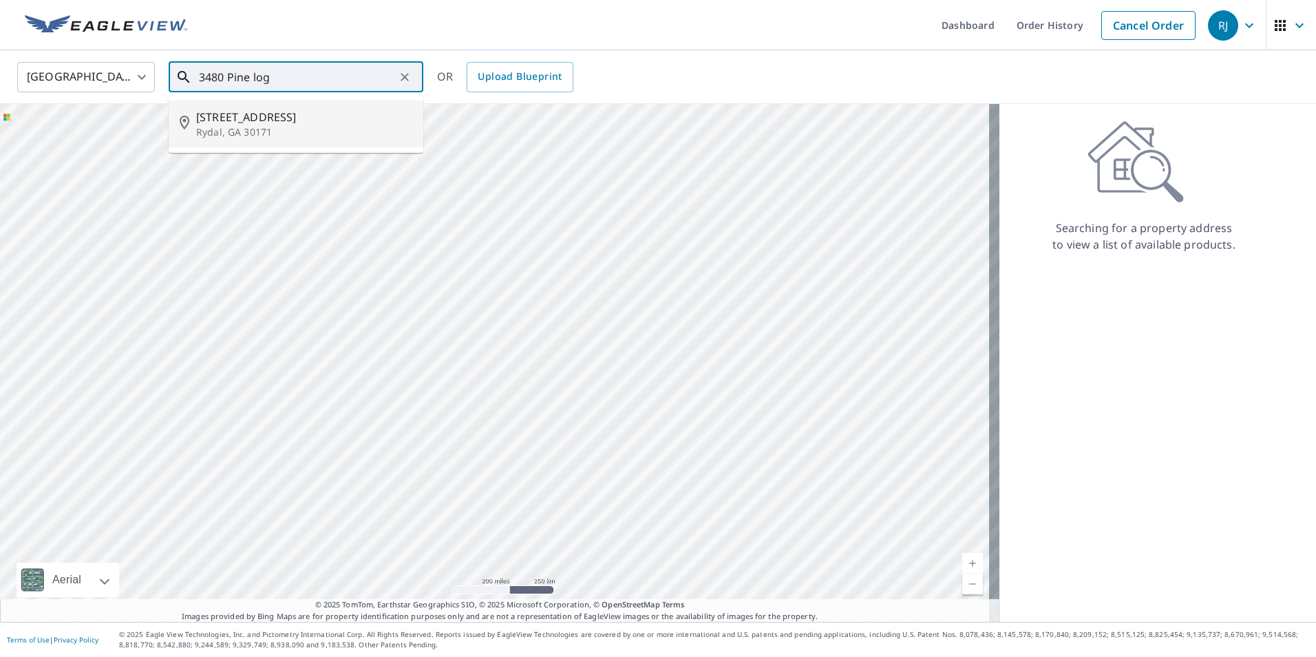
click at [233, 131] on p "Rydal, GA 30171" at bounding box center [304, 132] width 216 height 14
type input "3480 Pine Log Rd NE Rydal, GA 30171"
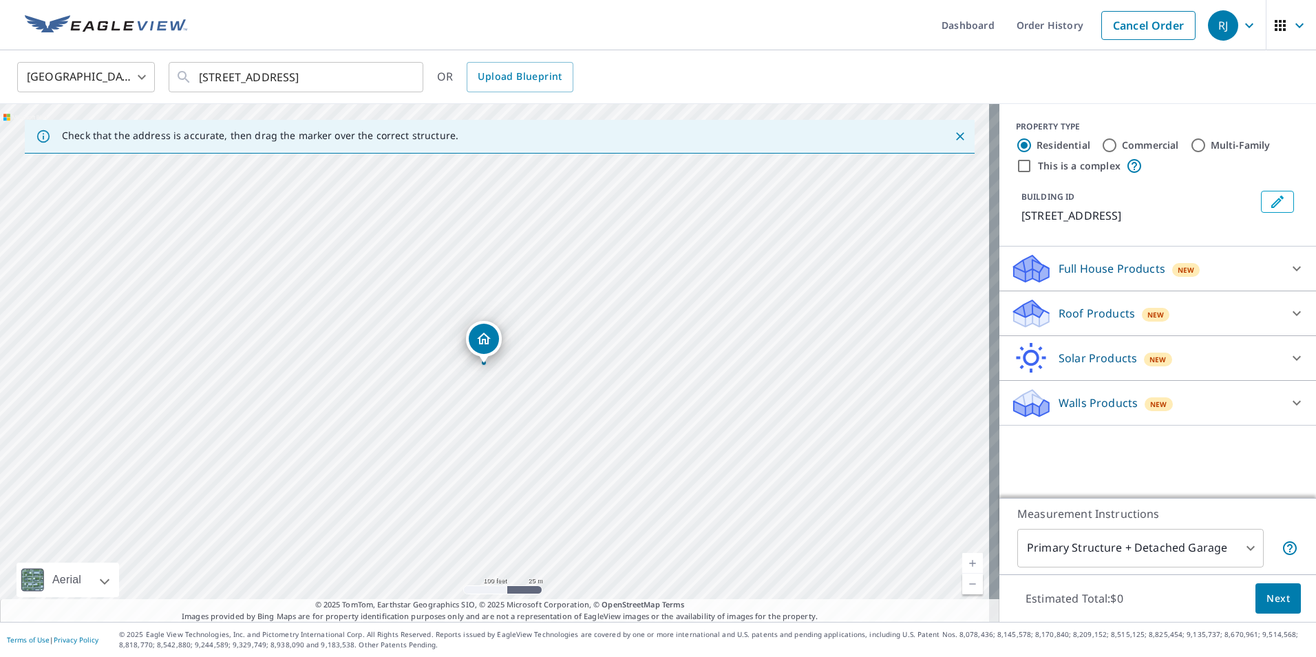
drag, startPoint x: 461, startPoint y: 392, endPoint x: 446, endPoint y: 394, distance: 14.6
click at [446, 394] on div "3480 Pine Log Rd NE Rydal, GA 30171" at bounding box center [500, 363] width 1000 height 518
click at [1141, 411] on div "Walls Products New" at bounding box center [1146, 403] width 270 height 32
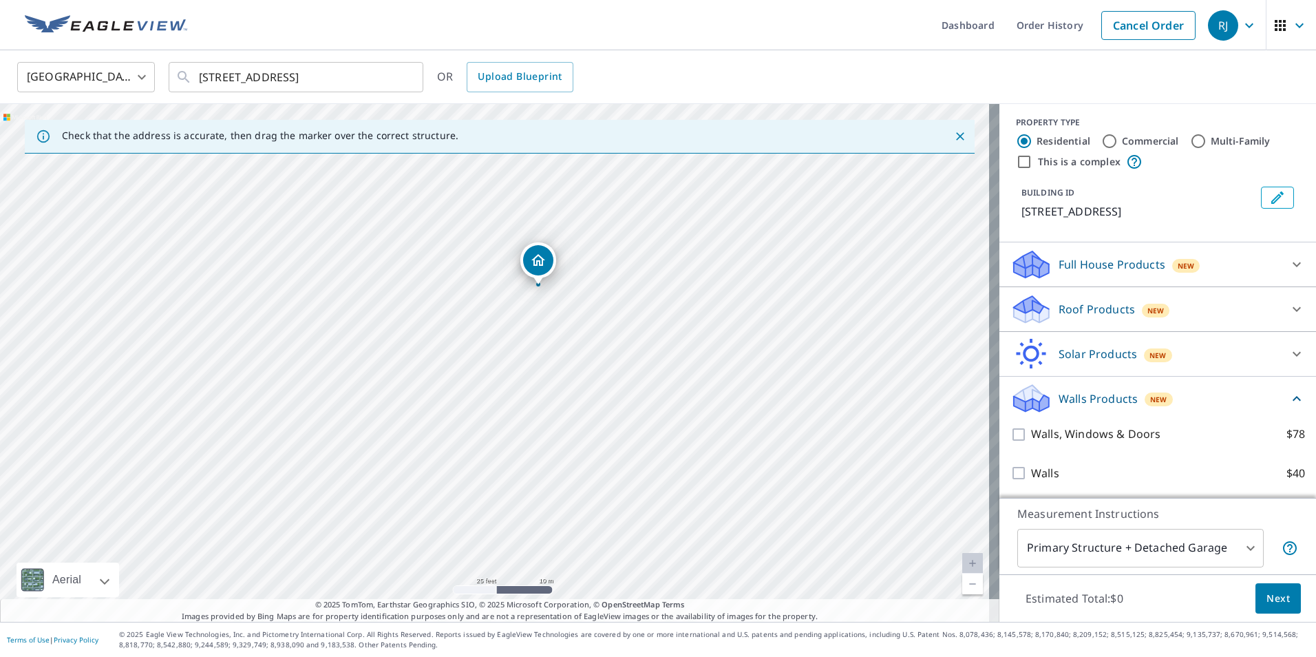
scroll to position [5, 0]
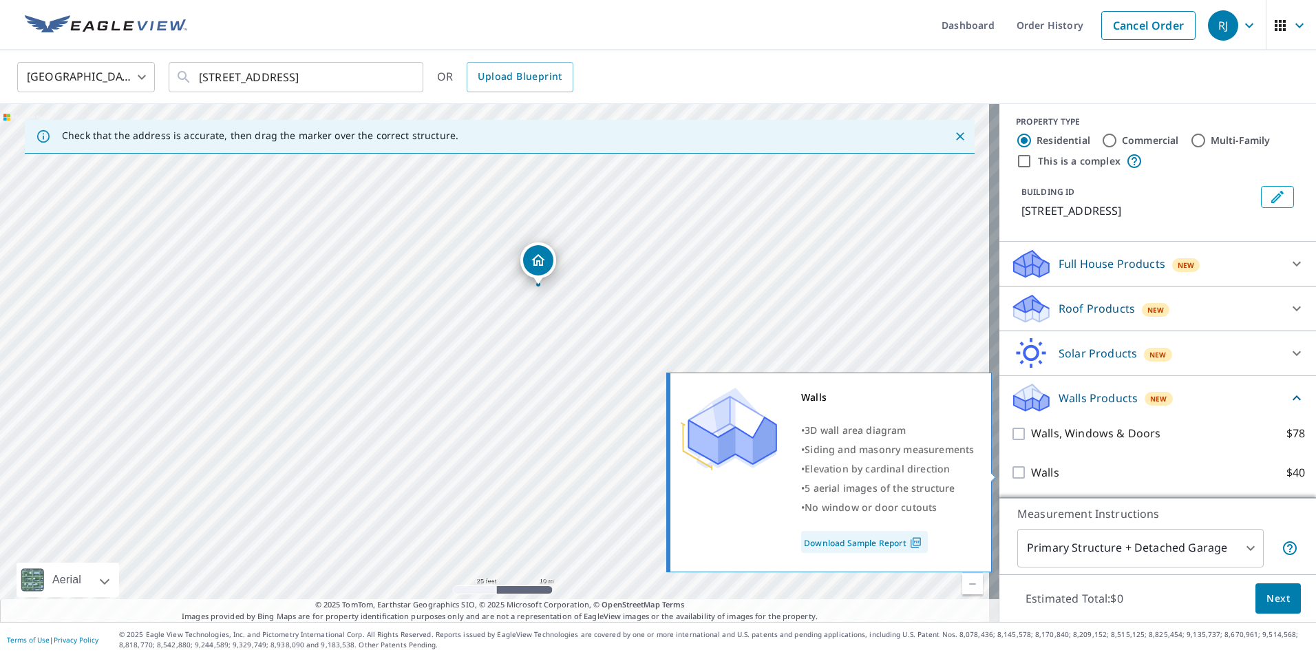
click at [1011, 467] on input "Walls $40" at bounding box center [1021, 472] width 21 height 17
checkbox input "true"
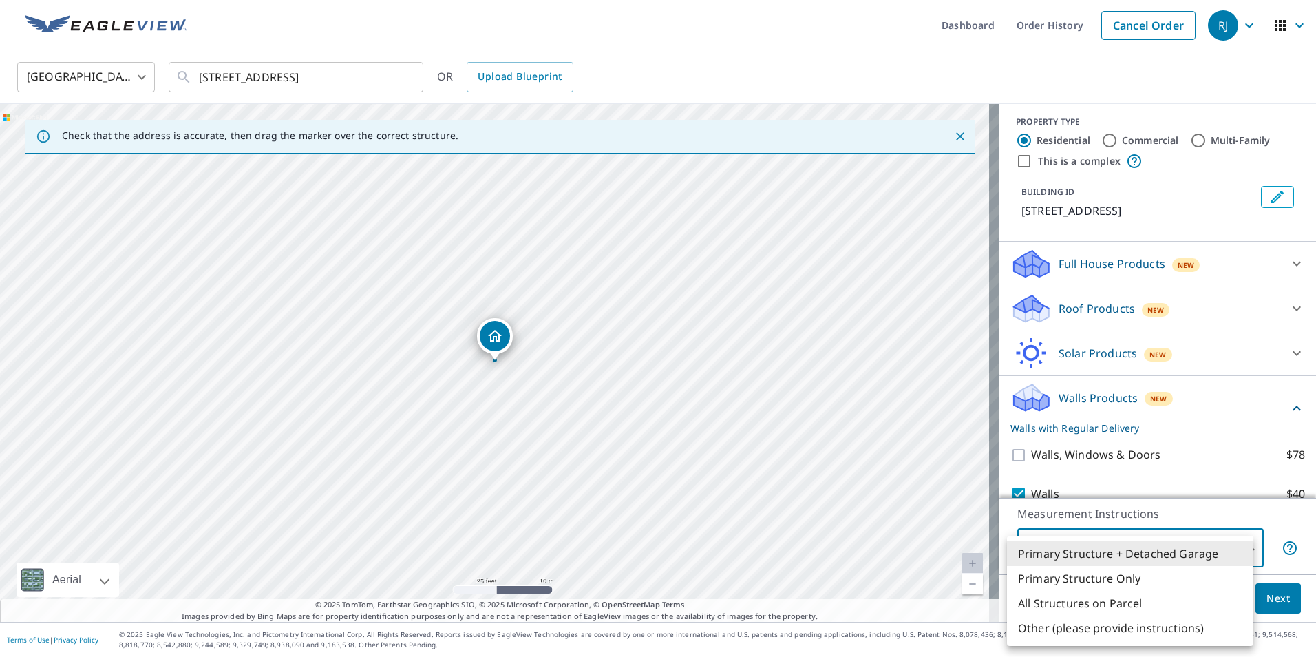
click at [1224, 554] on body "RJ RJ Dashboard Order History Cancel Order RJ United States US ​ 3480 Pine Log …" at bounding box center [658, 328] width 1316 height 657
click at [1186, 579] on li "Primary Structure Only" at bounding box center [1130, 578] width 246 height 25
type input "2"
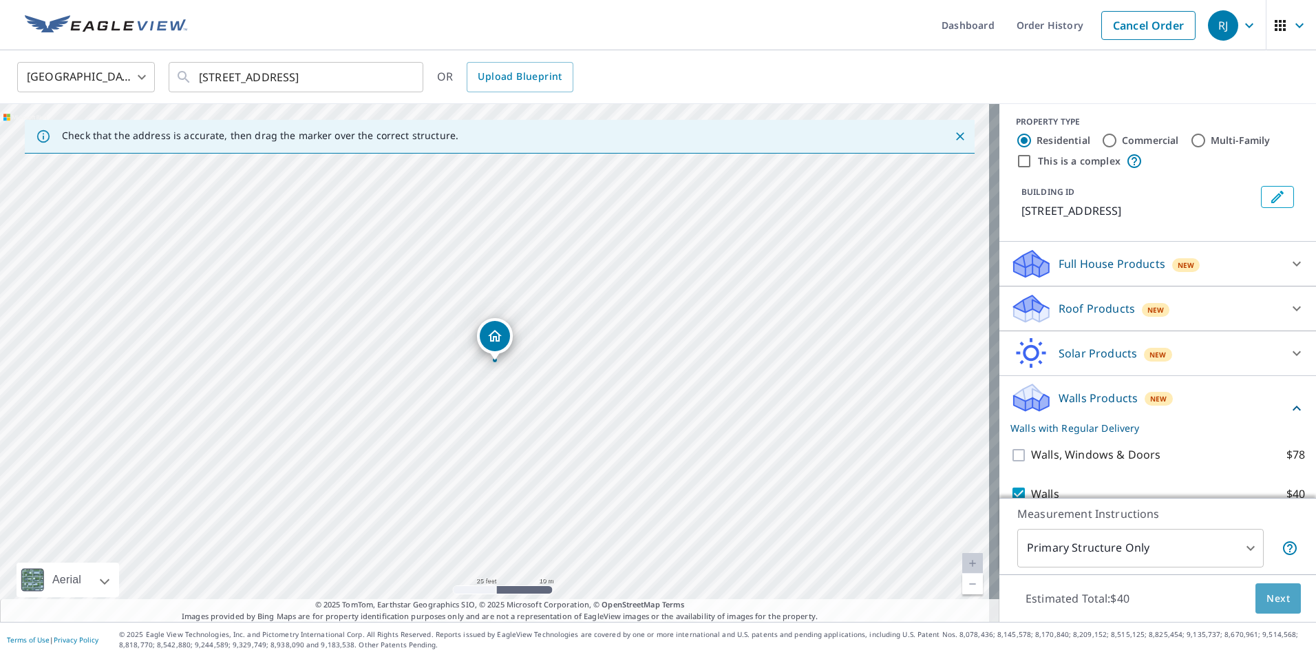
click at [1267, 602] on span "Next" at bounding box center [1278, 598] width 23 height 17
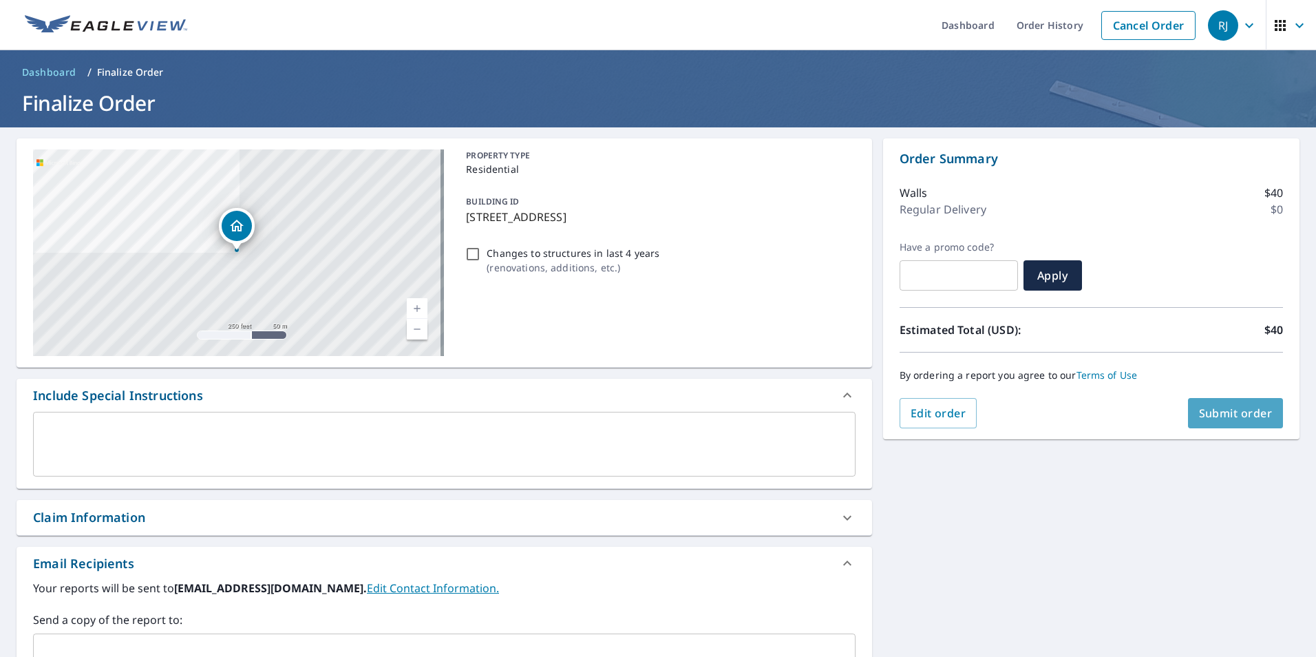
click at [1240, 408] on span "Submit order" at bounding box center [1236, 412] width 74 height 15
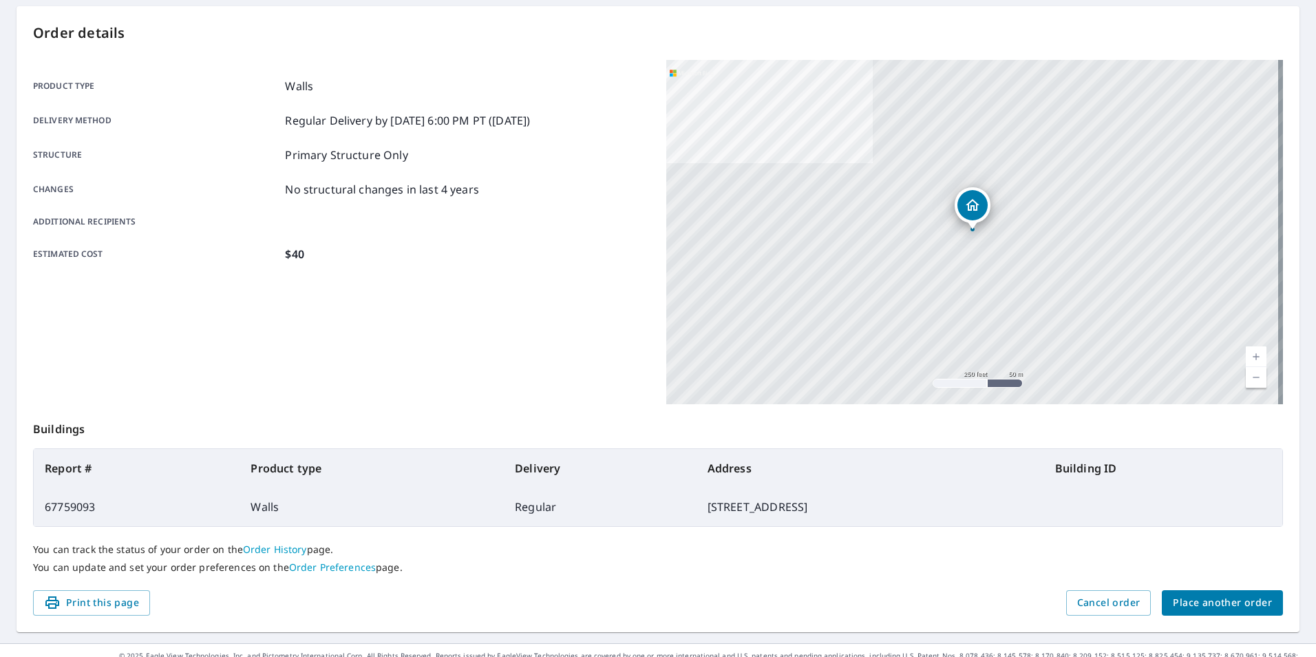
scroll to position [138, 0]
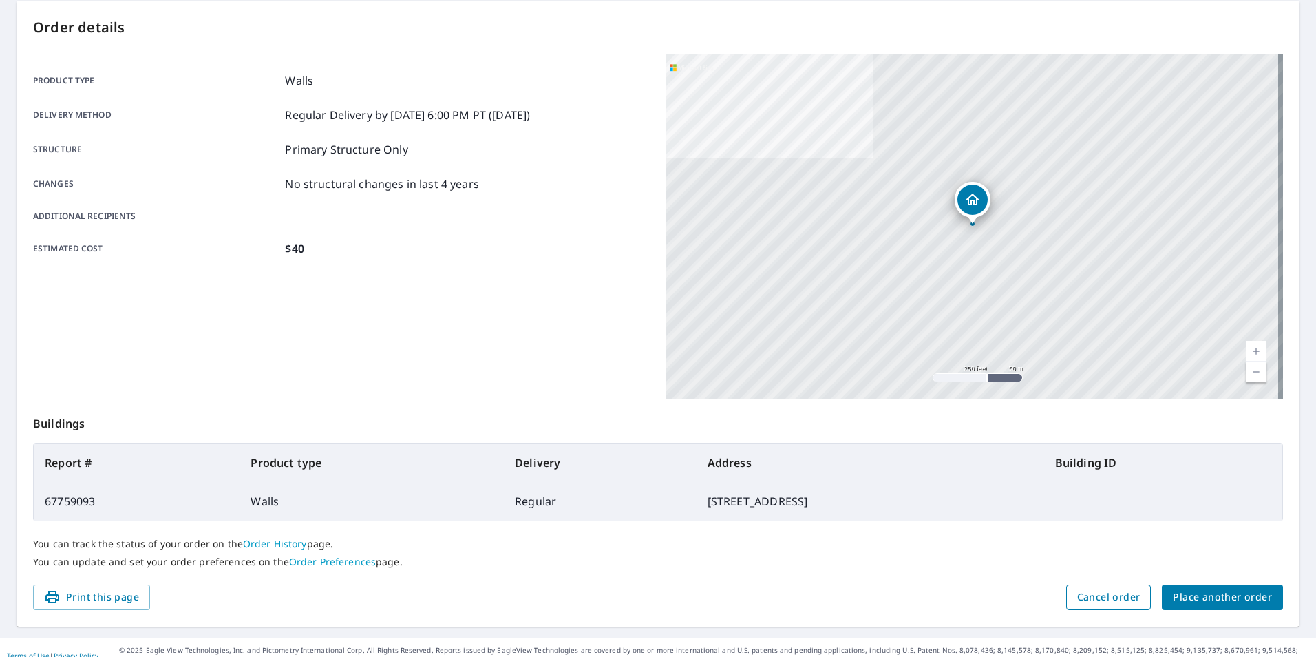
click at [1084, 606] on button "Cancel order" at bounding box center [1108, 596] width 85 height 25
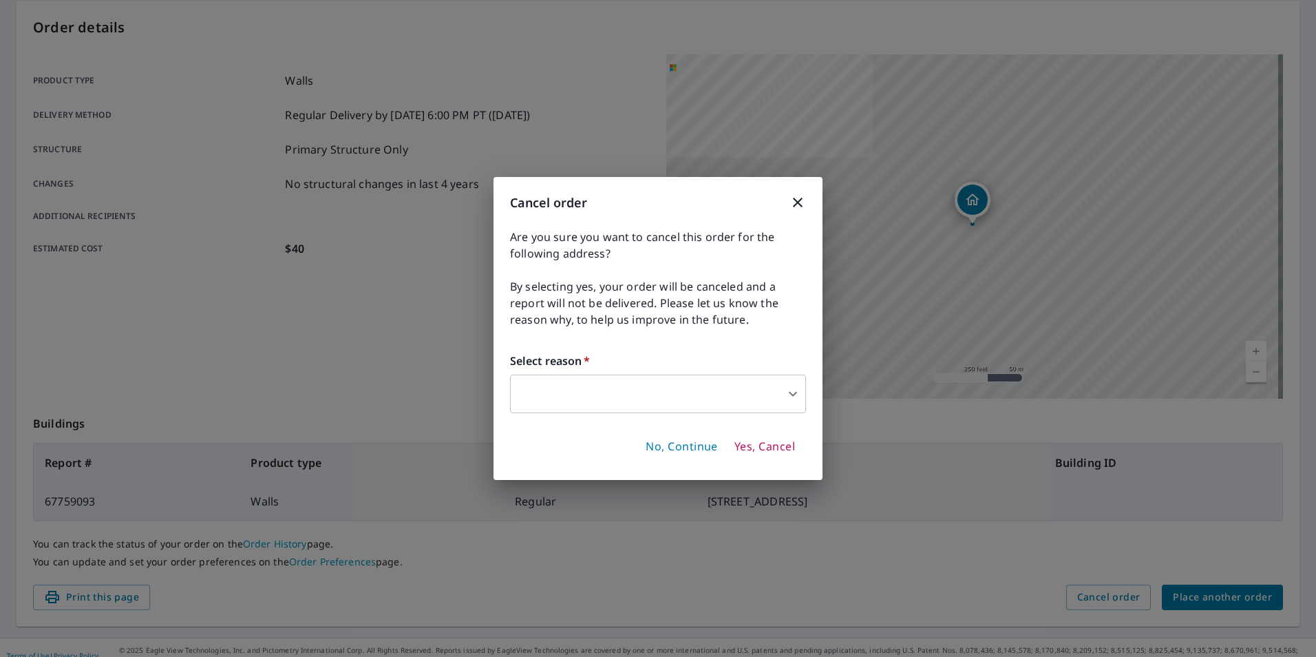
click at [783, 448] on span "Yes, Cancel" at bounding box center [764, 446] width 61 height 15
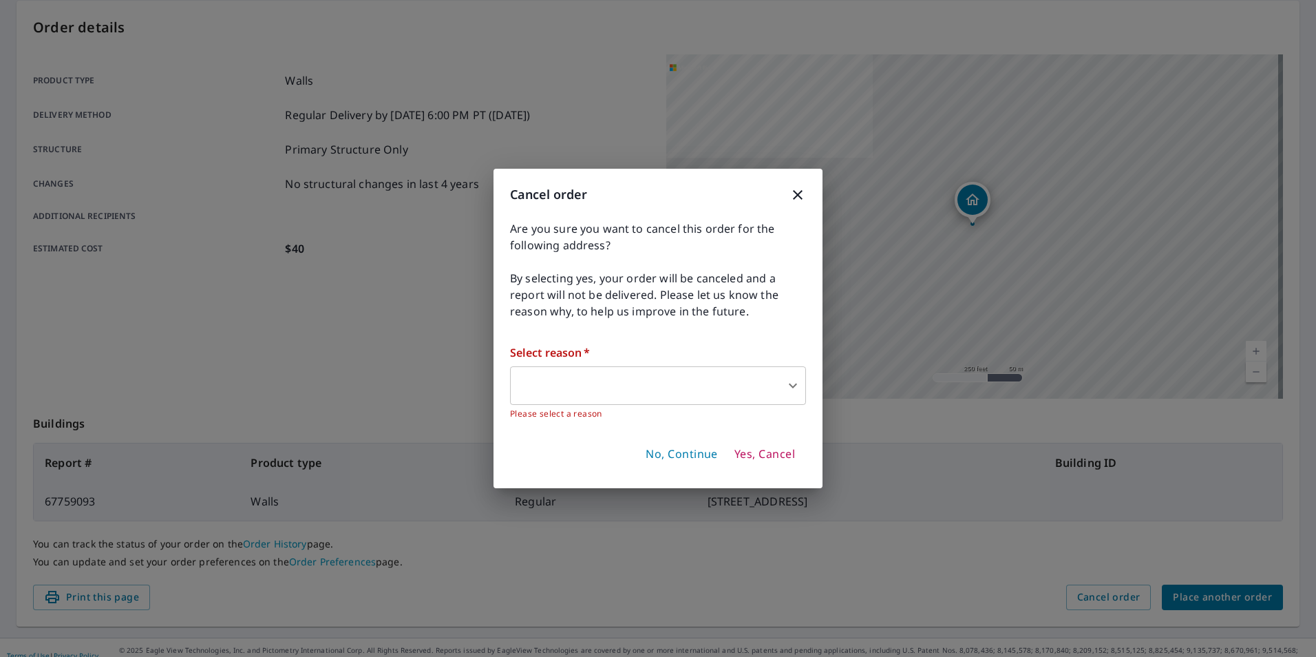
click at [711, 390] on body "RJ RJ Dashboard Order History Order RJ Order Submitted Order details Product ty…" at bounding box center [658, 328] width 1316 height 657
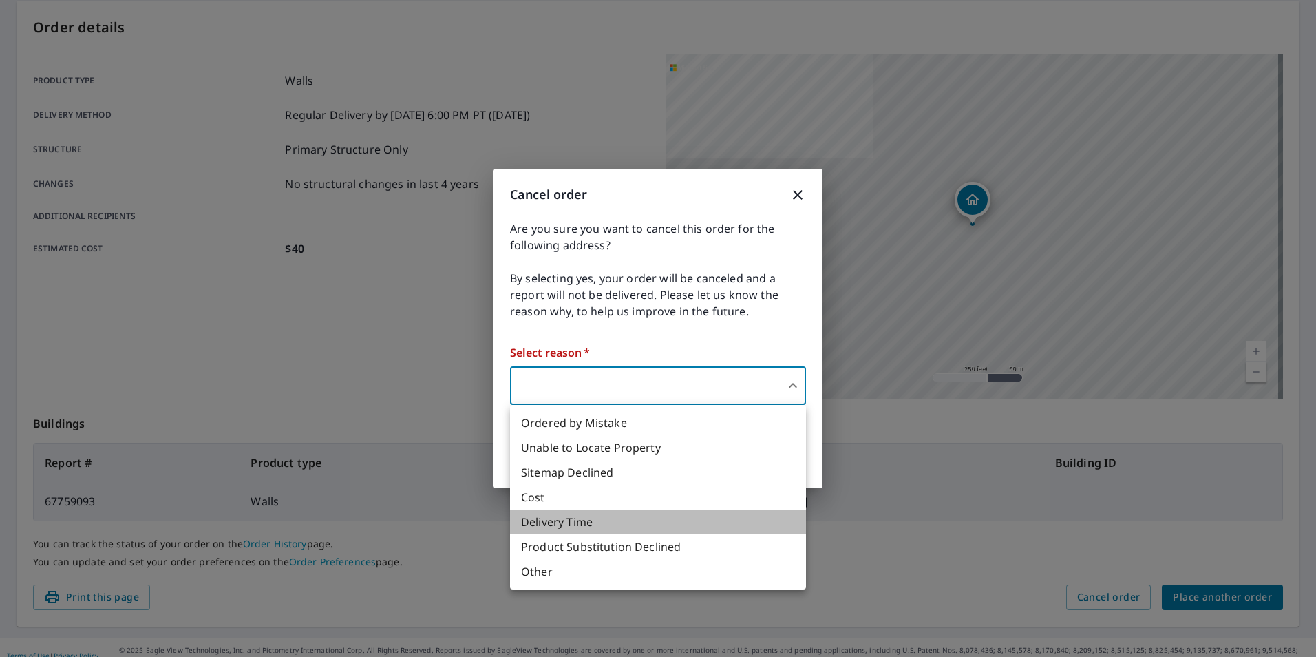
click at [662, 525] on li "Delivery Time" at bounding box center [658, 521] width 296 height 25
type input "34"
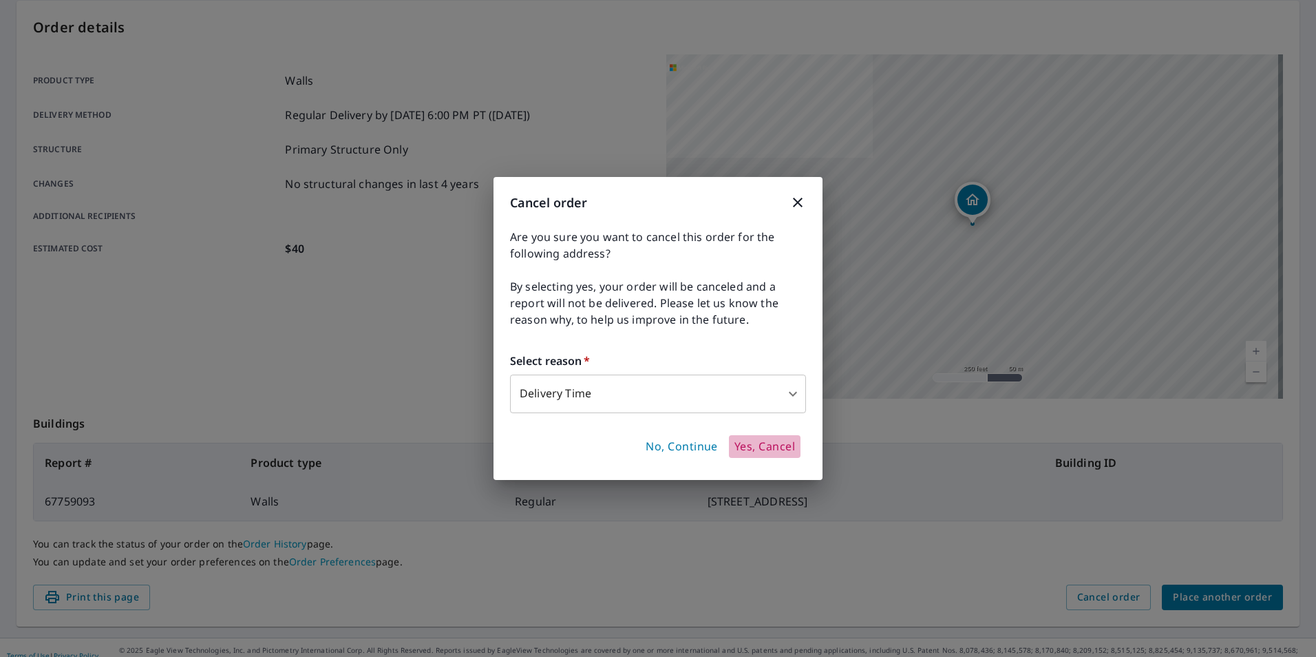
click at [759, 445] on span "Yes, Cancel" at bounding box center [764, 446] width 61 height 15
